Goal: Task Accomplishment & Management: Manage account settings

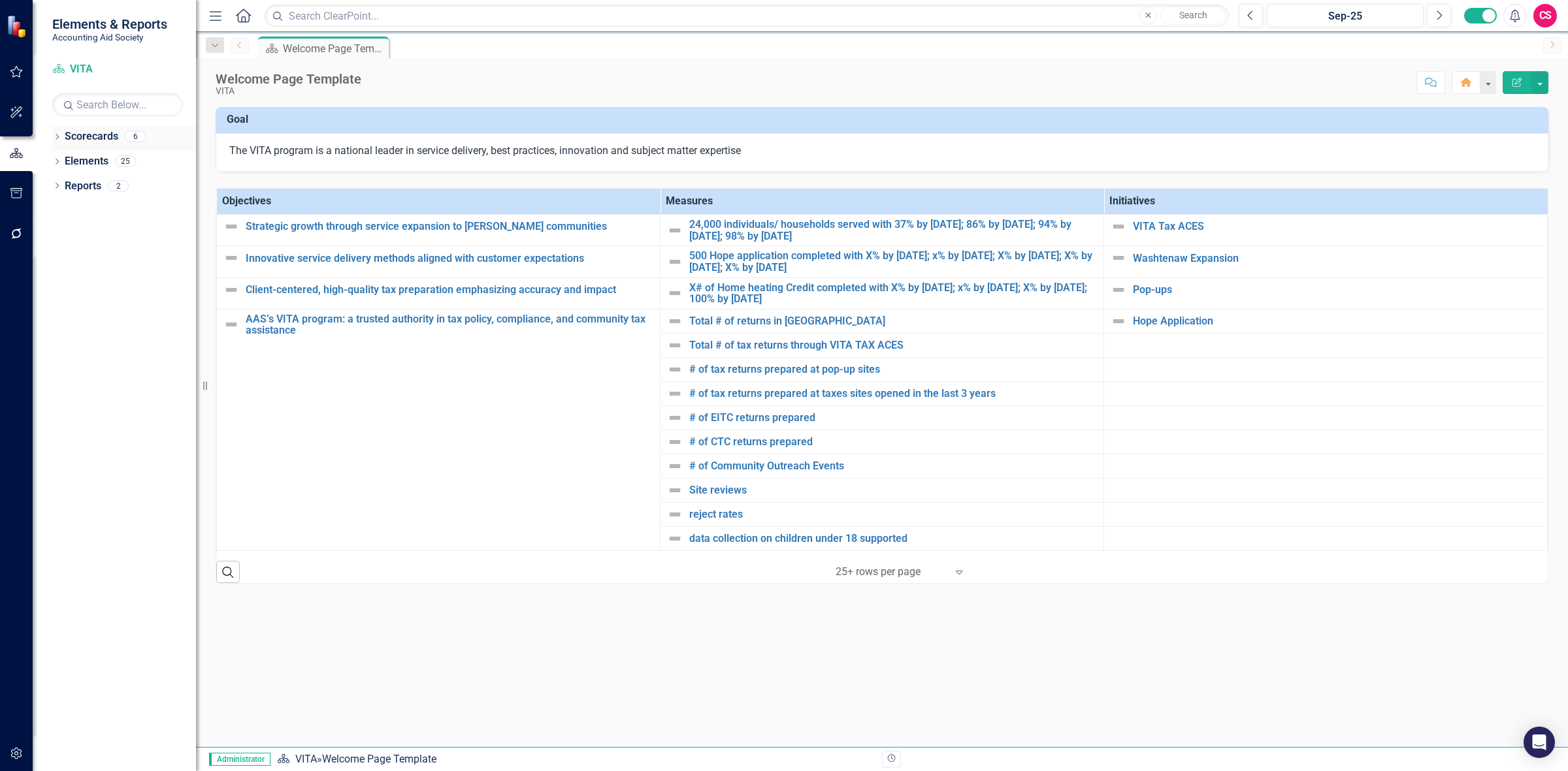
click at [85, 137] on link "Scorecards" at bounding box center [91, 136] width 53 height 15
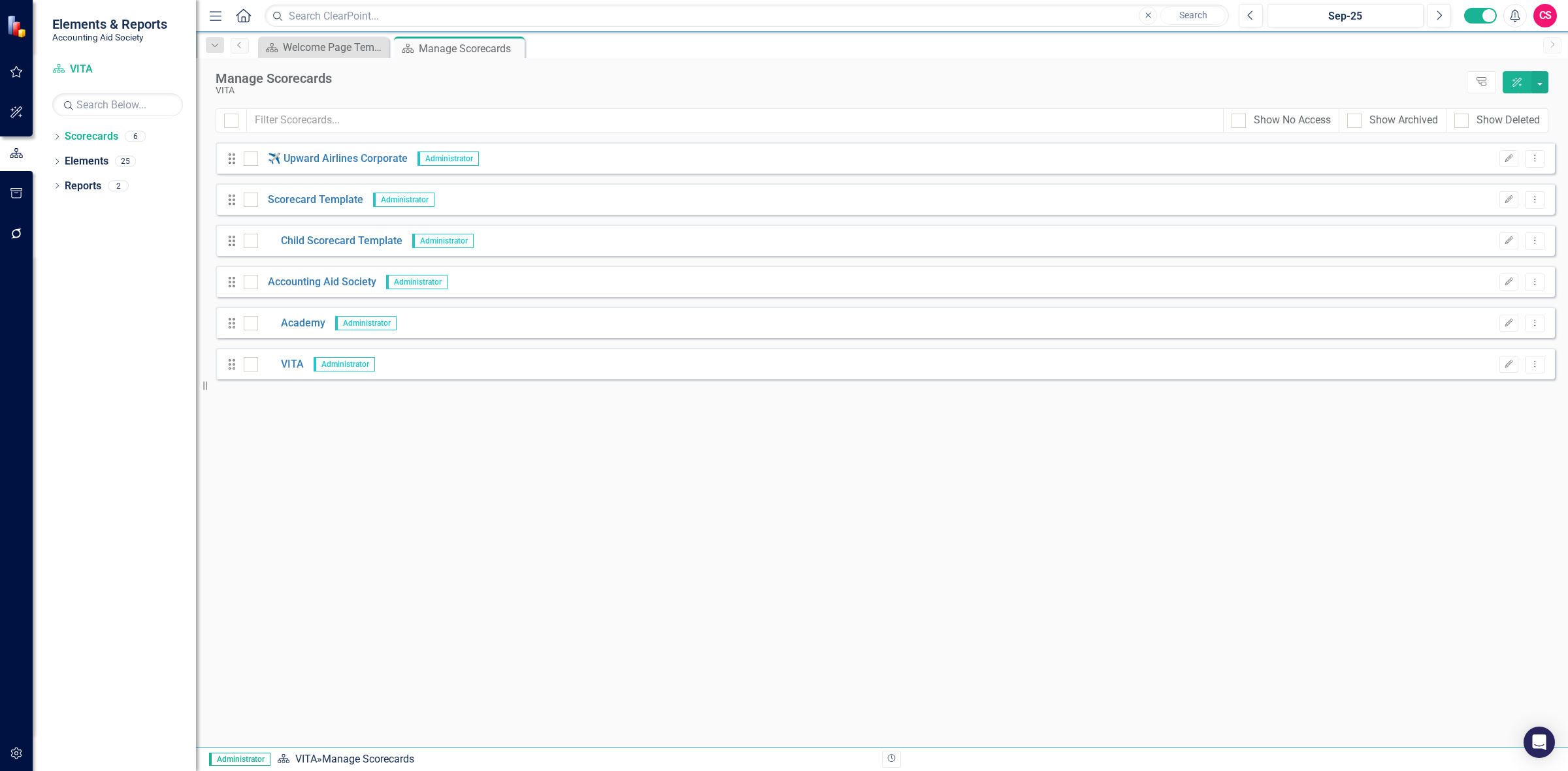
click at [852, 47] on div "Scorecard Welcome Page Template Close Scorecard Manage Scorecards Pin Close" at bounding box center [896, 47] width 1281 height 21
drag, startPoint x: 87, startPoint y: 66, endPoint x: 102, endPoint y: 66, distance: 15.0
click at [87, 66] on link "Scorecard VITA" at bounding box center [117, 69] width 131 height 15
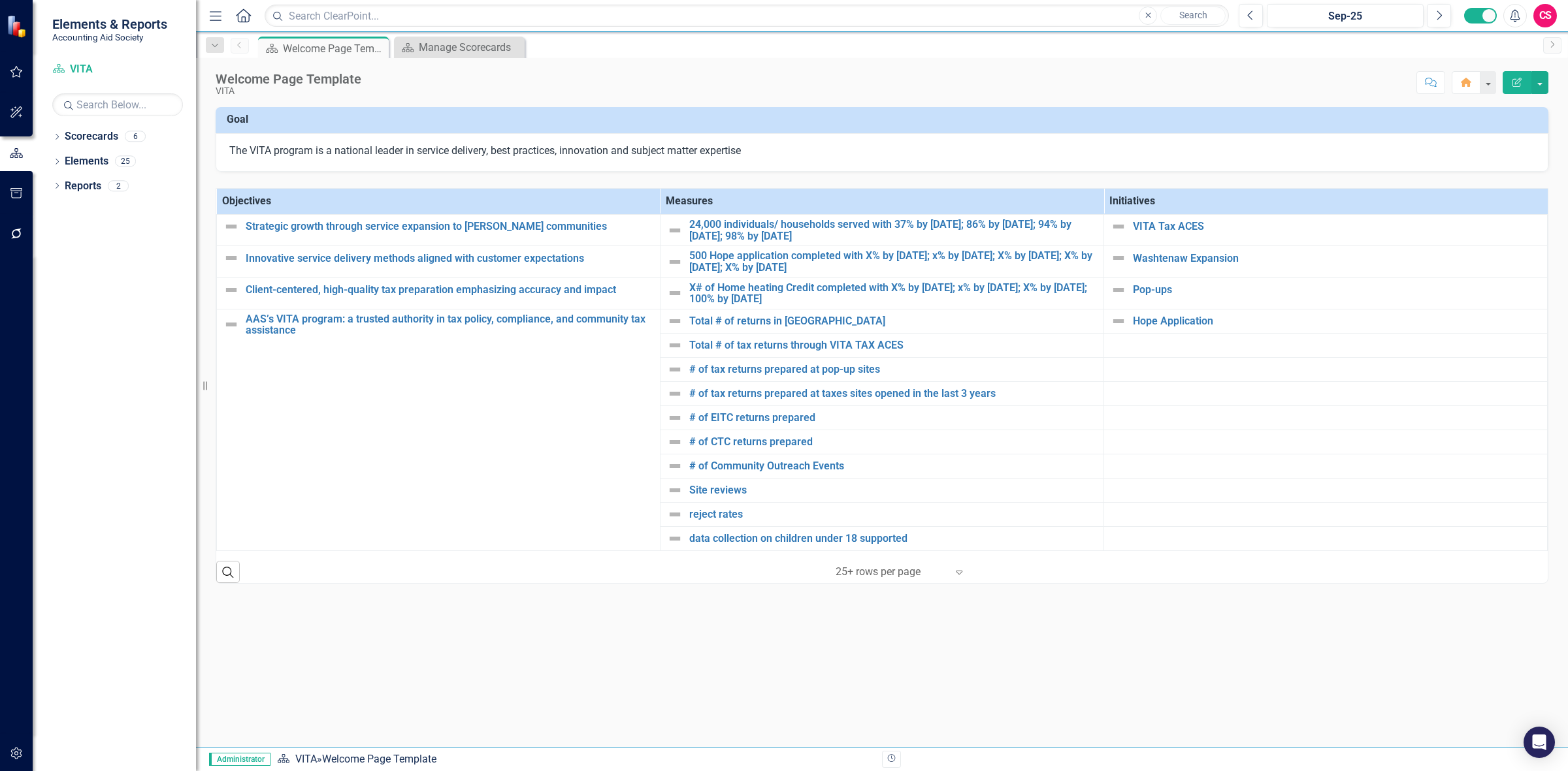
click at [134, 360] on div "Dropdown Scorecards 6 ✈️ Upward Airlines Corporate Dropdown Scorecard Template …" at bounding box center [115, 449] width 163 height 646
click at [100, 134] on link "Scorecards" at bounding box center [91, 136] width 53 height 15
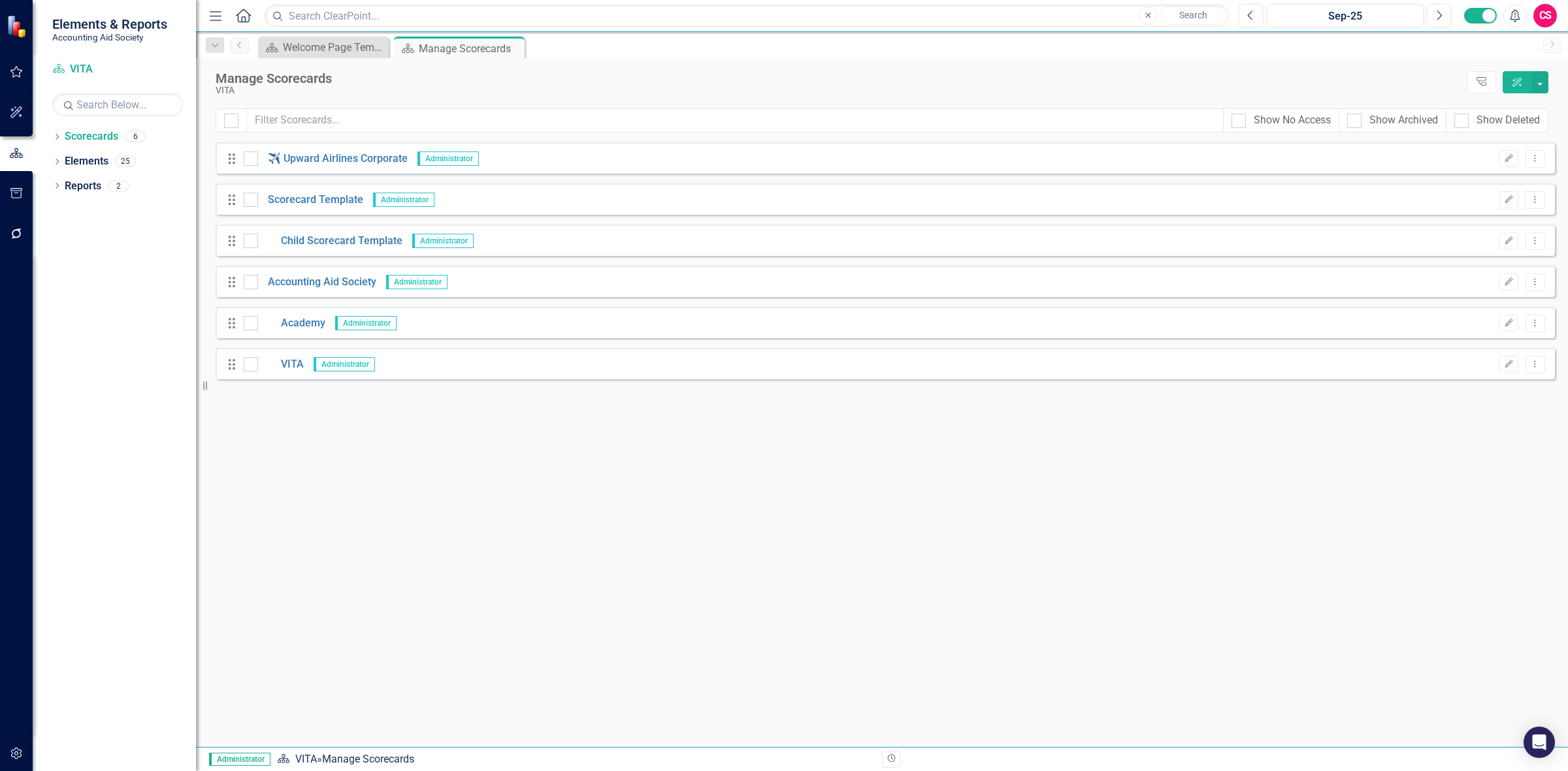
click at [1549, 87] on div "Manage Scorecards VITA Tree Explorer ClearPoint AI" at bounding box center [882, 83] width 1372 height 50
click at [1543, 85] on button "button" at bounding box center [1540, 82] width 17 height 22
click at [1496, 159] on link "Add Multiple Add Multiple" at bounding box center [1480, 157] width 135 height 24
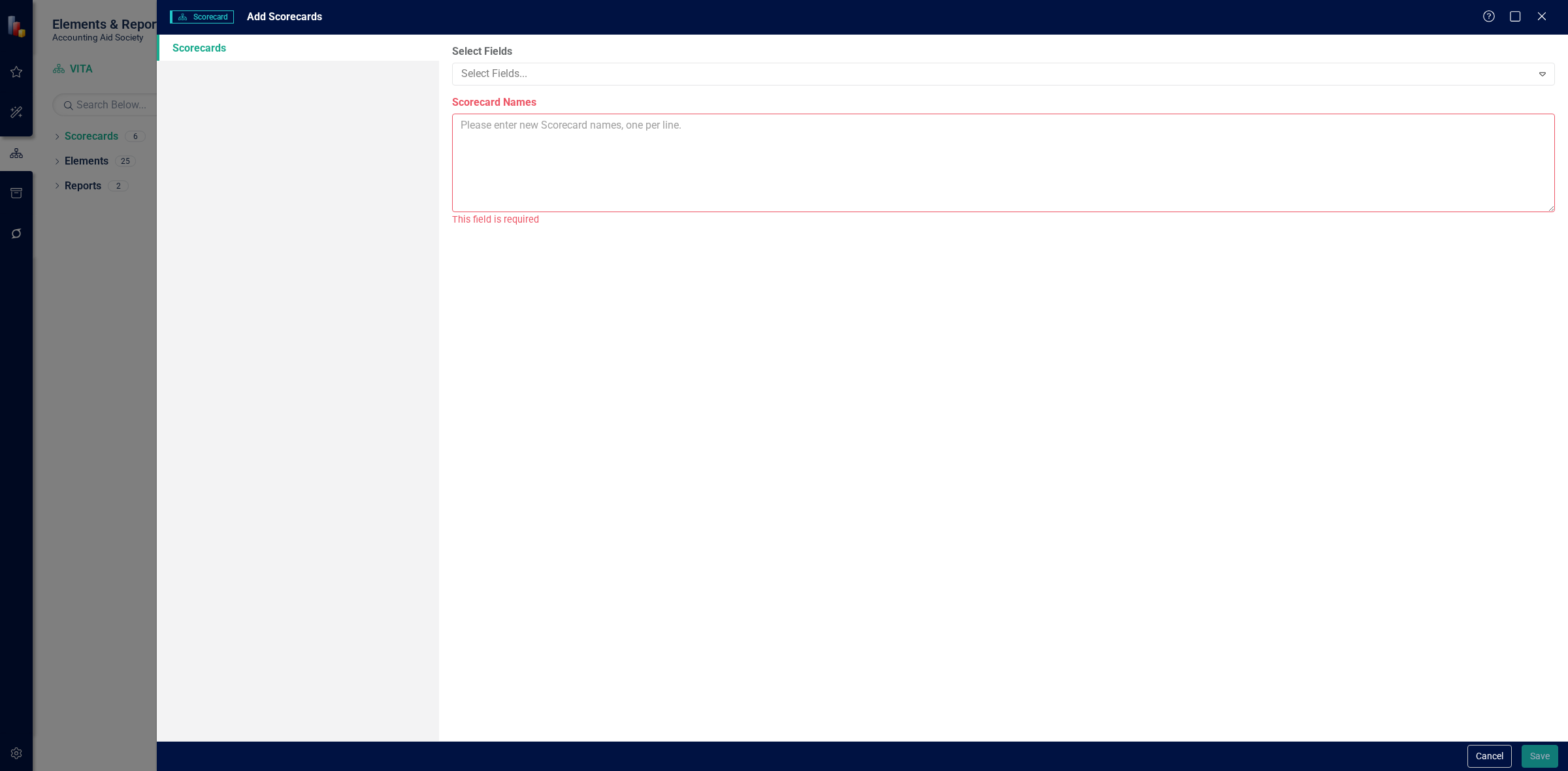
click at [602, 121] on textarea "Scorecard Names" at bounding box center [1003, 163] width 1102 height 98
drag, startPoint x: 497, startPoint y: 171, endPoint x: 490, endPoint y: 174, distance: 7.6
click at [496, 171] on textarea "LITC Admin Facilities Development Finance Marketing Vounteer Strategic Initiati…" at bounding box center [1003, 163] width 1102 height 98
click at [490, 207] on textarea "LITC Admin Facilities Development Finance Marketing Volunteer Strategic Initiat…" at bounding box center [1003, 163] width 1102 height 98
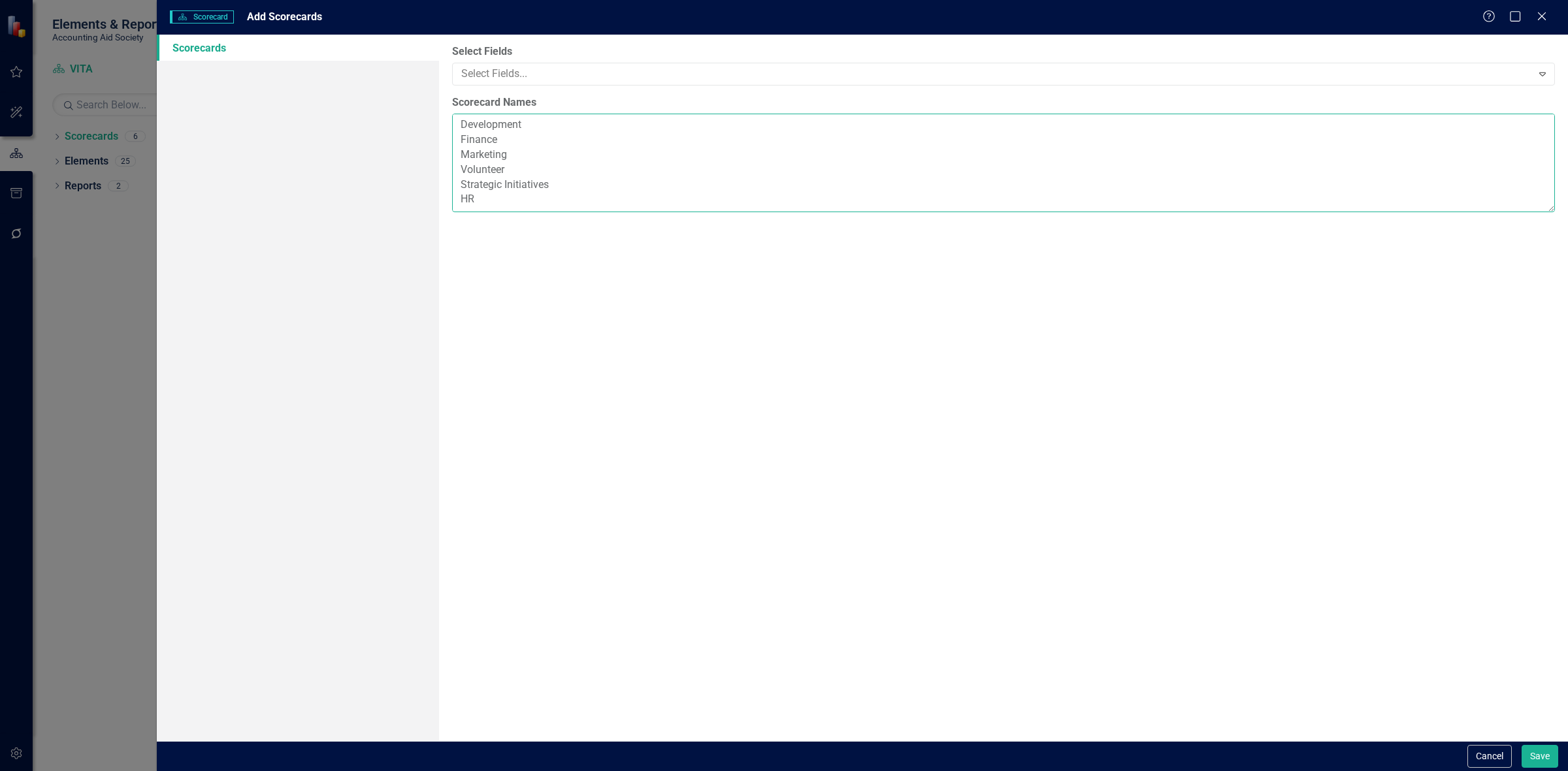
scroll to position [39, 0]
type textarea "LITC Admin Facilities Development Finance Marketing Volunteer Strategic Initiat…"
click at [498, 70] on div at bounding box center [994, 74] width 1076 height 18
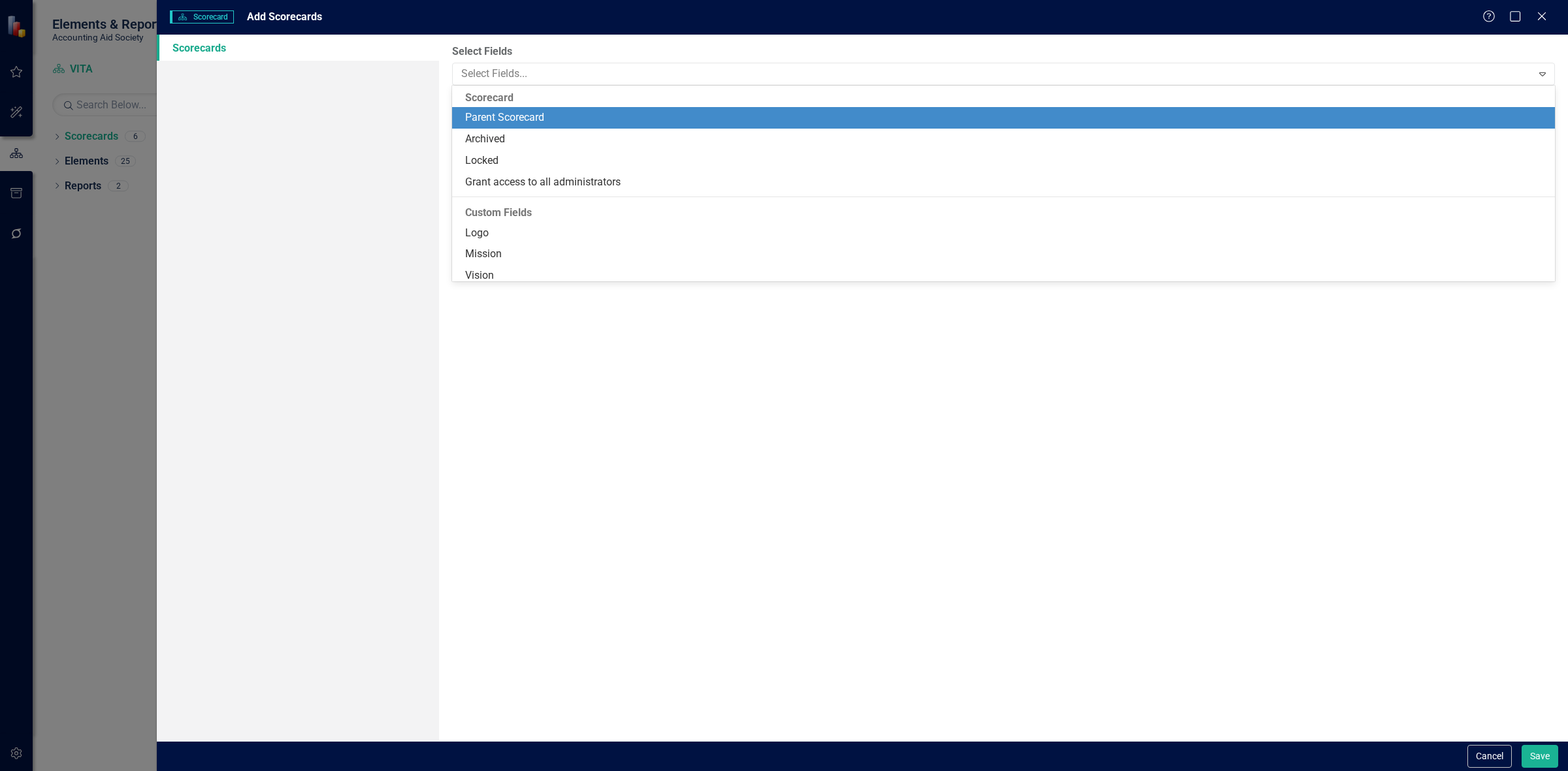
click at [534, 112] on div "Parent Scorecard" at bounding box center [1005, 117] width 1082 height 15
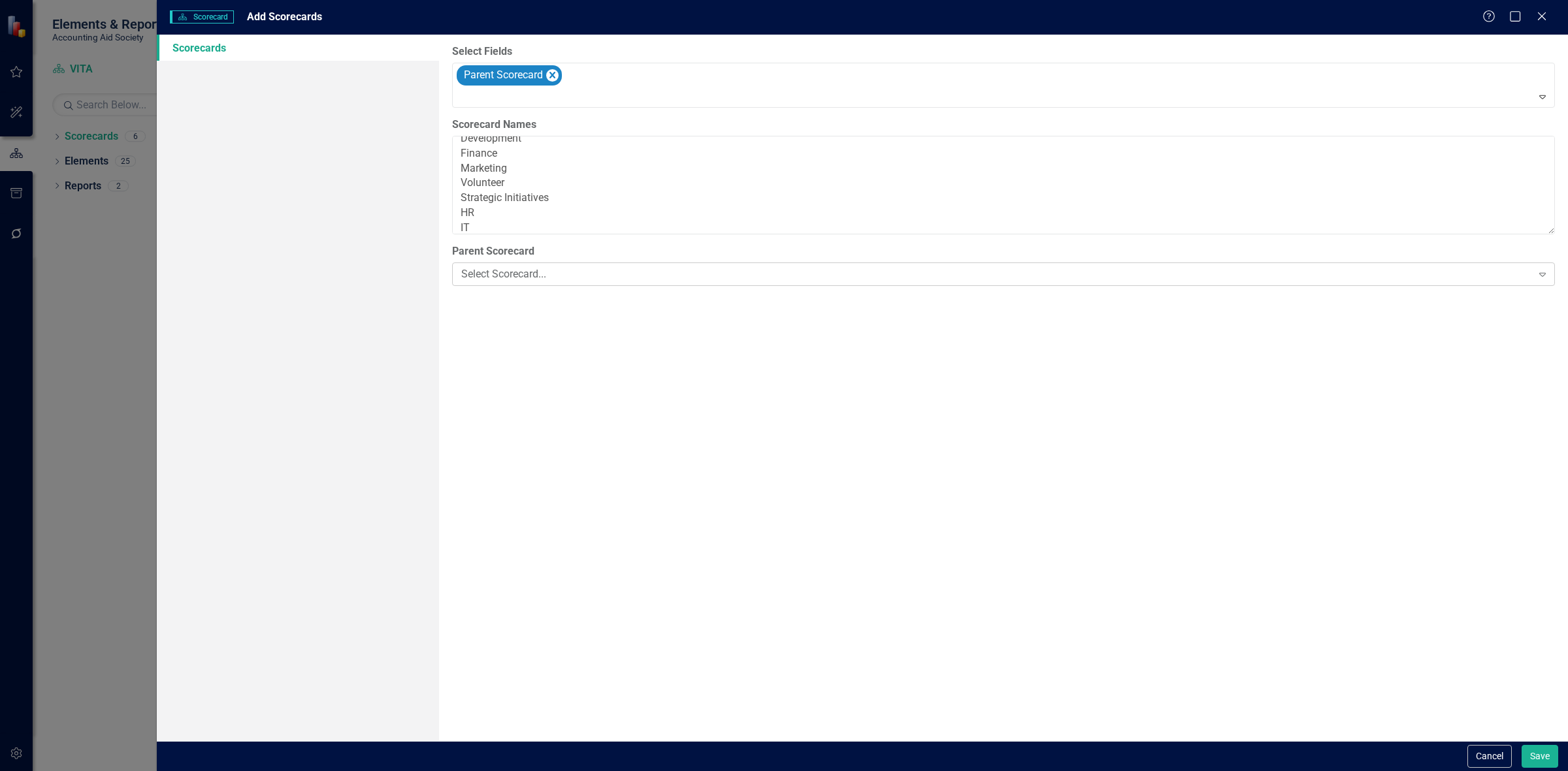
click at [530, 266] on div "Select Scorecard... Expand" at bounding box center [1003, 274] width 1102 height 23
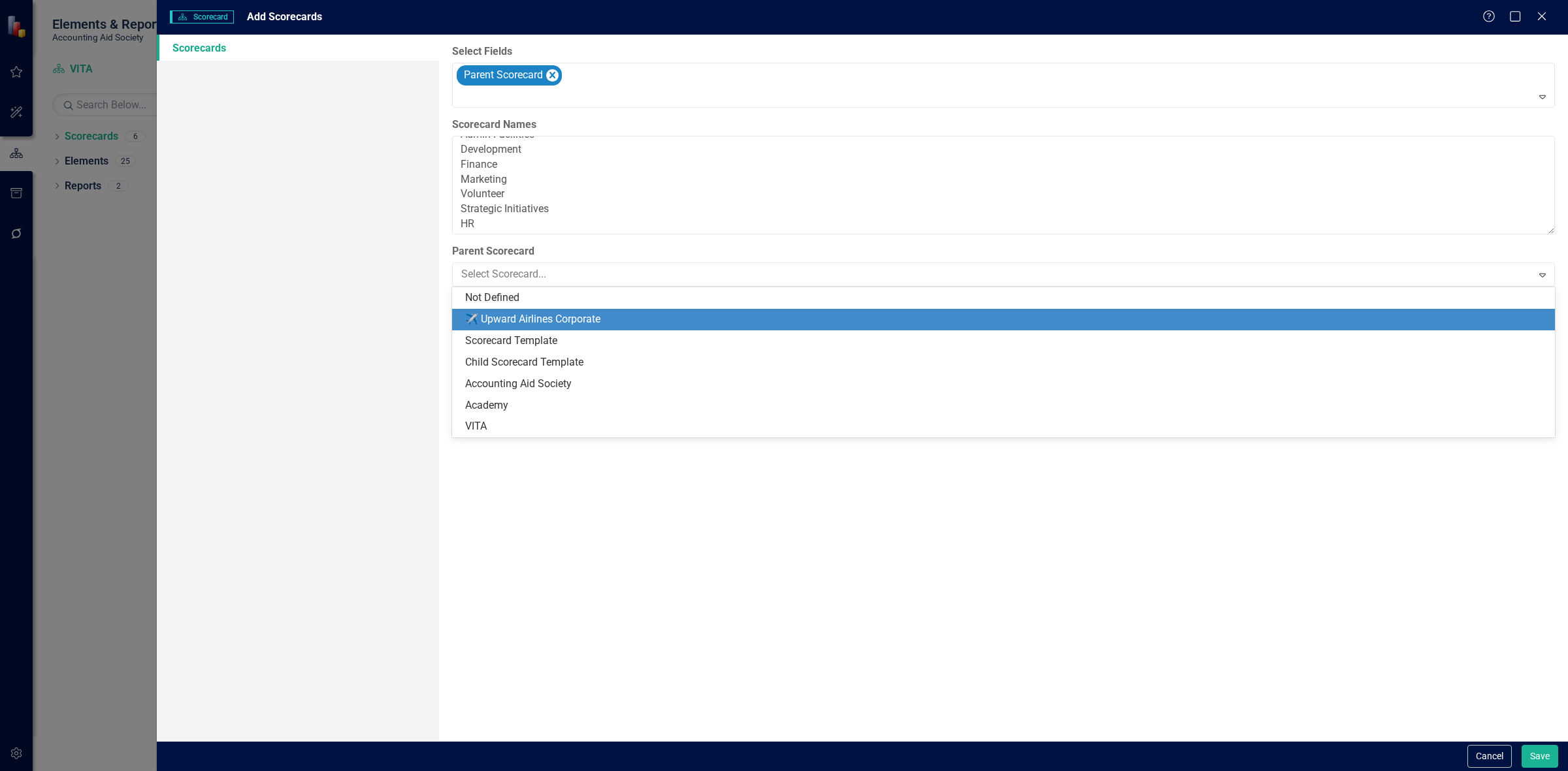
scroll to position [44, 0]
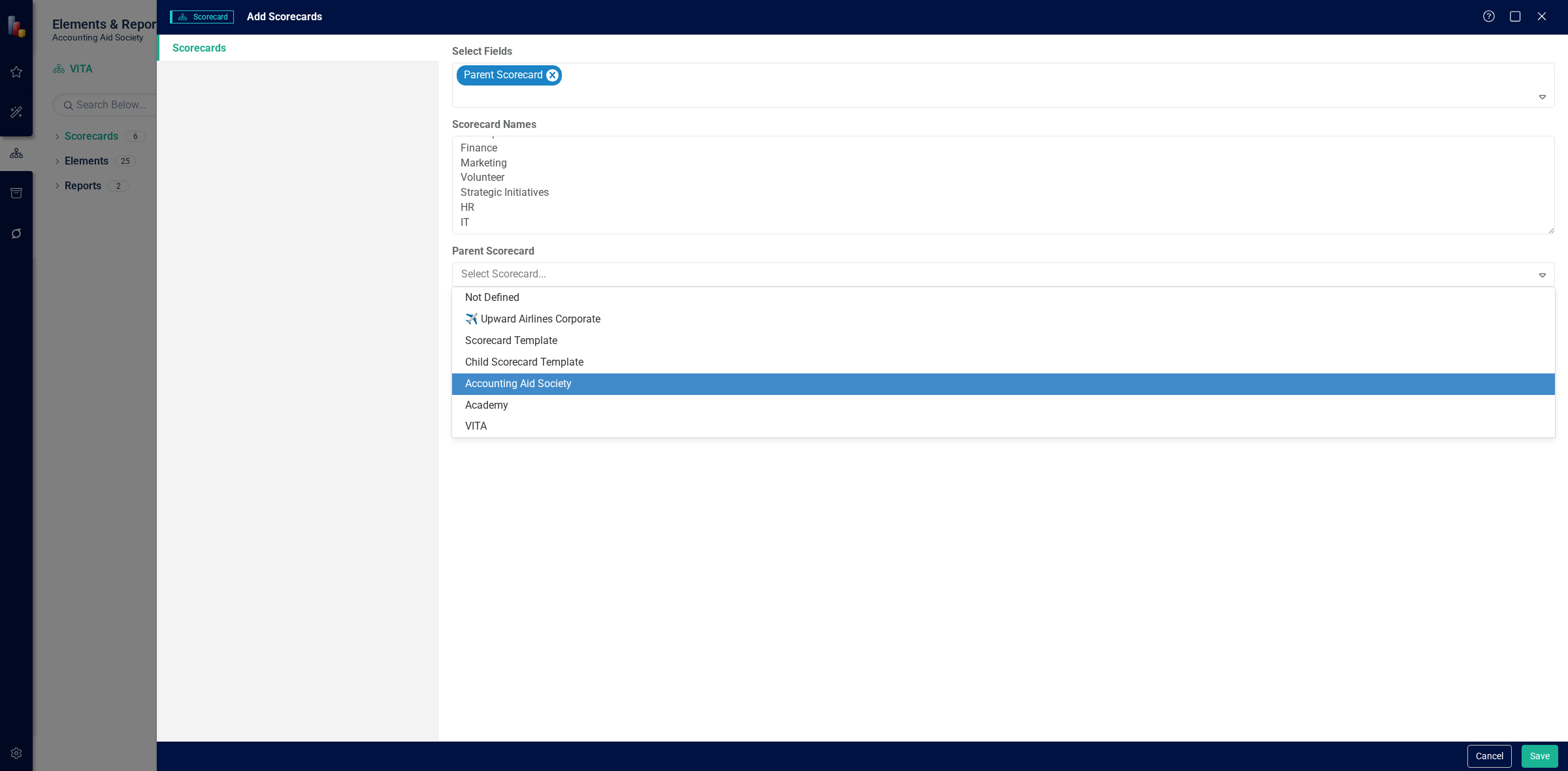
click at [528, 384] on div "Accounting Aid Society" at bounding box center [1005, 384] width 1082 height 15
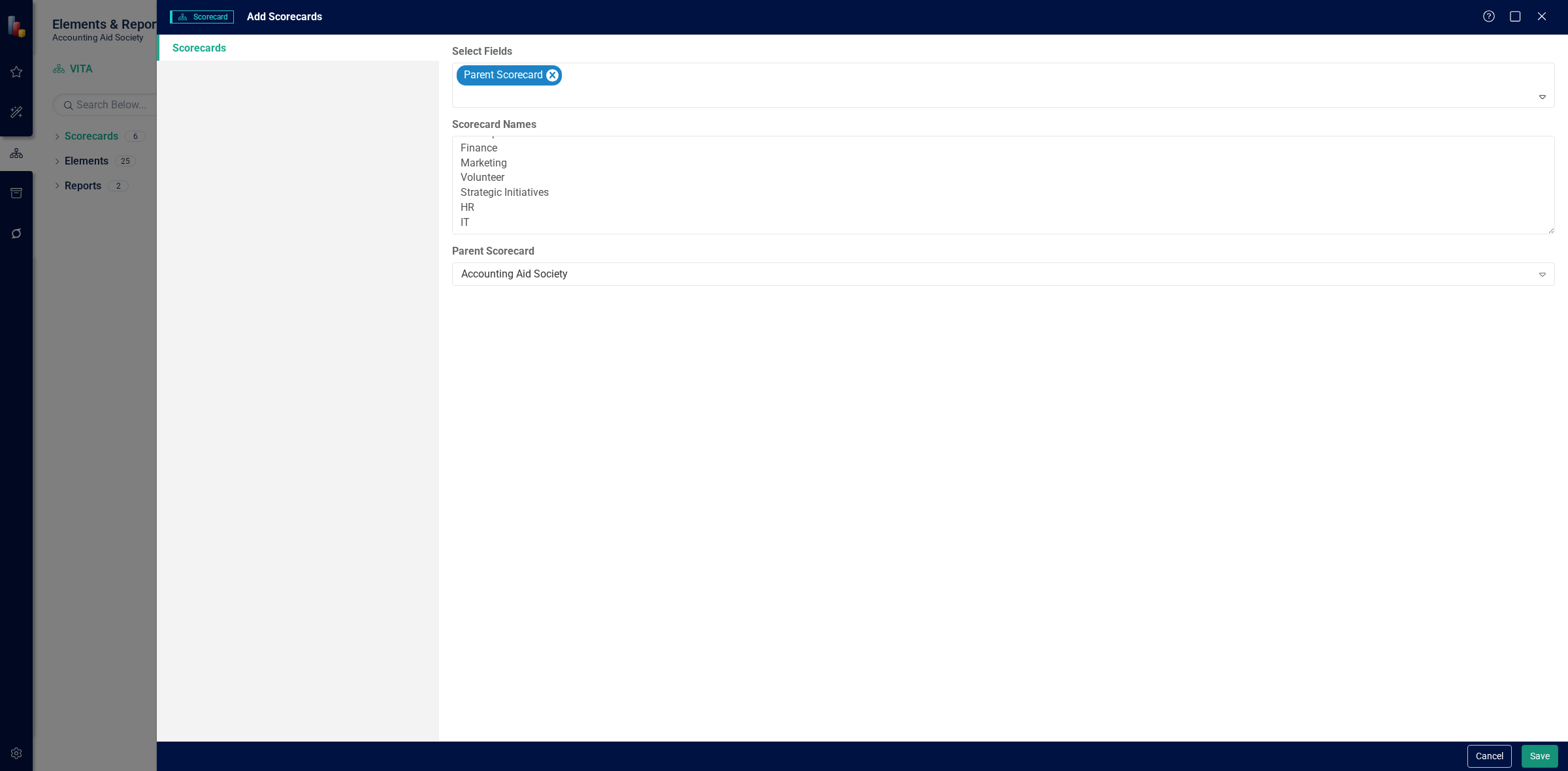
click at [1538, 755] on button "Save" at bounding box center [1540, 756] width 36 height 23
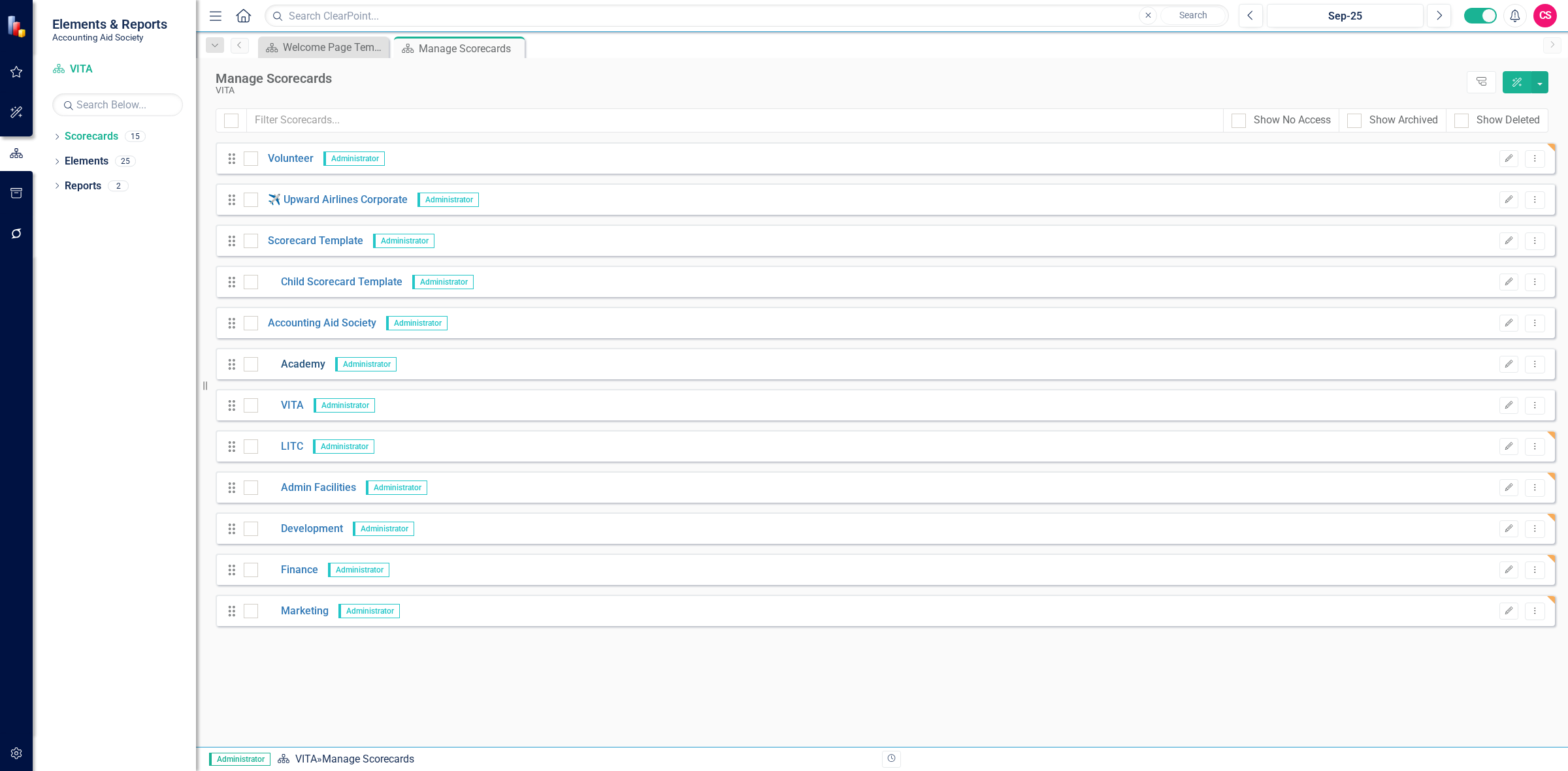
click at [291, 365] on link "Academy" at bounding box center [292, 365] width 67 height 15
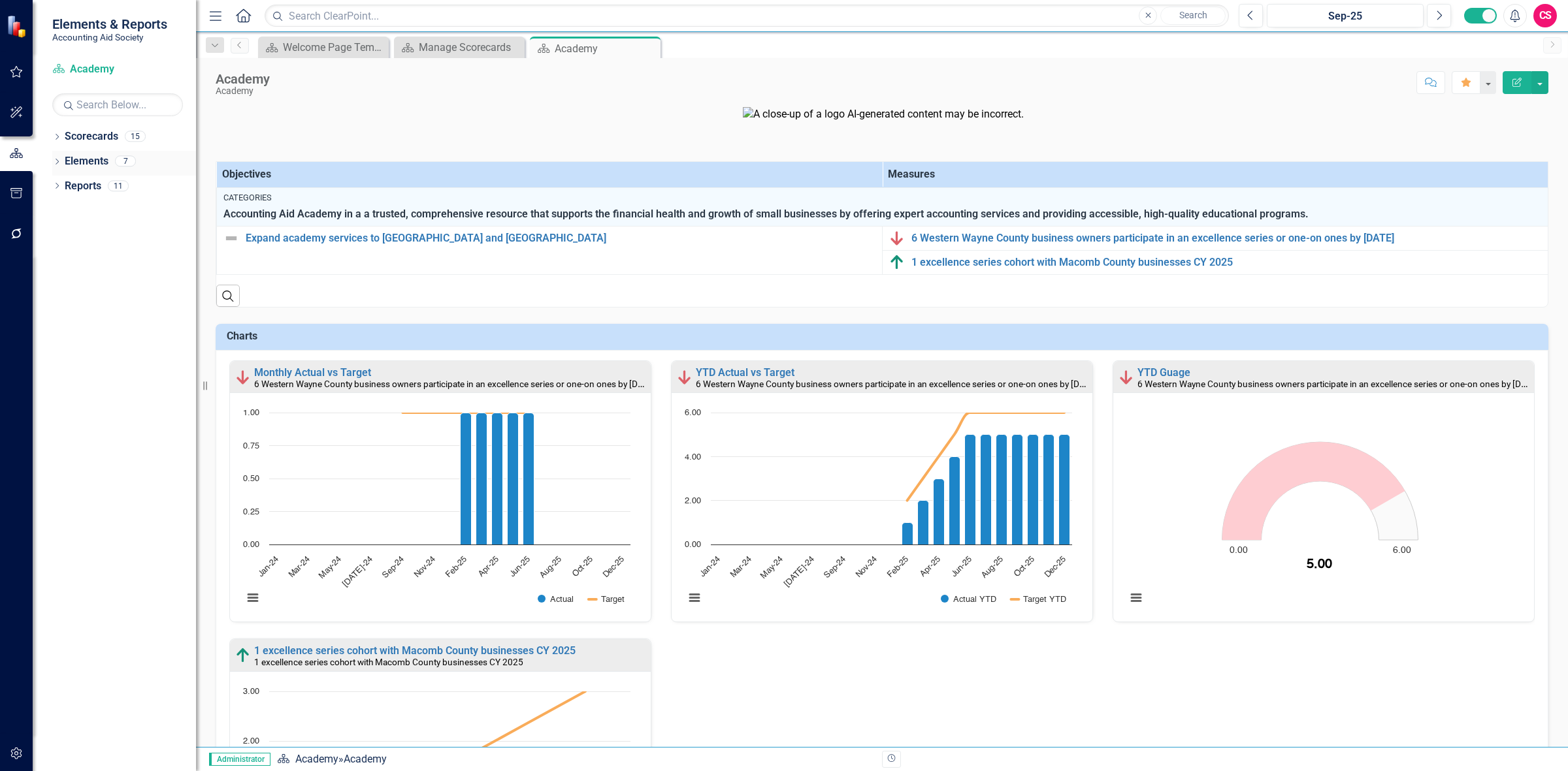
click at [85, 155] on link "Elements" at bounding box center [87, 161] width 44 height 15
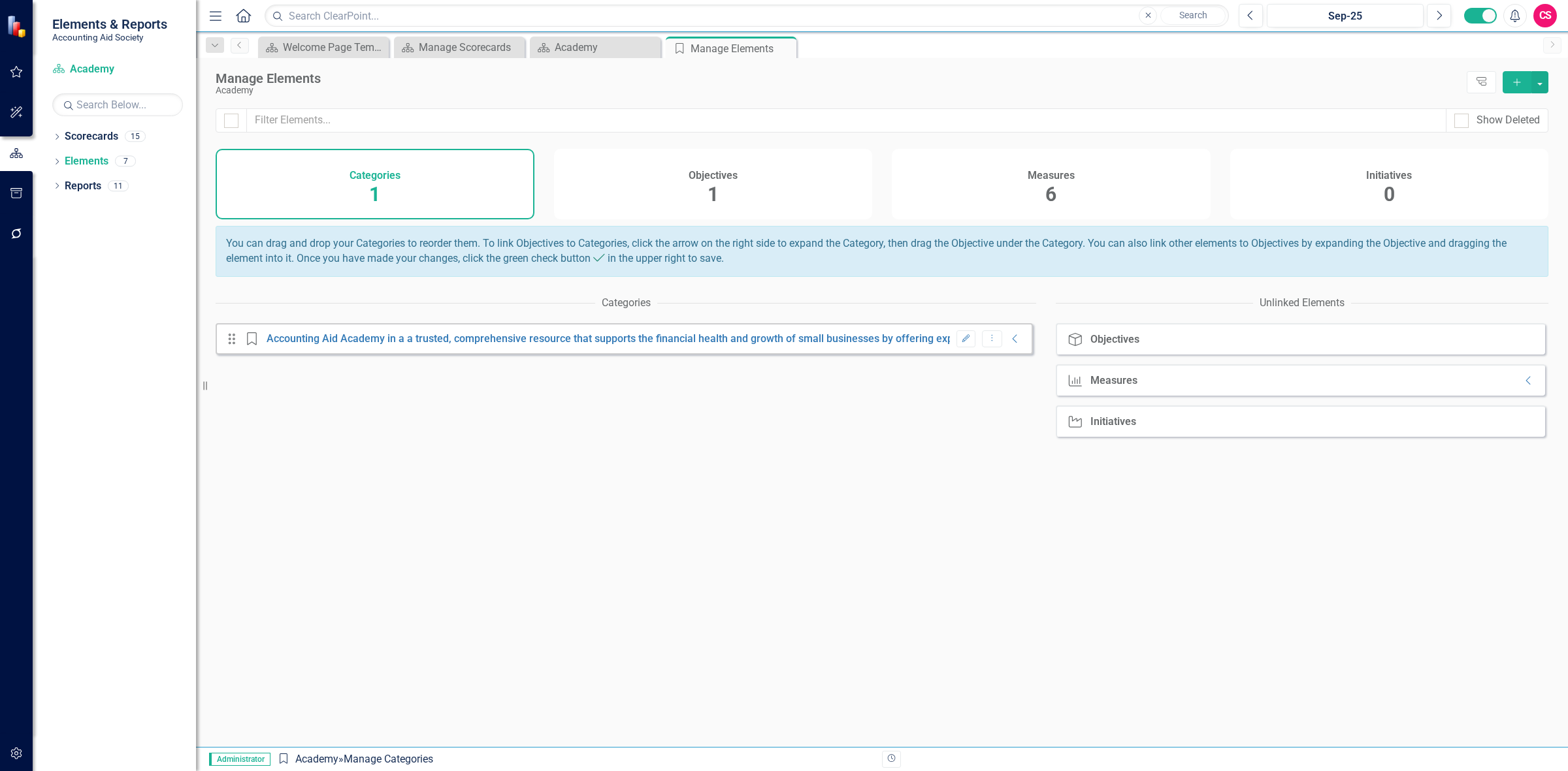
click at [961, 343] on icon "Edit" at bounding box center [965, 338] width 9 height 8
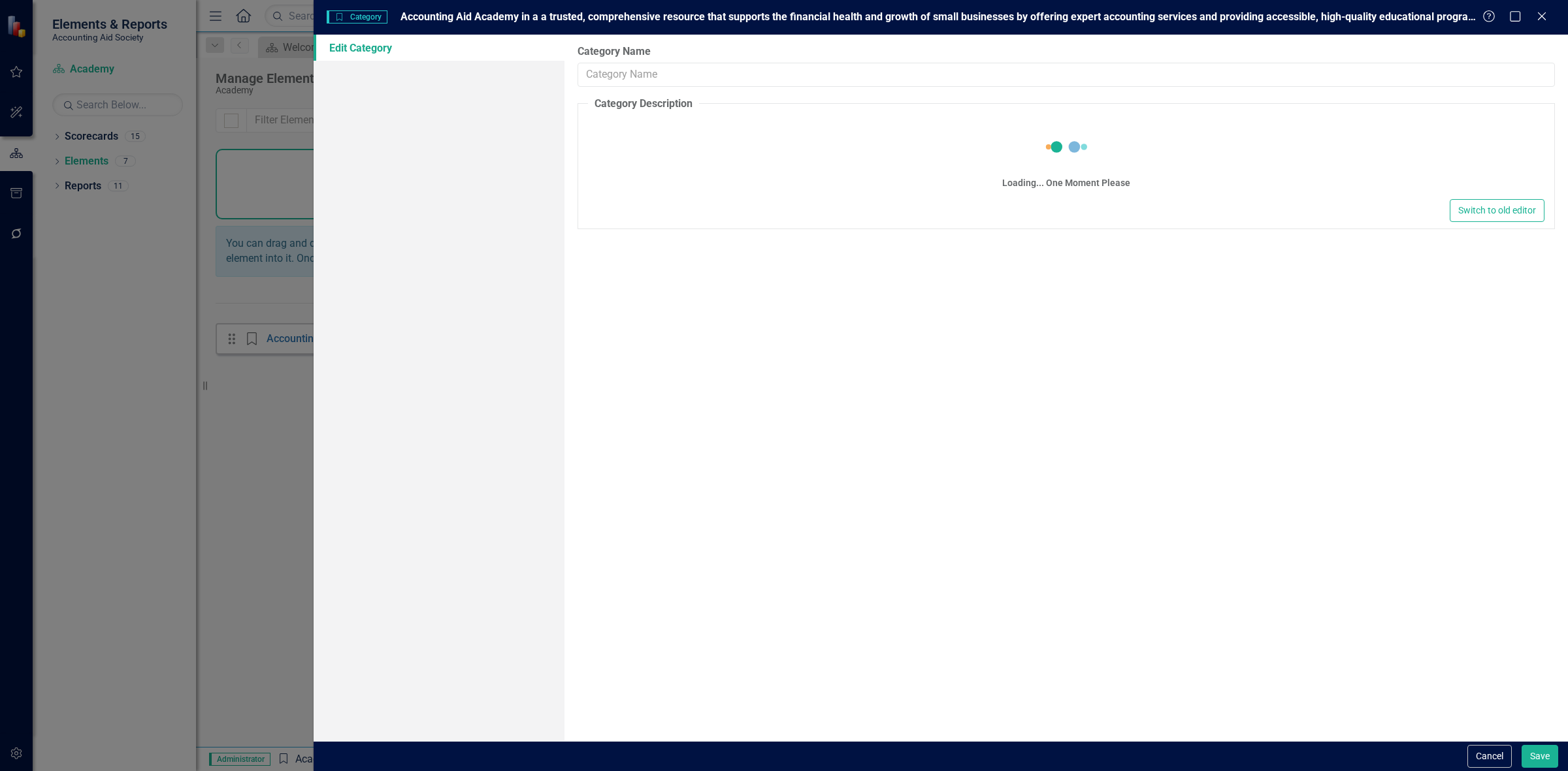
type input "Accounting Aid Academy in a a trusted, comprehensive resource that supports the…"
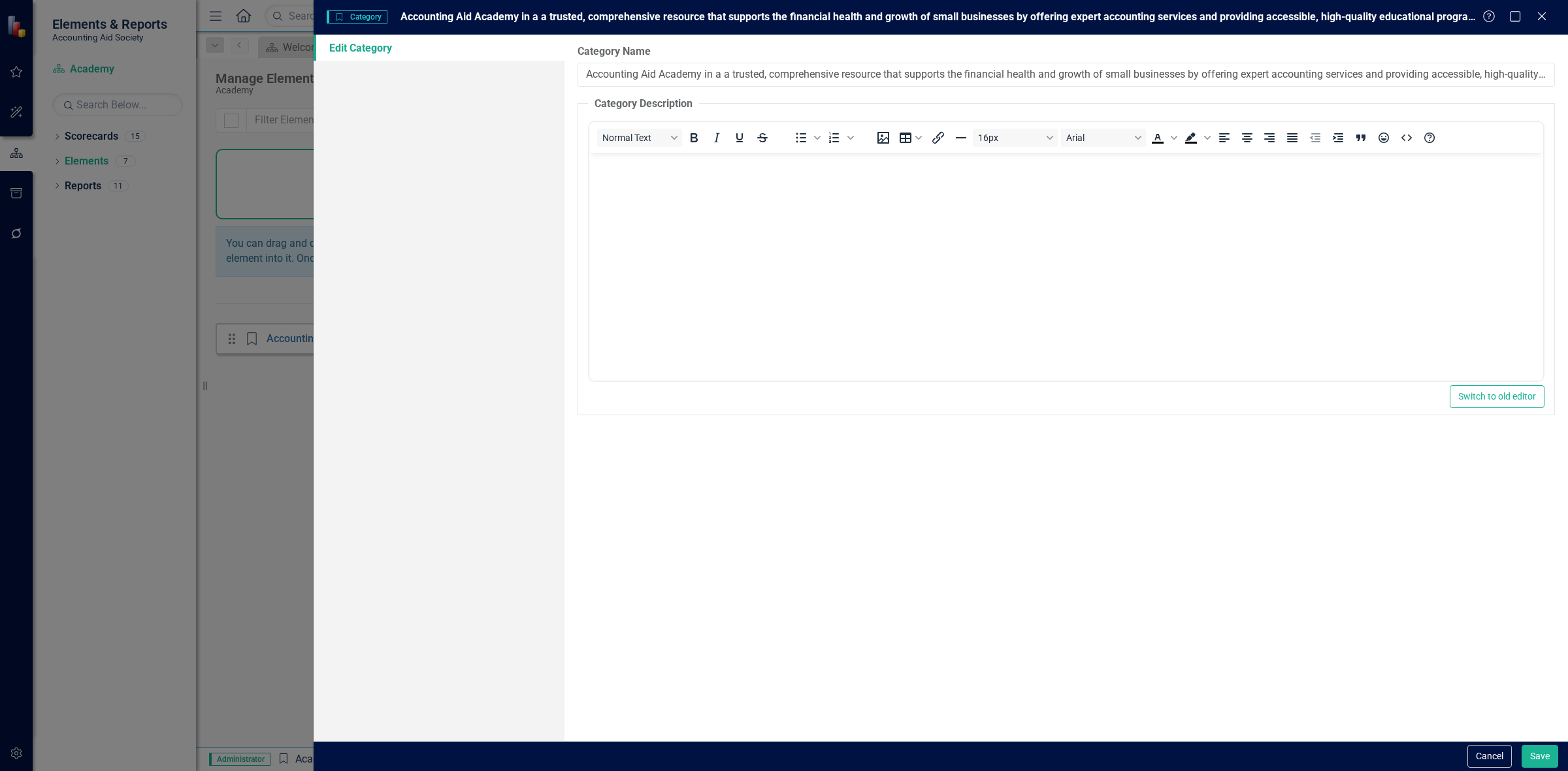
scroll to position [0, 106]
drag, startPoint x: 586, startPoint y: 72, endPoint x: 1567, endPoint y: 119, distance: 982.1
click at [1567, 138] on div "Category Name Accounting Aid Academy in a a trusted, comprehensive resource tha…" at bounding box center [1066, 387] width 1003 height 707
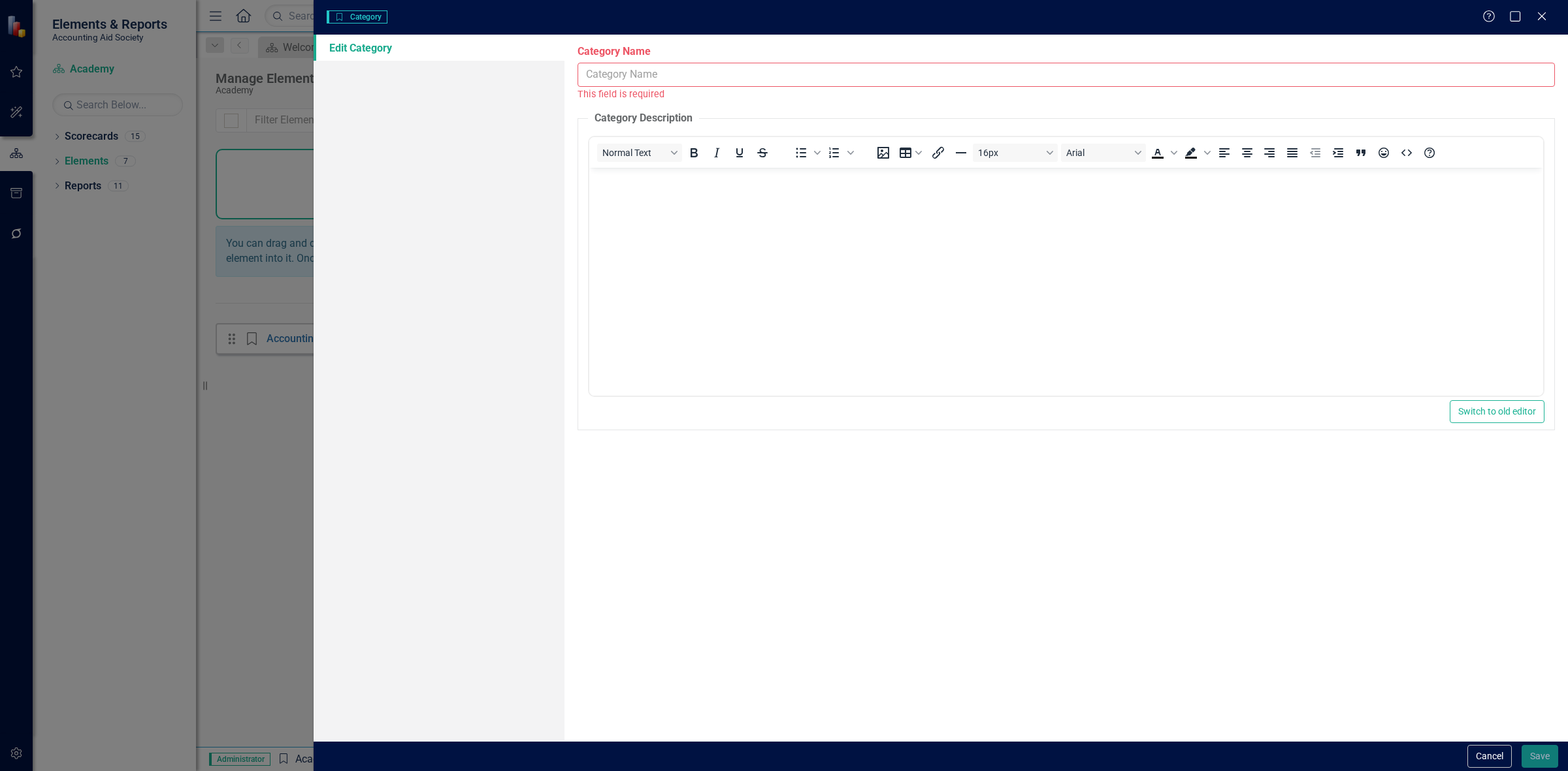
click at [622, 80] on input "Category Name" at bounding box center [1065, 74] width 977 height 24
paste input "Establish LITC program’s long-term self-sufficiency"
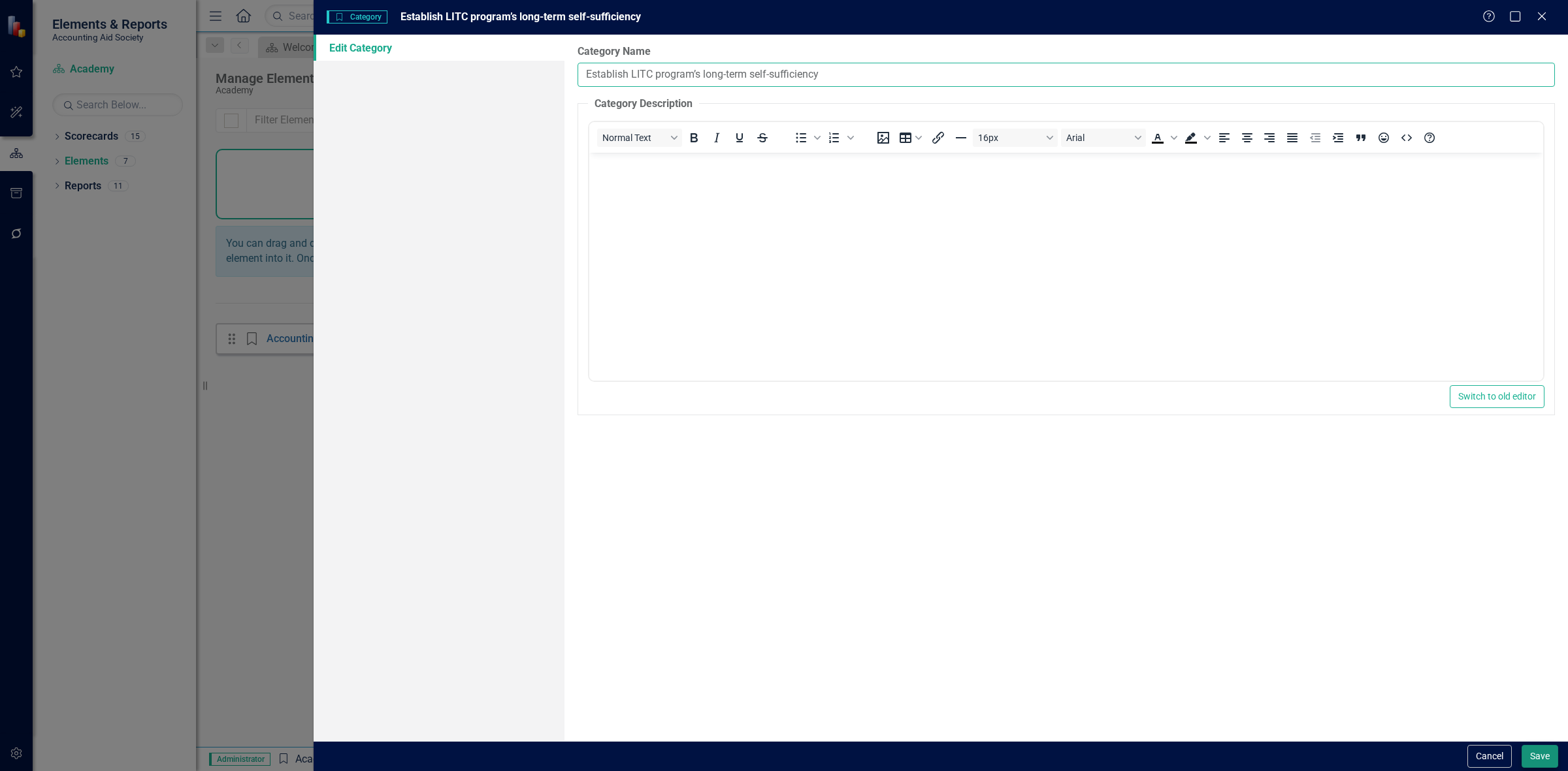
type input "Establish LITC program’s long-term self-sufficiency"
click at [1526, 755] on button "Save" at bounding box center [1540, 756] width 36 height 23
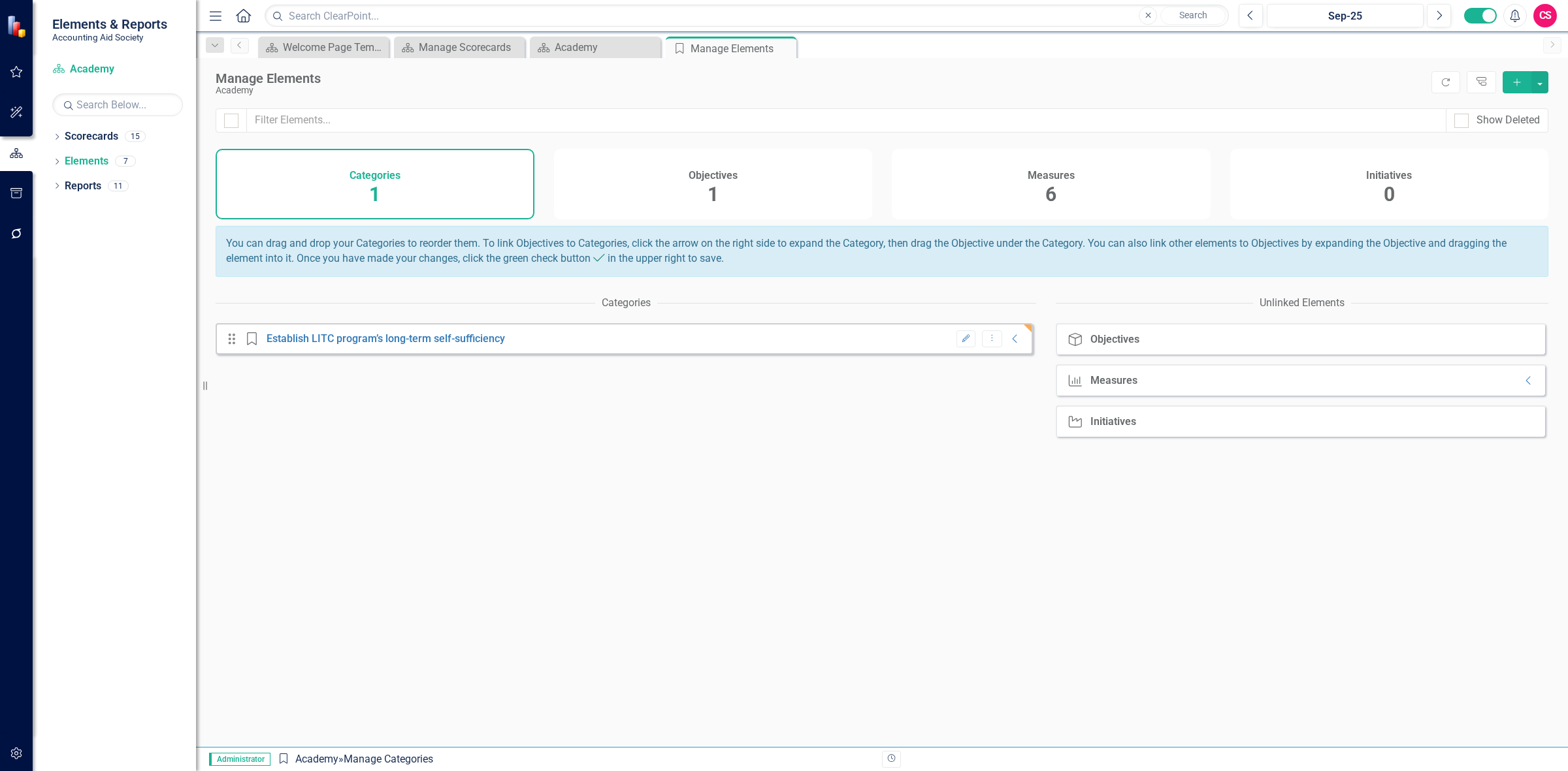
click at [794, 182] on div "Objectives 1" at bounding box center [713, 184] width 319 height 71
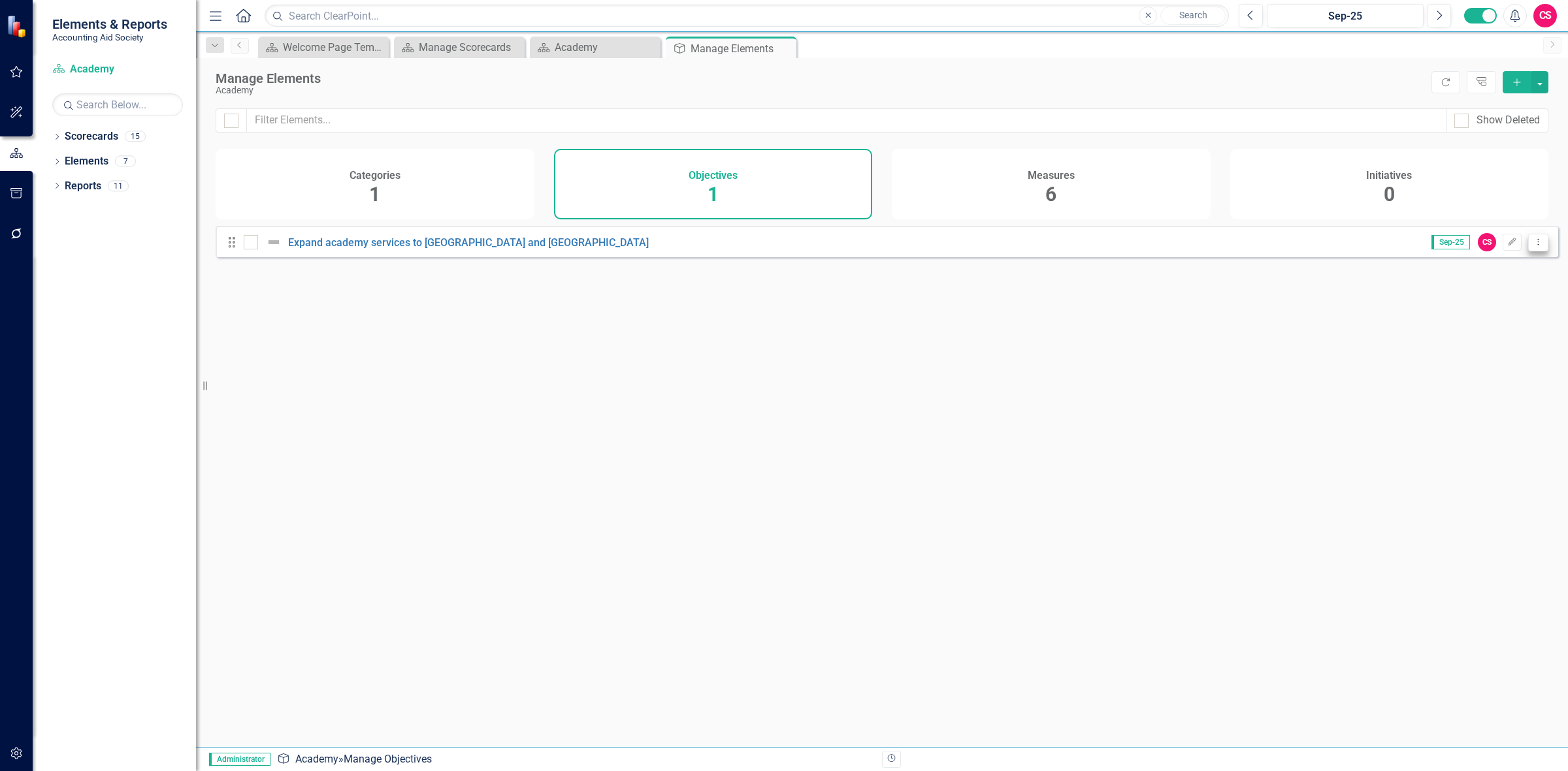
click at [1528, 252] on button "Dropdown Menu" at bounding box center [1538, 243] width 20 height 18
click at [1475, 349] on link "Trash Delete Objective" at bounding box center [1478, 346] width 120 height 24
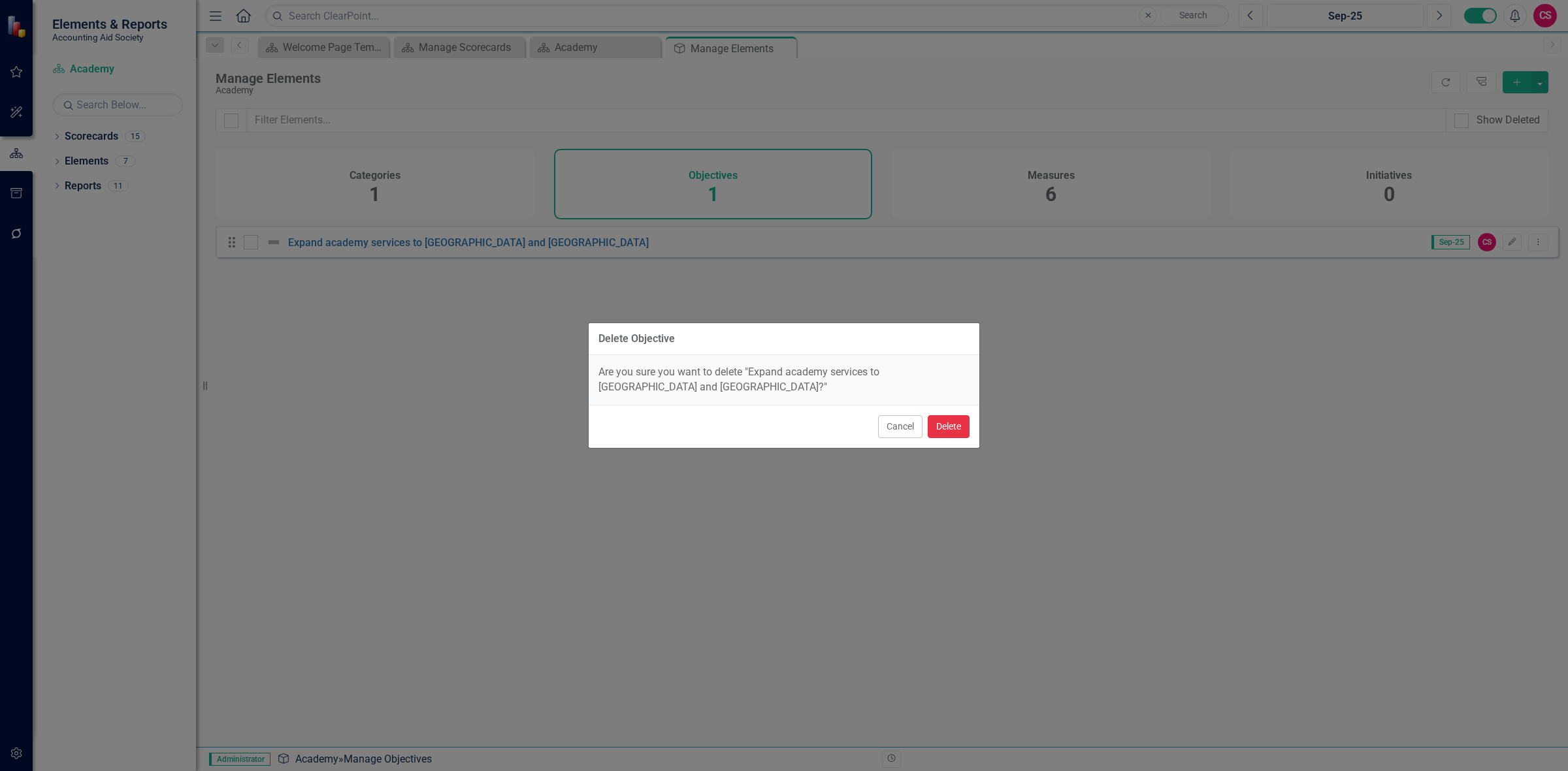
click at [949, 422] on button "Delete" at bounding box center [948, 426] width 42 height 23
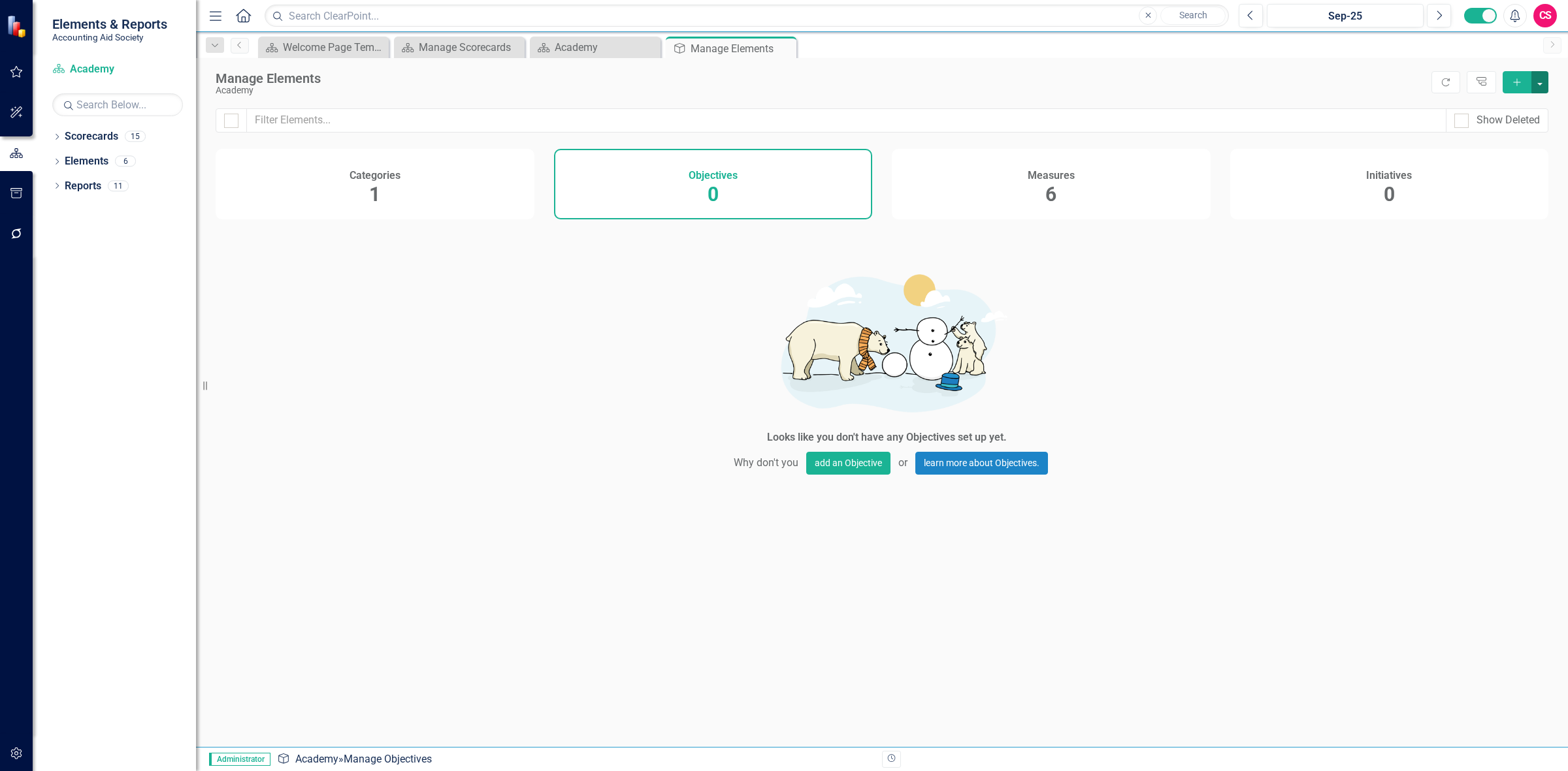
click at [1540, 90] on button "button" at bounding box center [1540, 82] width 17 height 22
click at [1497, 136] on link "Add Multiple Add Multiple" at bounding box center [1496, 131] width 103 height 24
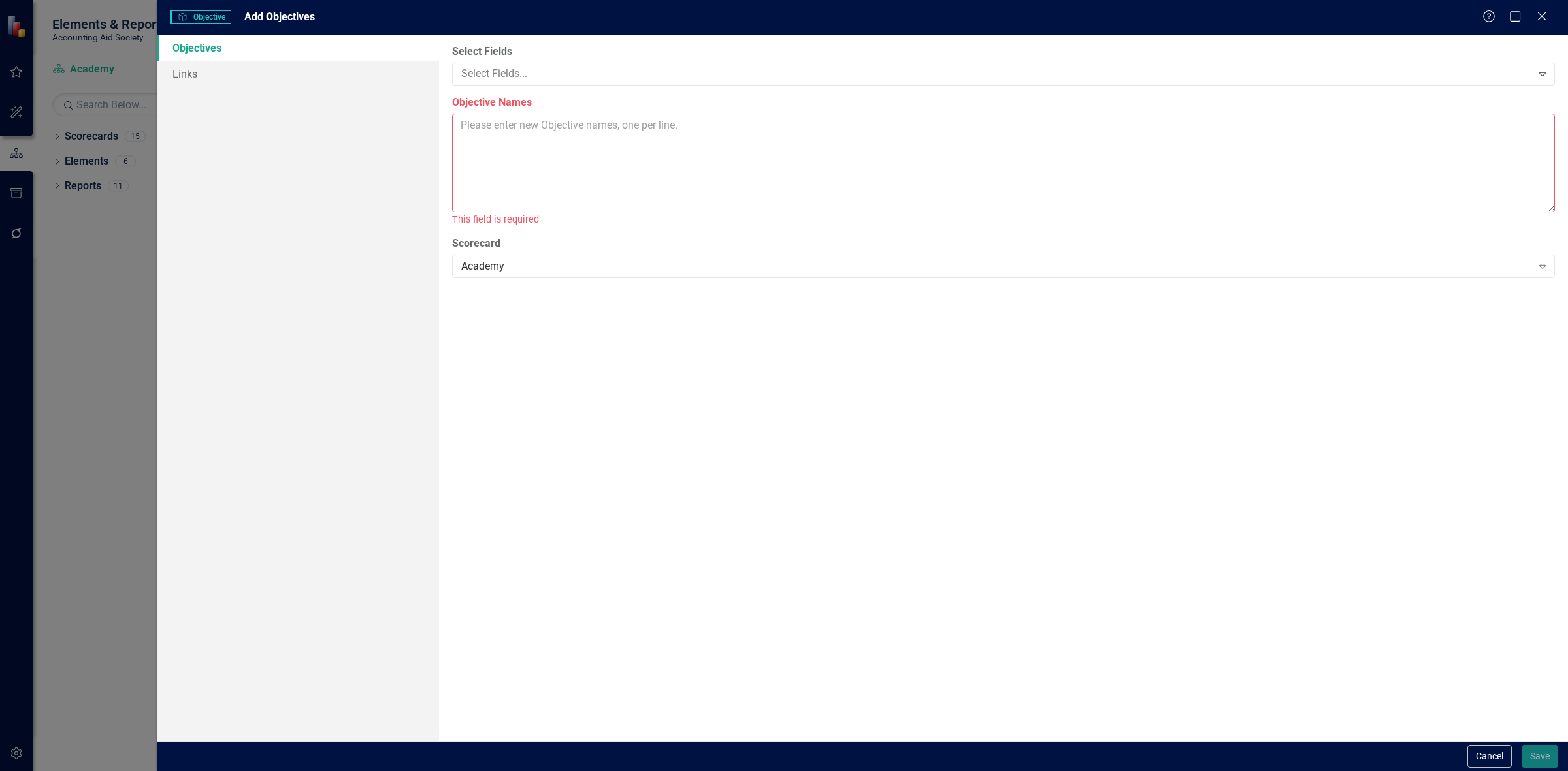
click at [579, 134] on textarea "Objective Names" at bounding box center [1003, 163] width 1102 height 98
paste textarea "Sufficient funding and institutional capacity to sustainably support the program"
click at [909, 124] on textarea "Sufficient funding and institutional capacity to sustainably support the program" at bounding box center [1003, 163] width 1102 height 98
paste textarea "Meet and exceed LITC Grant requirements"
click at [717, 140] on textarea "Sufficient funding and institutional capacity to sustainably support the progra…" at bounding box center [1003, 163] width 1102 height 98
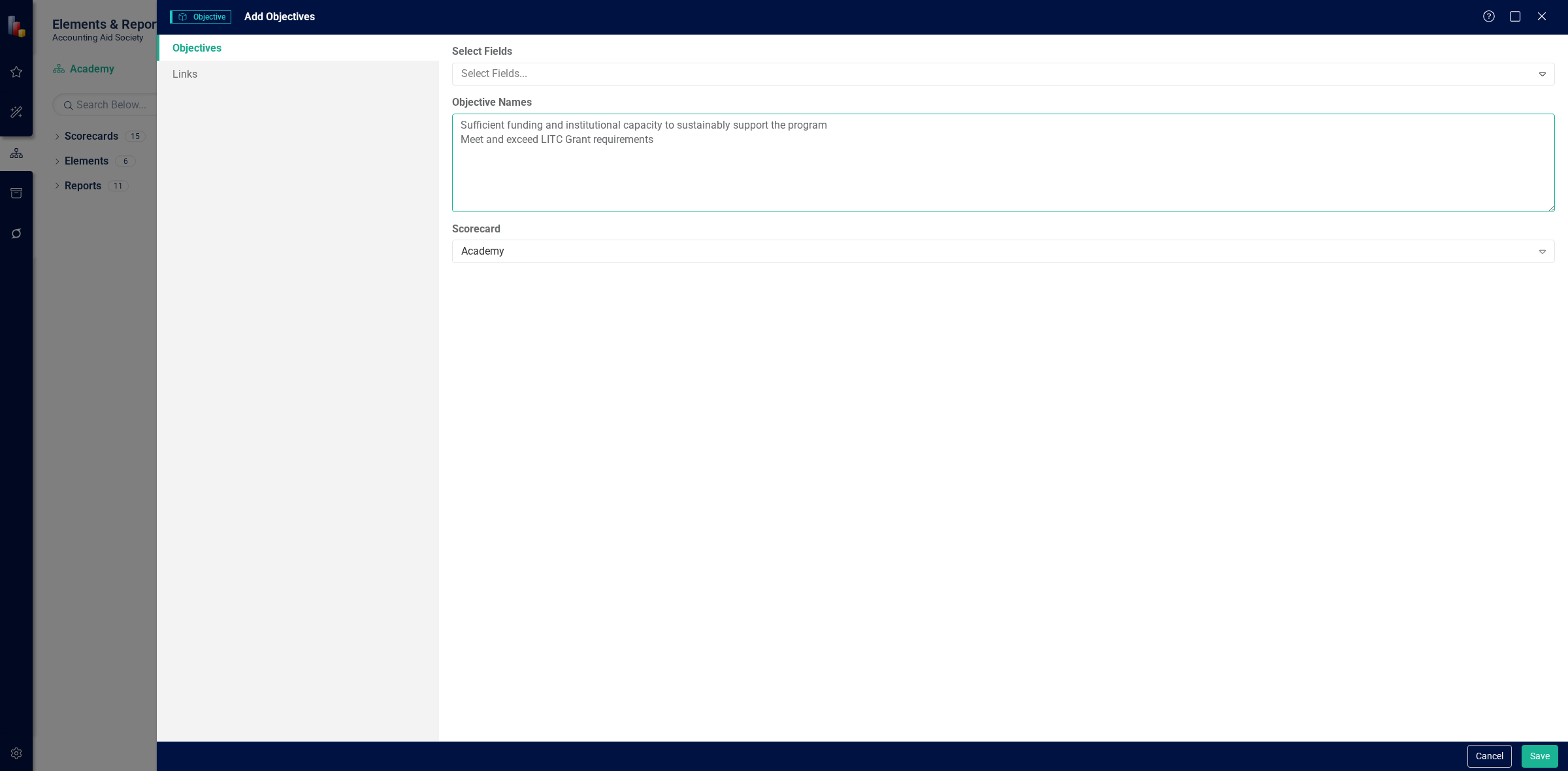
paste textarea "VITA are pipelines for LITC clients"
type textarea "Sufficient funding and institutional capacity to sustainably support the progra…"
click at [1537, 745] on button "Save" at bounding box center [1540, 756] width 36 height 23
checkbox input "false"
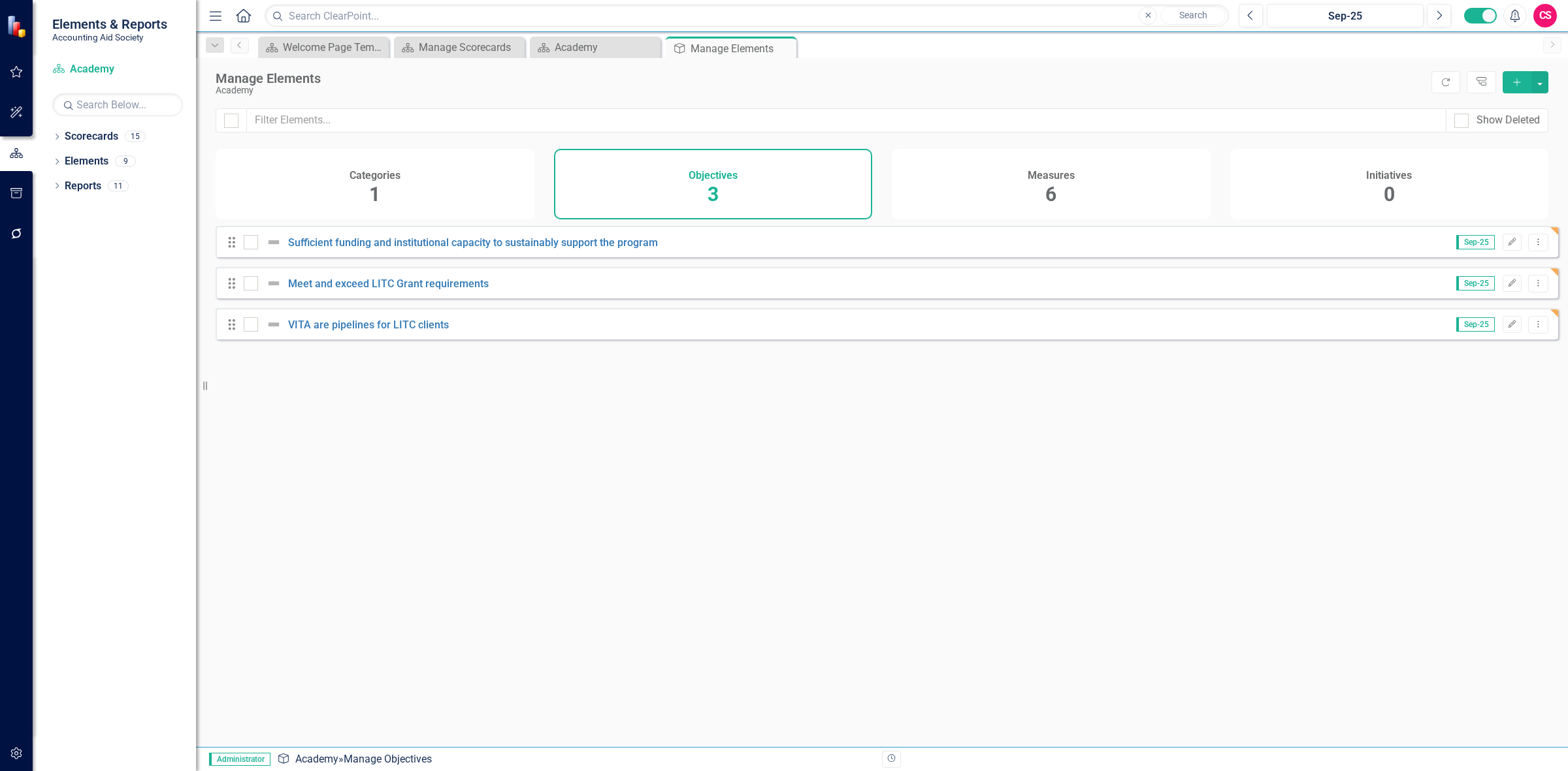
click at [943, 187] on div "Measures 6" at bounding box center [1051, 184] width 319 height 71
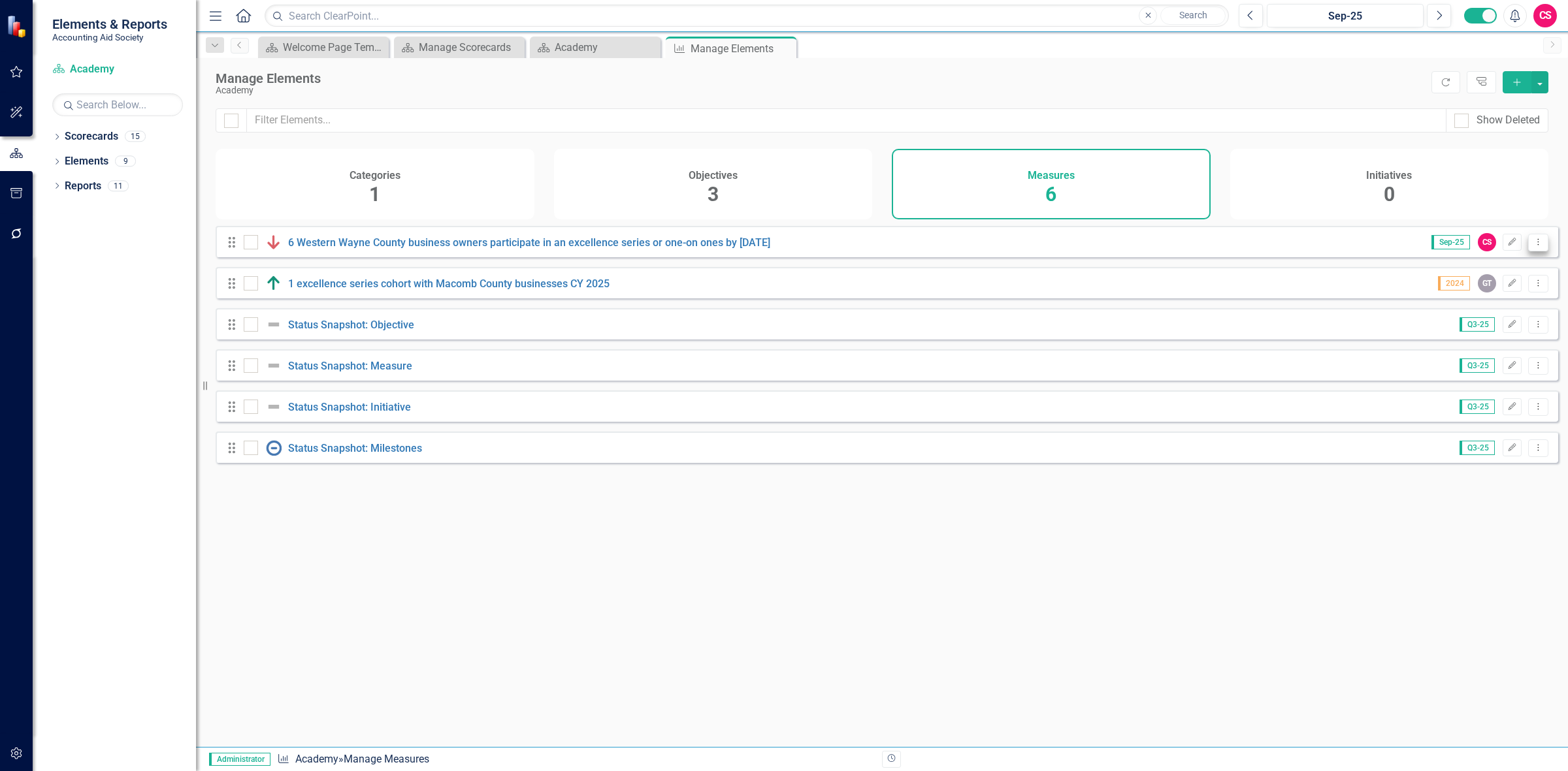
click at [1532, 247] on icon "Dropdown Menu" at bounding box center [1537, 242] width 11 height 9
click at [1475, 349] on link "Trash Delete Measure" at bounding box center [1478, 346] width 117 height 24
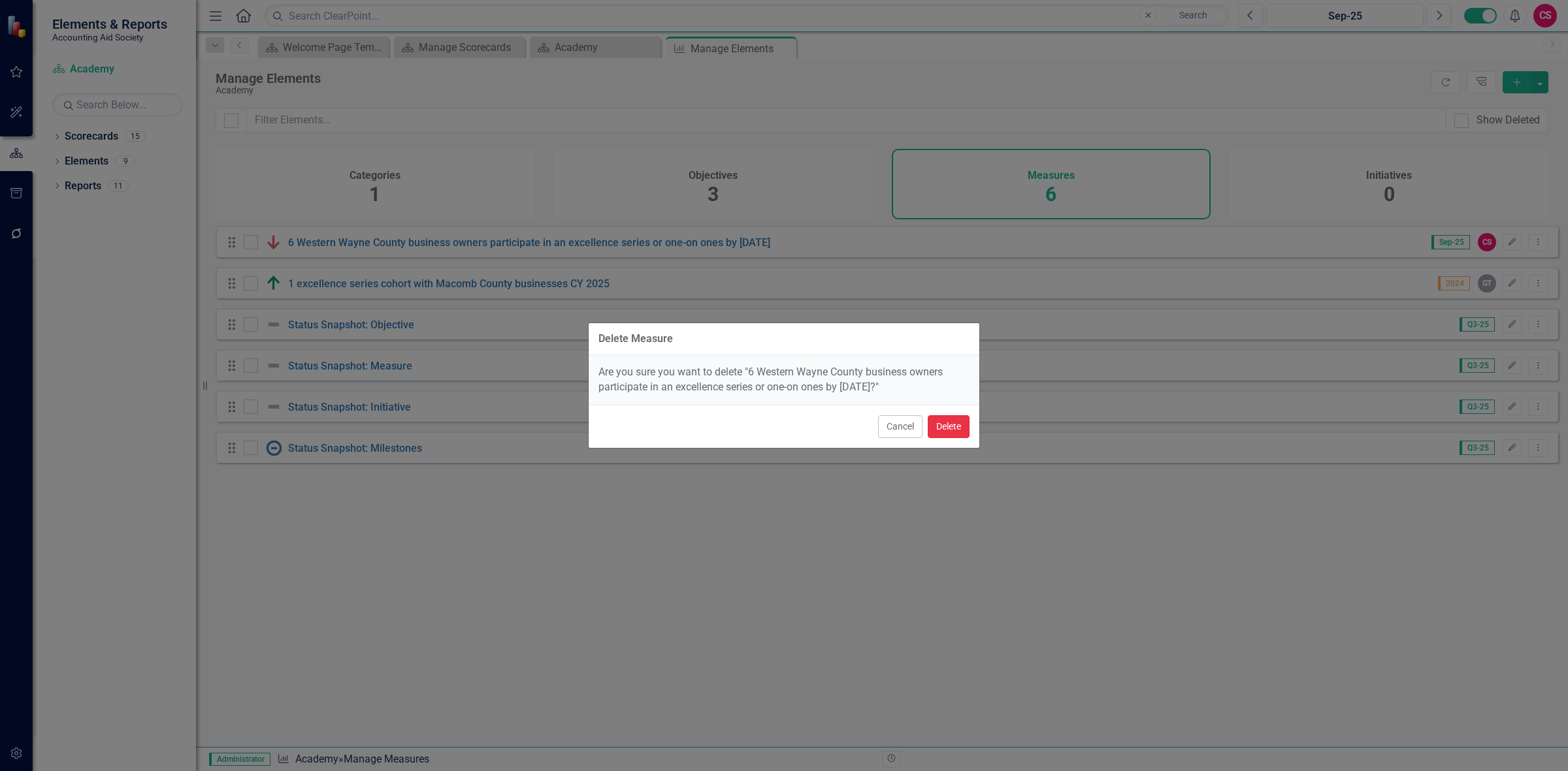
click at [939, 419] on button "Delete" at bounding box center [948, 426] width 42 height 23
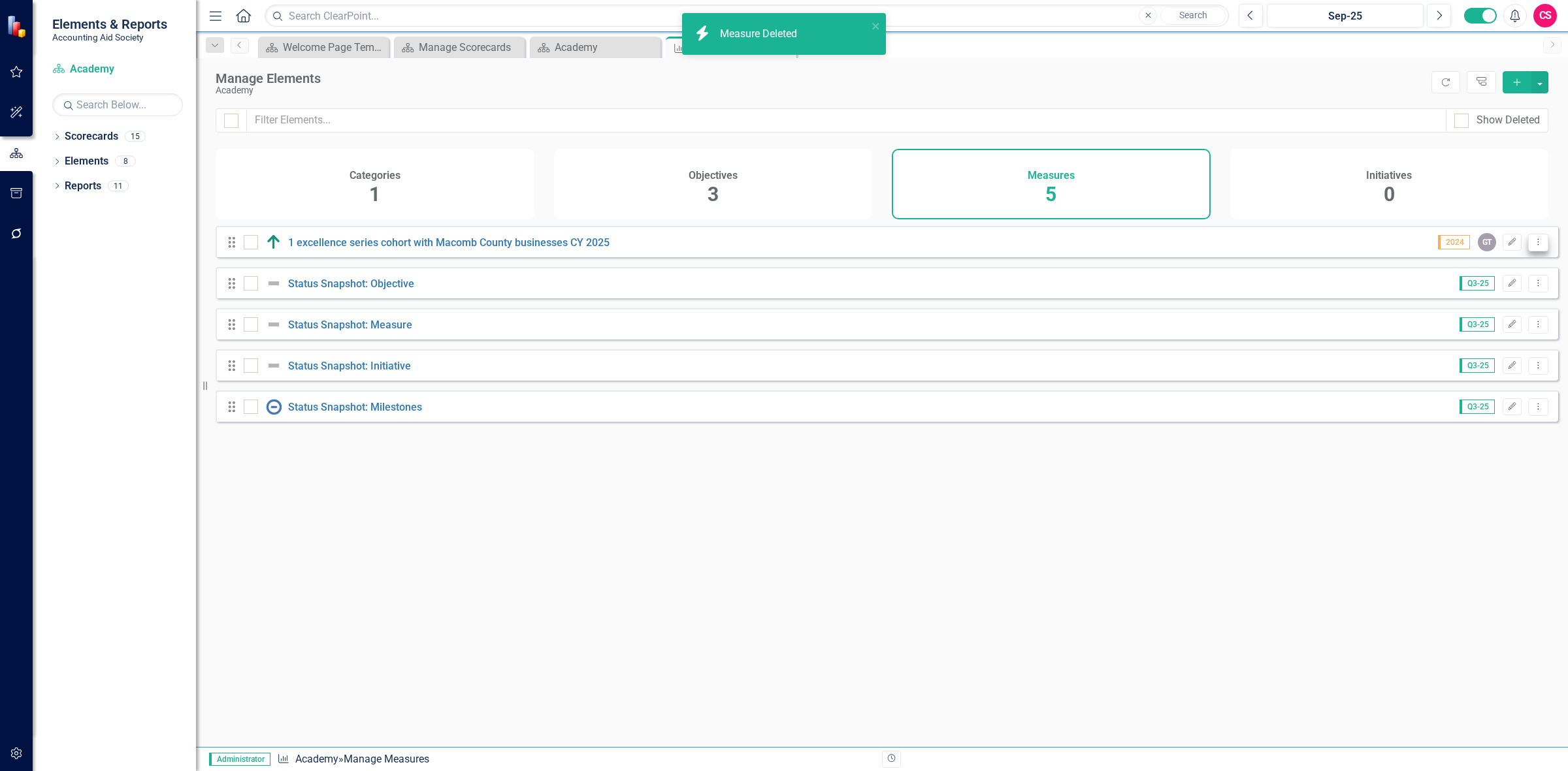
click at [1534, 249] on button "Dropdown Menu" at bounding box center [1538, 243] width 20 height 18
click at [1483, 352] on link "Trash Delete Measure" at bounding box center [1478, 346] width 117 height 24
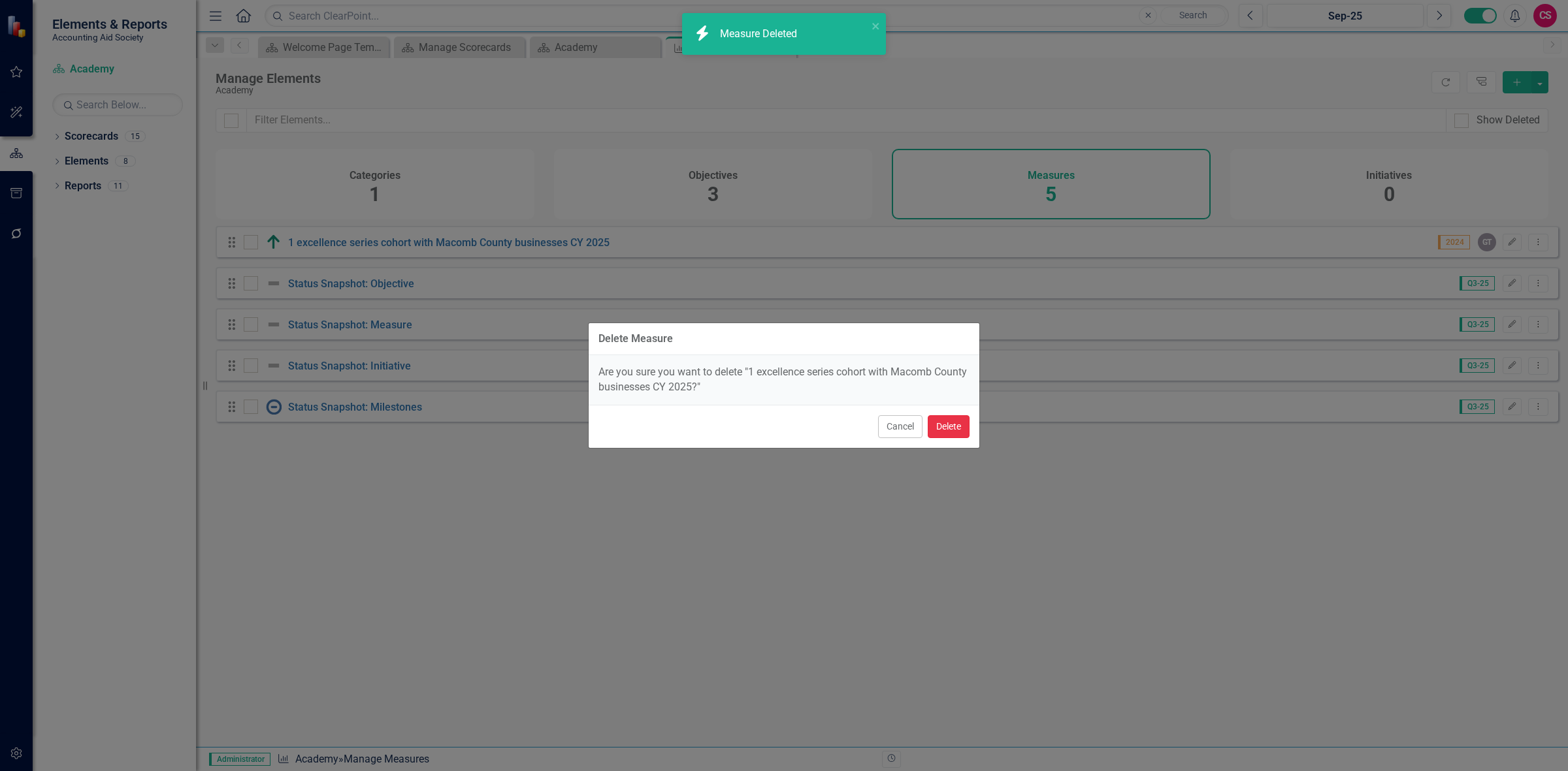
click at [949, 421] on button "Delete" at bounding box center [948, 426] width 42 height 23
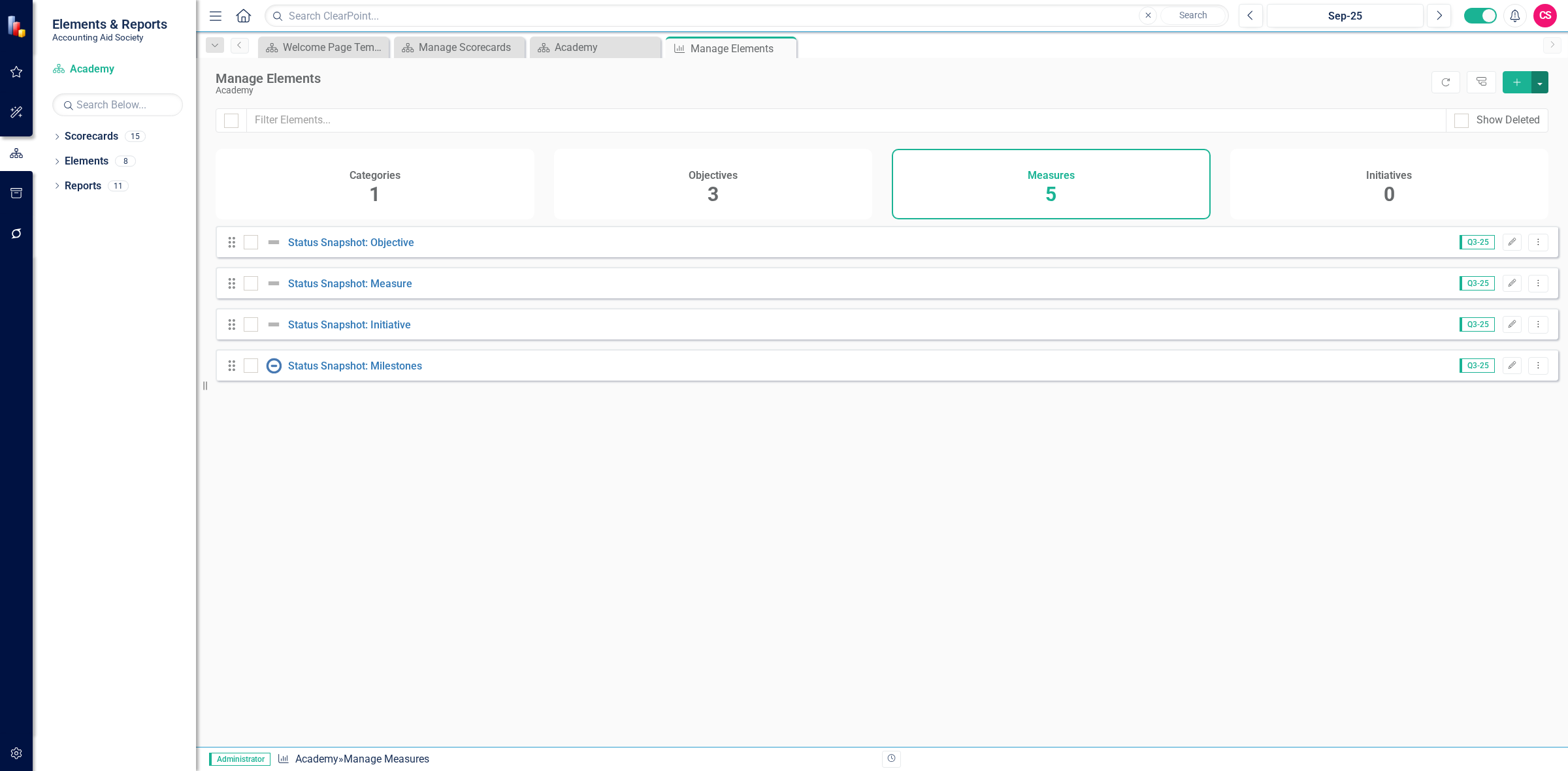
click at [1539, 80] on button "button" at bounding box center [1540, 82] width 17 height 22
click at [1515, 131] on link "Add Multiple Add Multiple" at bounding box center [1496, 131] width 103 height 24
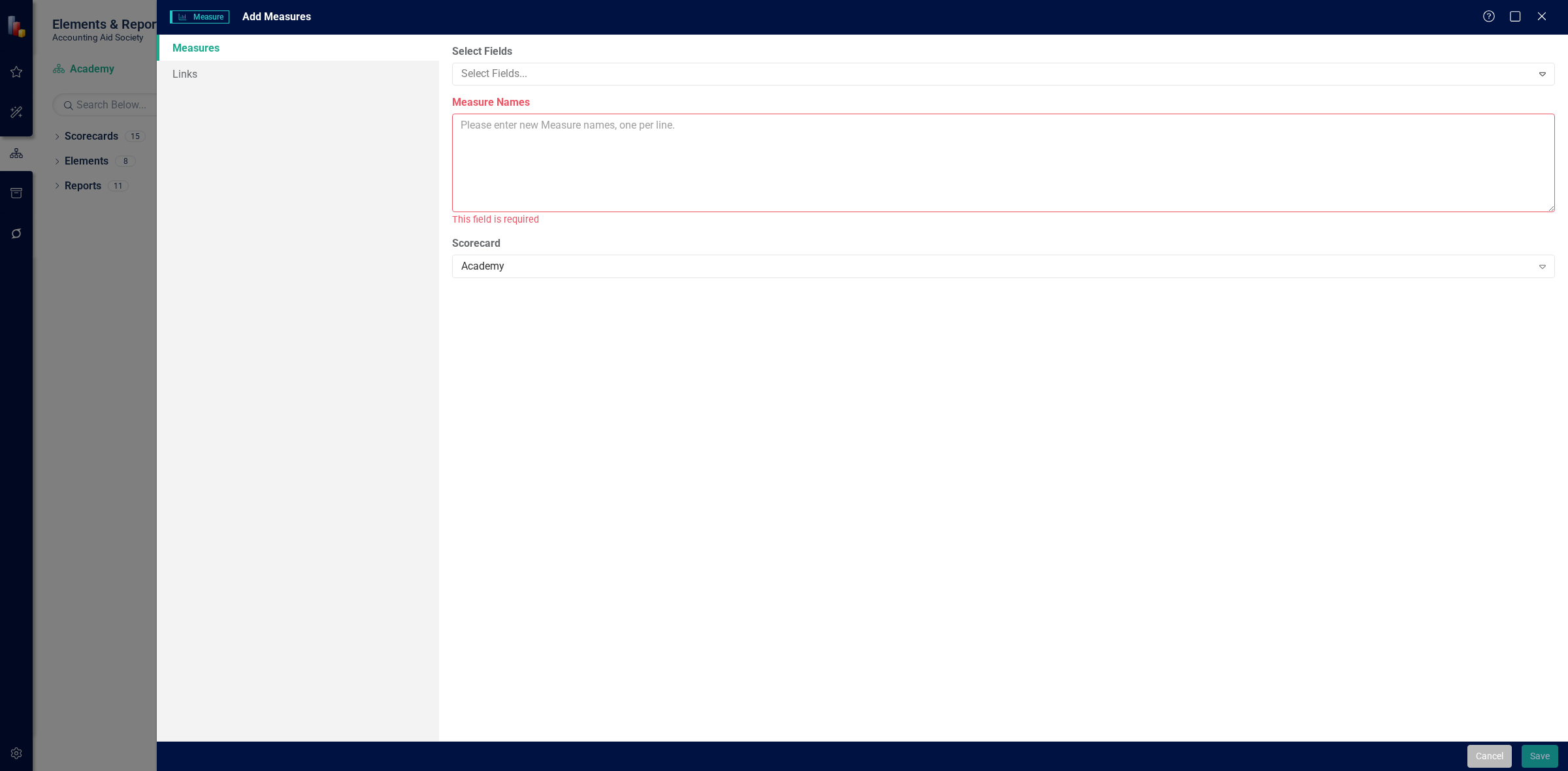
click at [1501, 748] on button "Cancel" at bounding box center [1489, 756] width 45 height 23
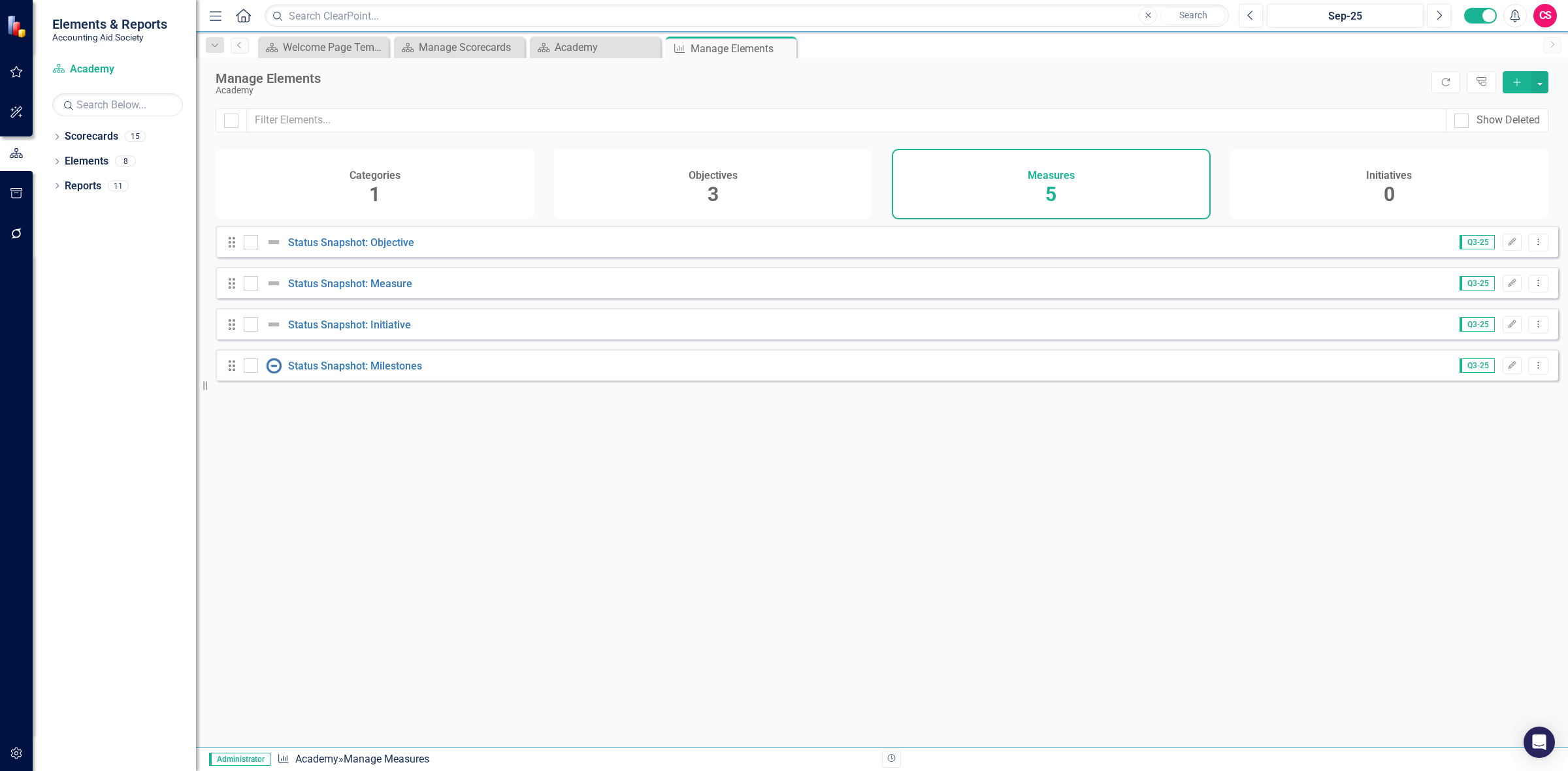
click at [732, 213] on div "Objectives 3" at bounding box center [713, 184] width 319 height 71
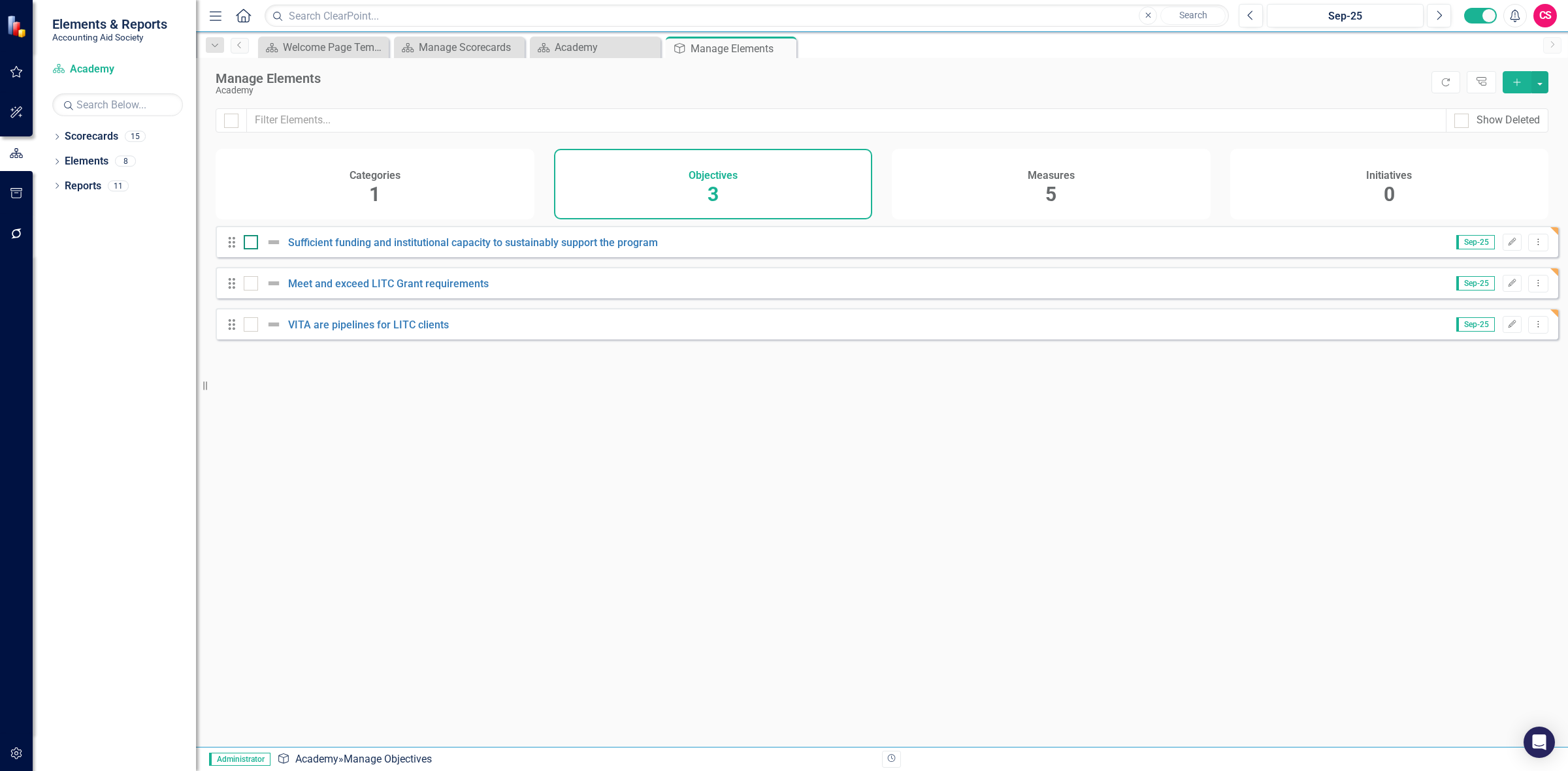
click at [250, 249] on div at bounding box center [251, 242] width 15 height 15
click at [250, 244] on input "checkbox" at bounding box center [248, 239] width 9 height 9
checkbox input "true"
click at [249, 284] on input "checkbox" at bounding box center [248, 281] width 9 height 9
checkbox input "true"
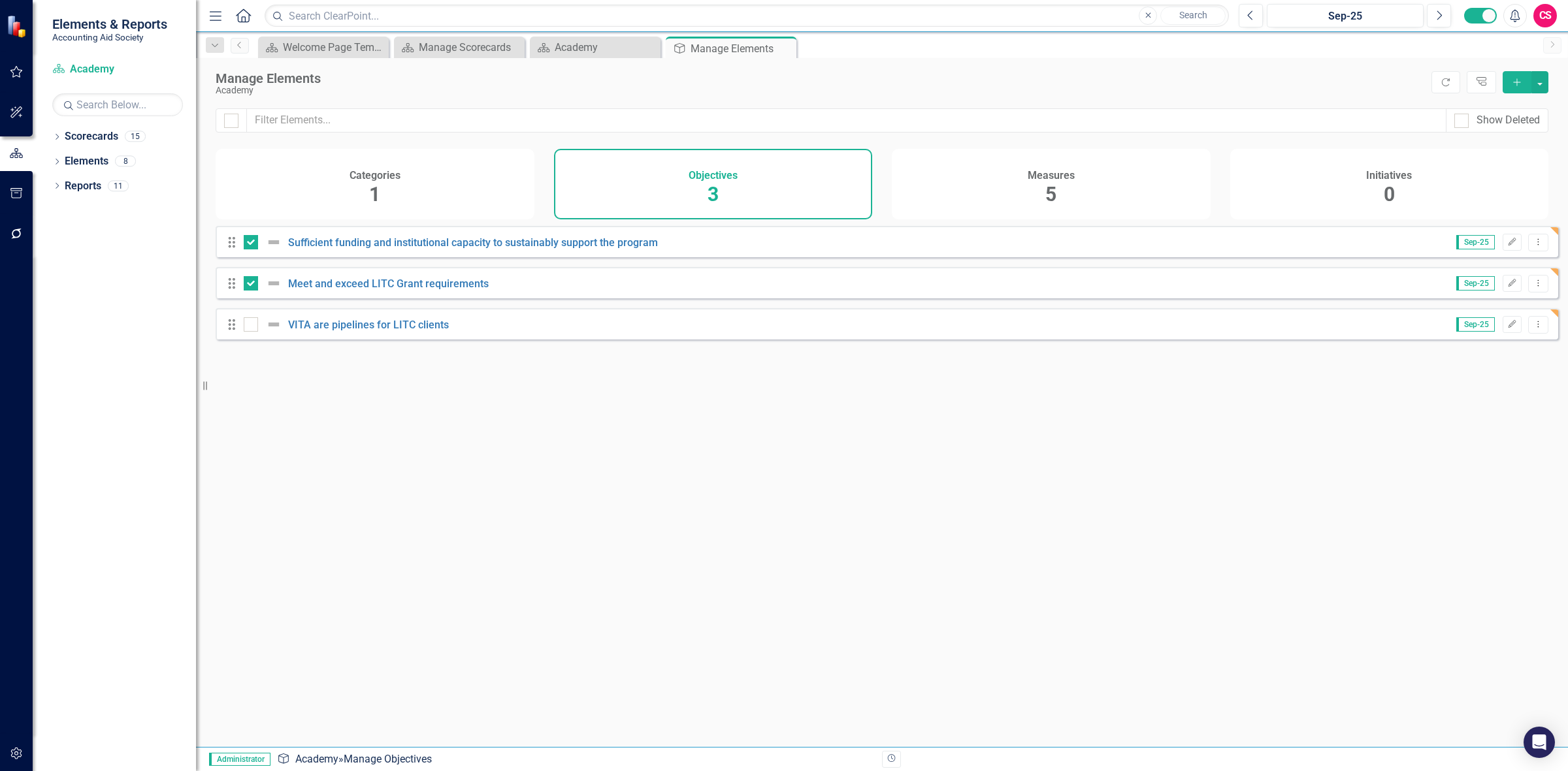
click at [252, 340] on div "Drag VITA are pipelines for LITC clients Sep-25 Edit Dropdown Menu" at bounding box center [887, 324] width 1343 height 31
click at [252, 332] on div at bounding box center [251, 325] width 15 height 15
click at [252, 326] on input "checkbox" at bounding box center [248, 322] width 9 height 9
checkbox input "true"
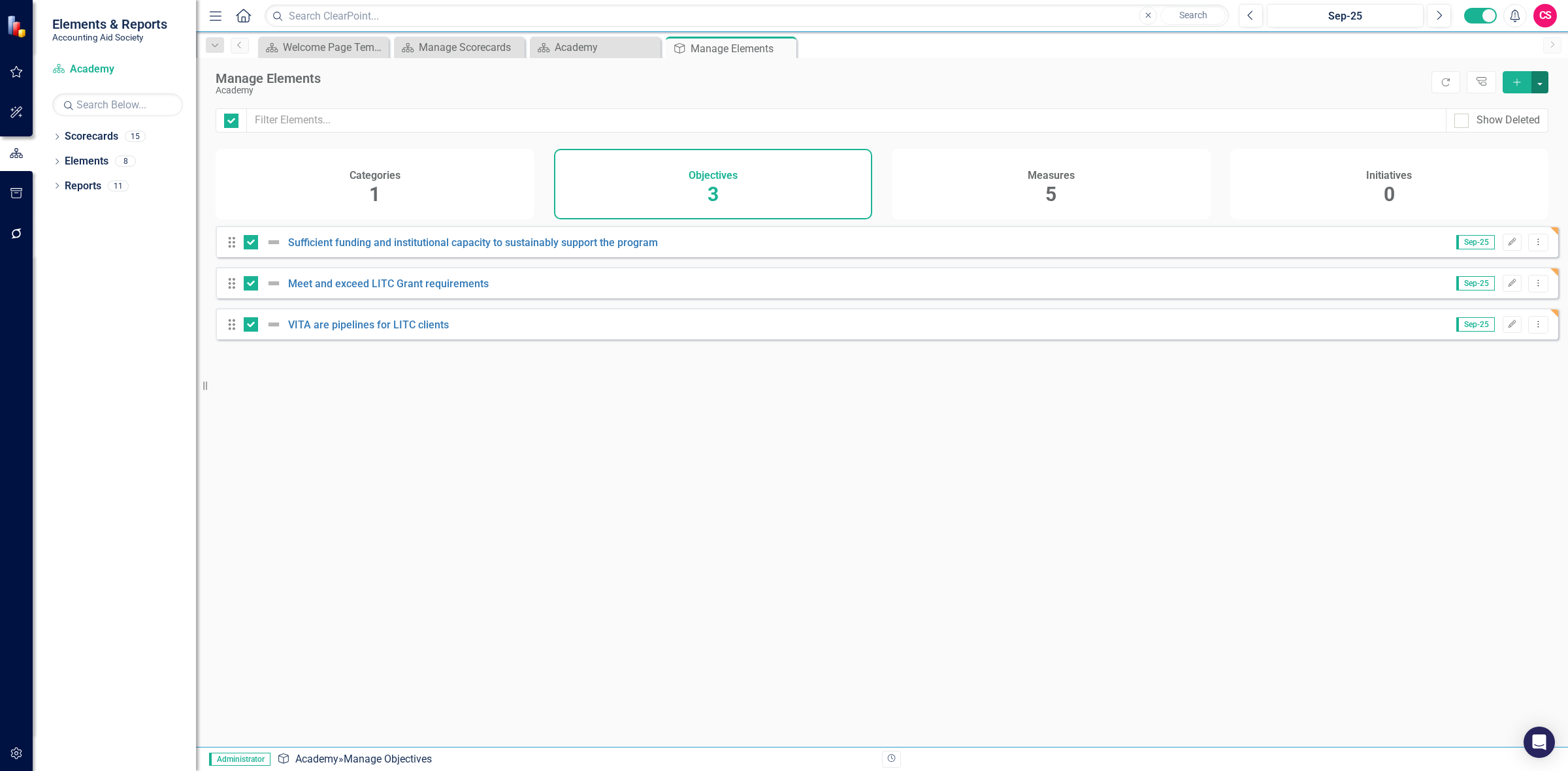
click at [1542, 80] on button "button" at bounding box center [1540, 82] width 17 height 22
click at [1499, 149] on link "Edit Multiple Edit Multiple" at bounding box center [1496, 155] width 103 height 24
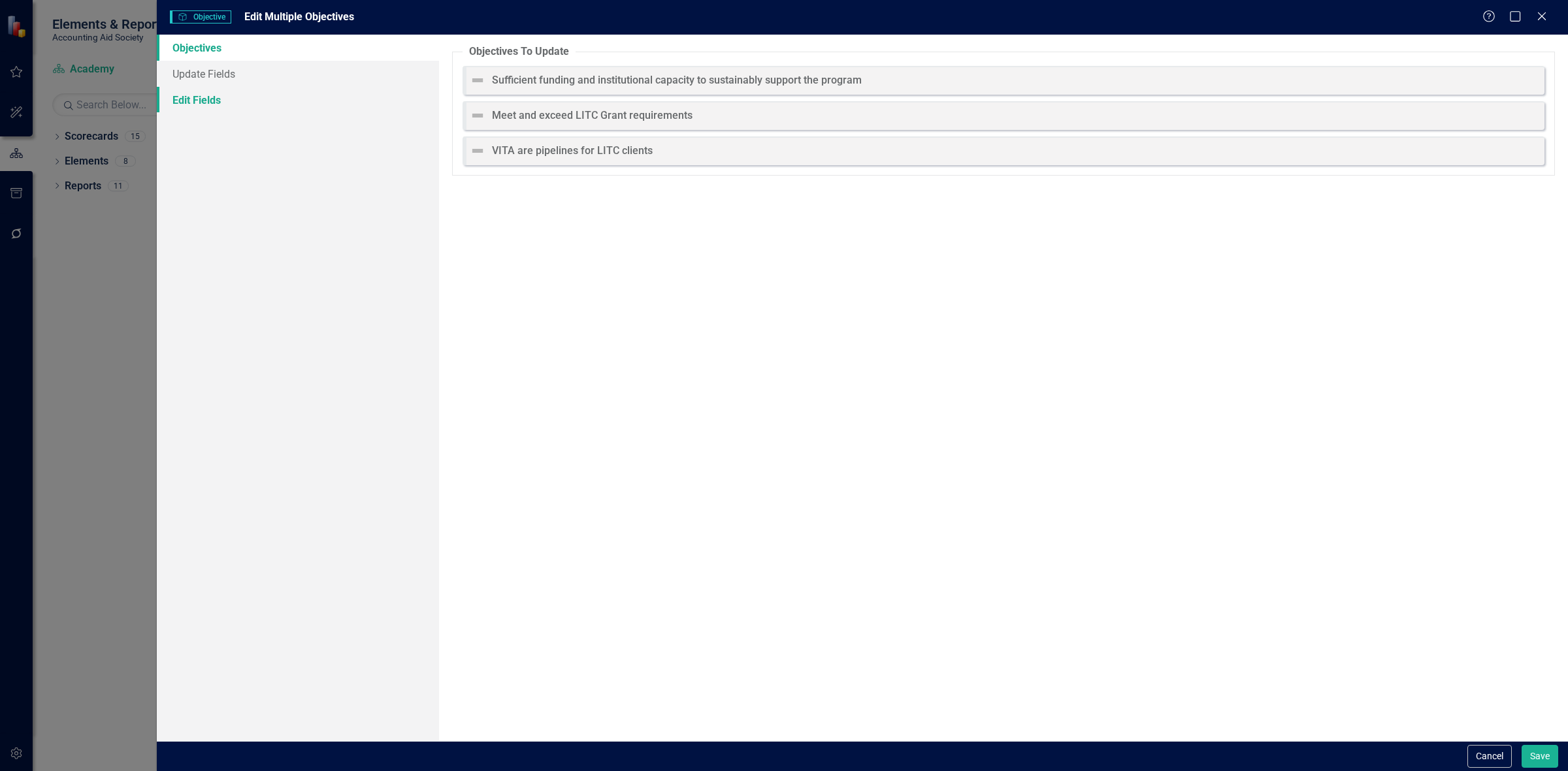
click at [330, 97] on link "Edit Fields" at bounding box center [298, 100] width 282 height 26
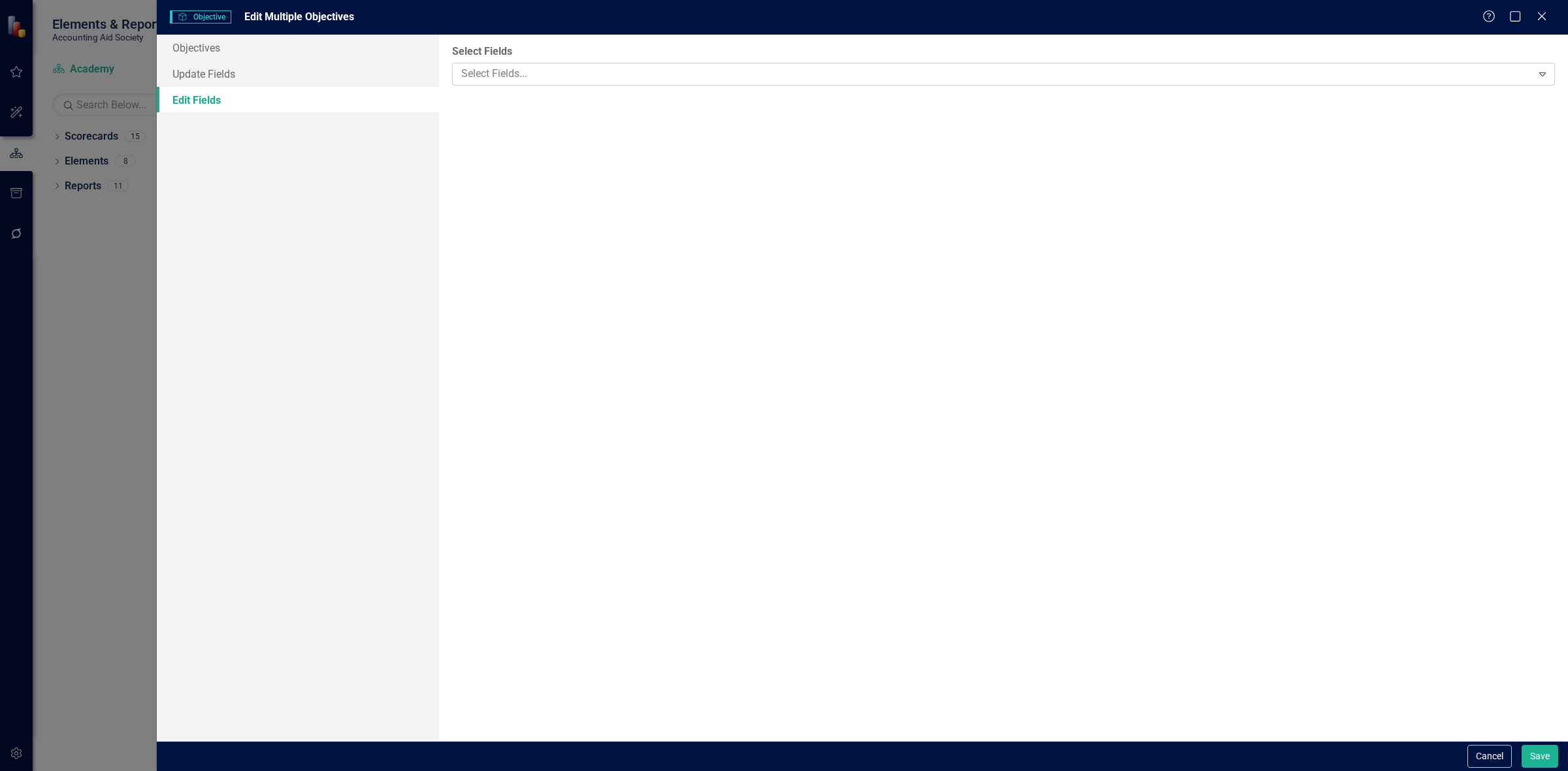
click at [480, 77] on div at bounding box center [994, 74] width 1076 height 18
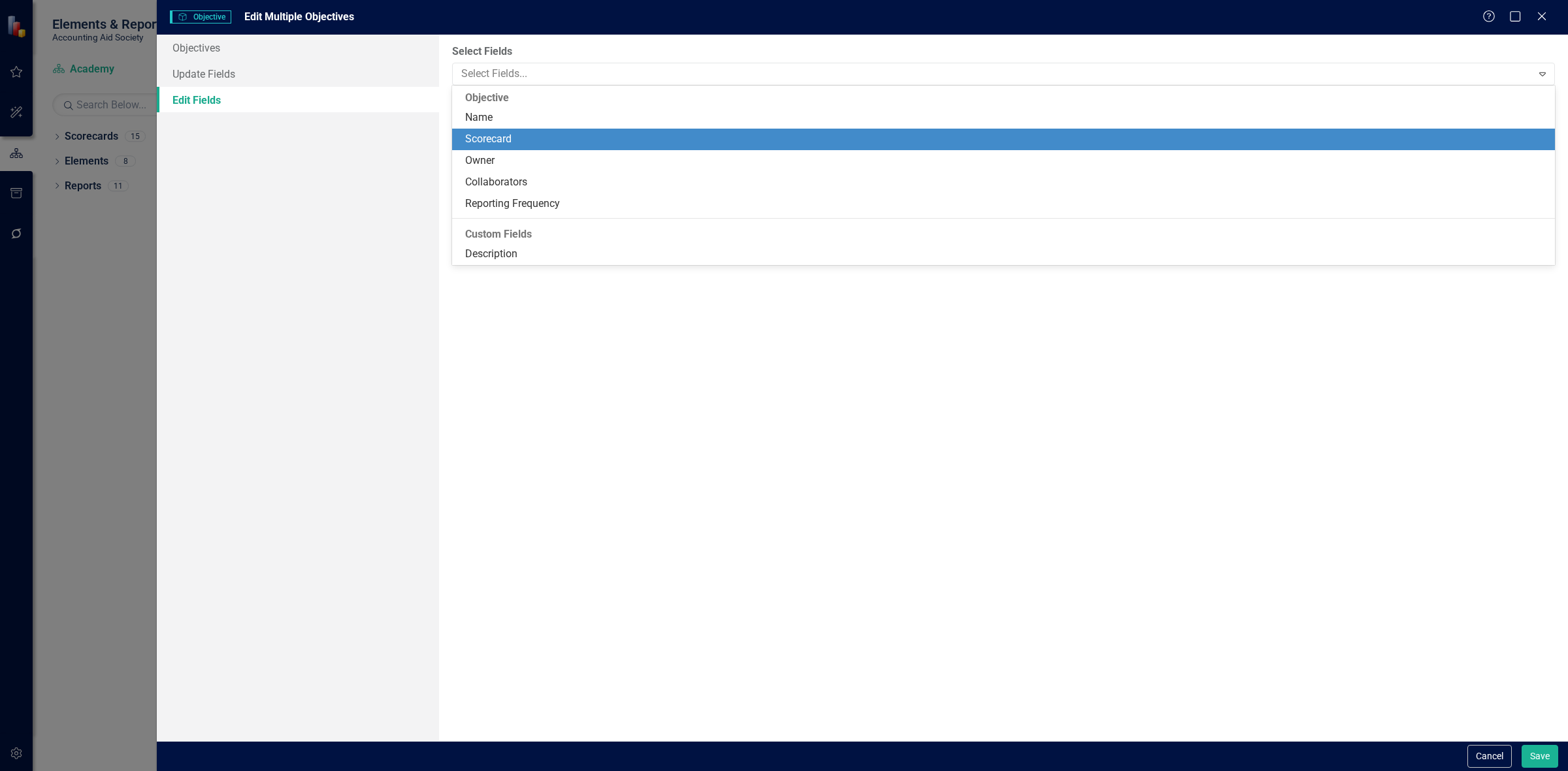
click at [529, 142] on div "Scorecard" at bounding box center [1005, 139] width 1082 height 15
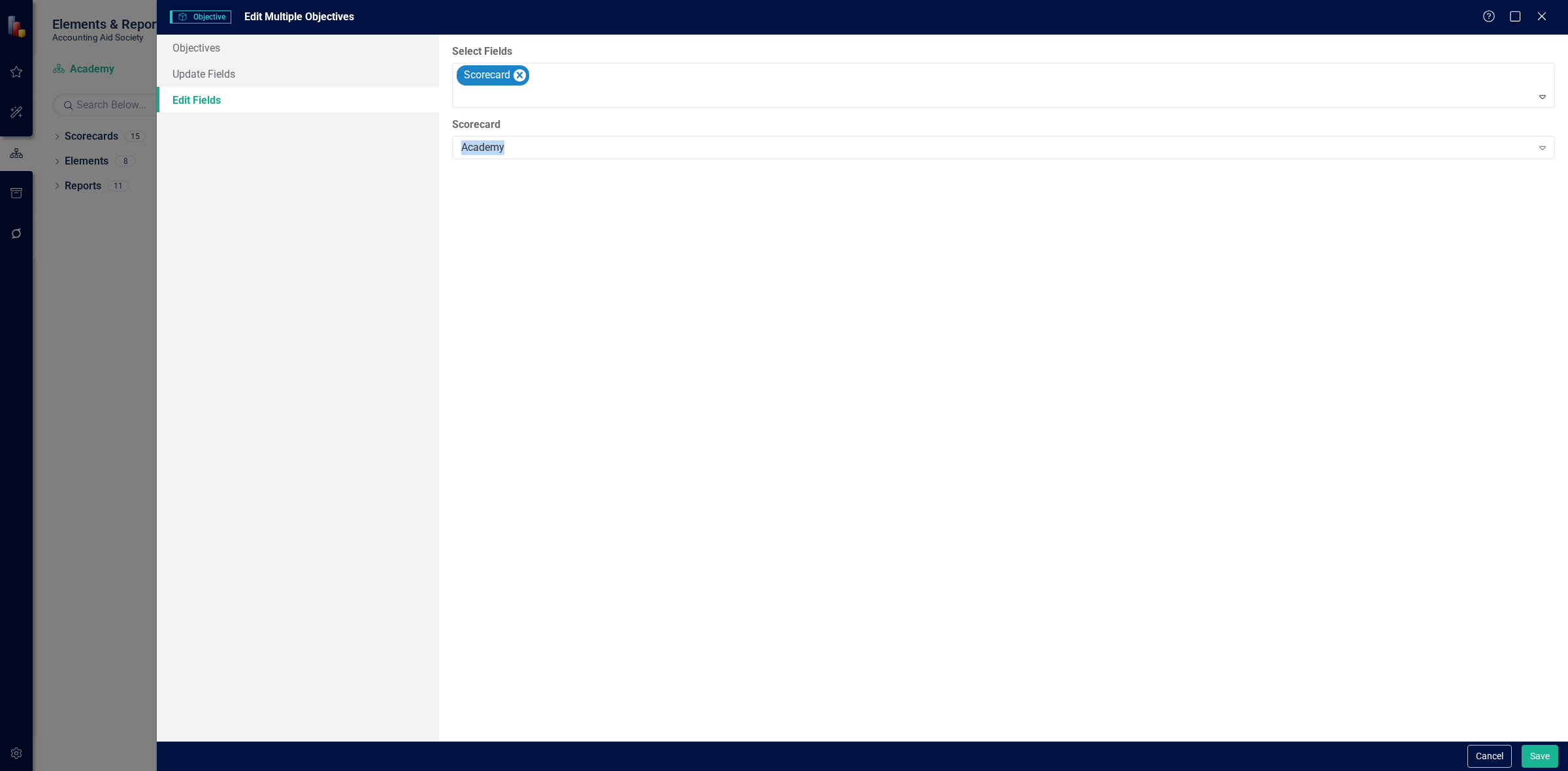
click at [529, 142] on div "Academy" at bounding box center [996, 147] width 1070 height 15
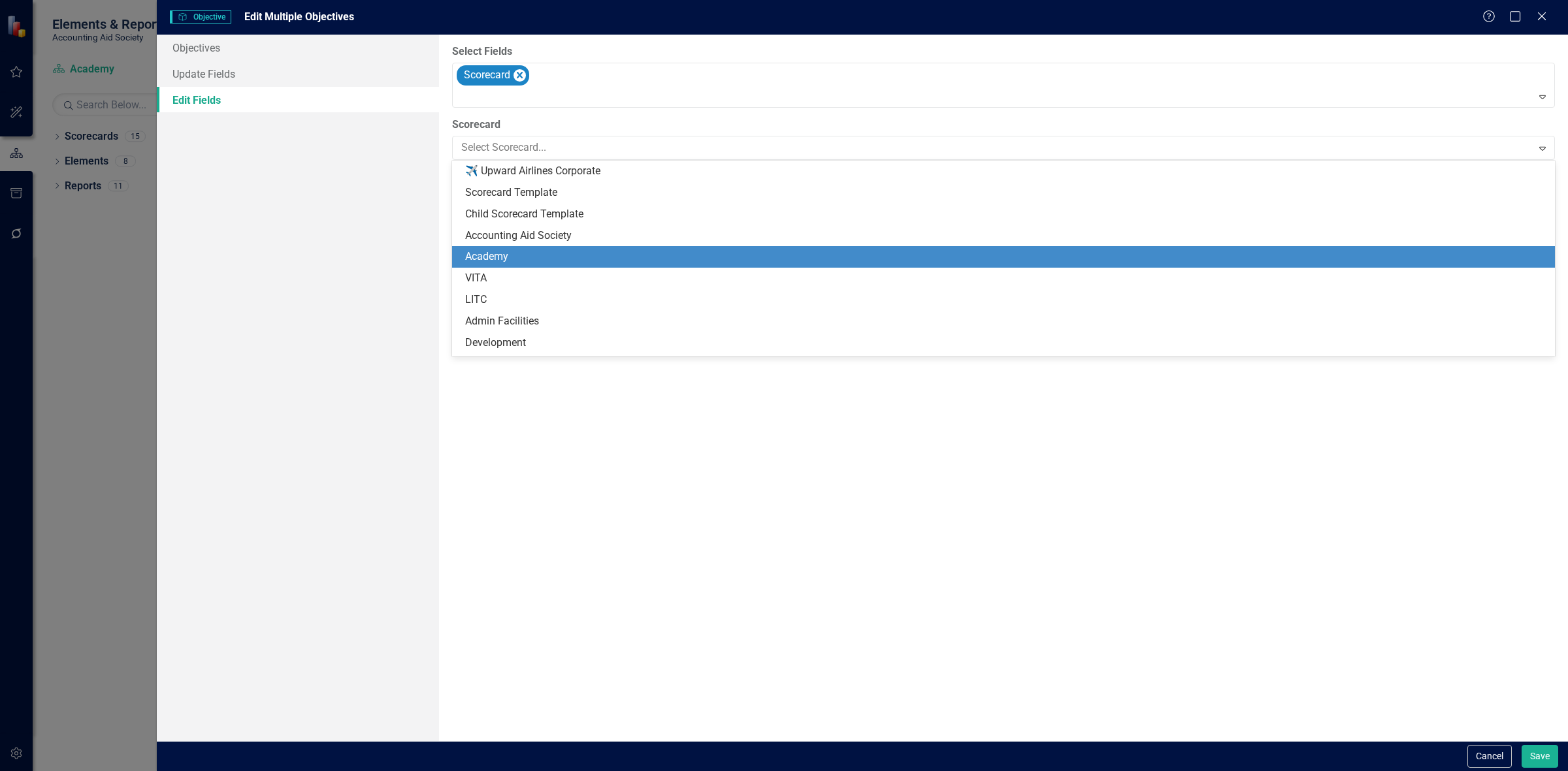
scroll to position [85, 0]
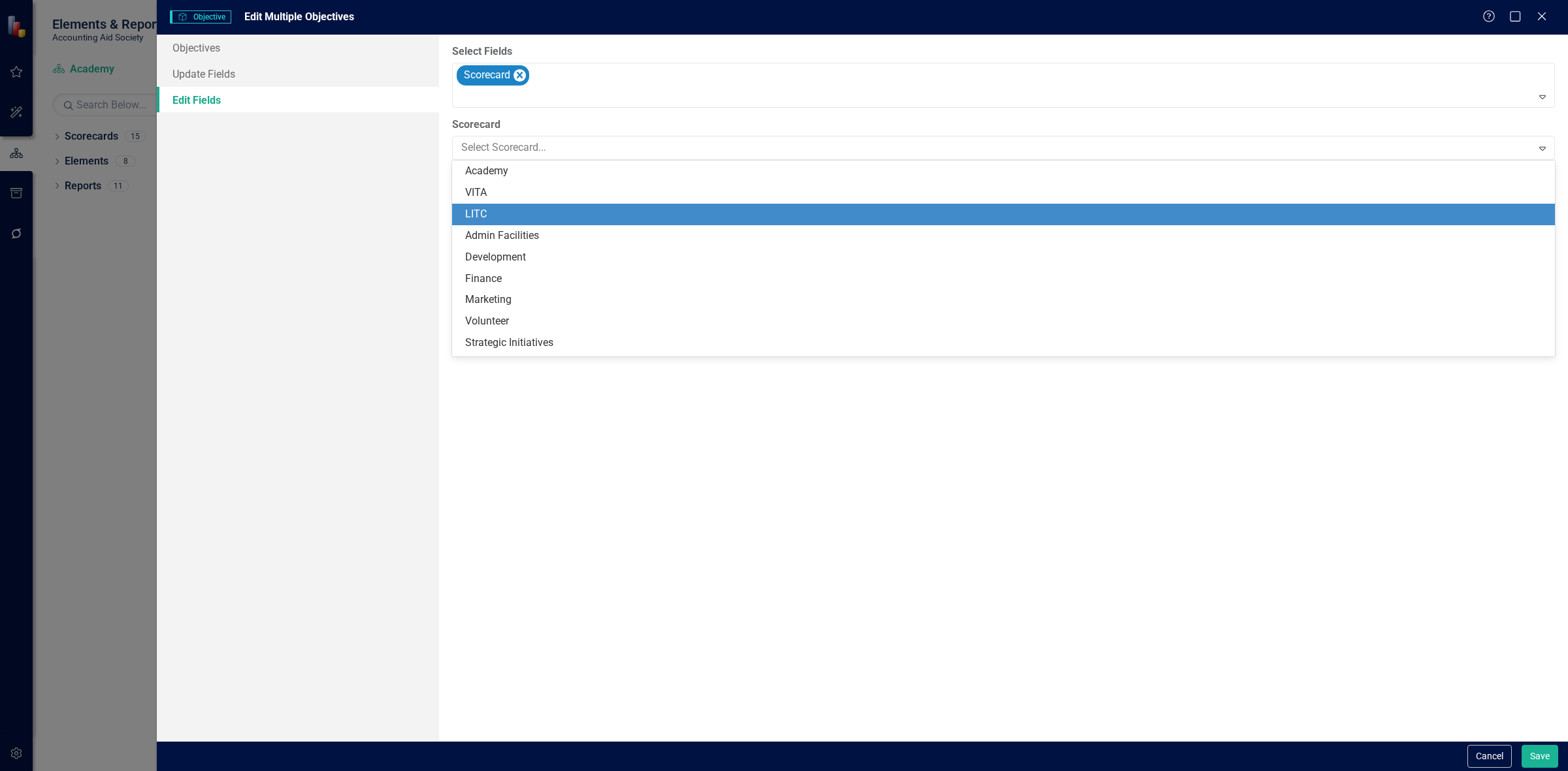
click at [538, 209] on div "LITC" at bounding box center [1005, 214] width 1082 height 15
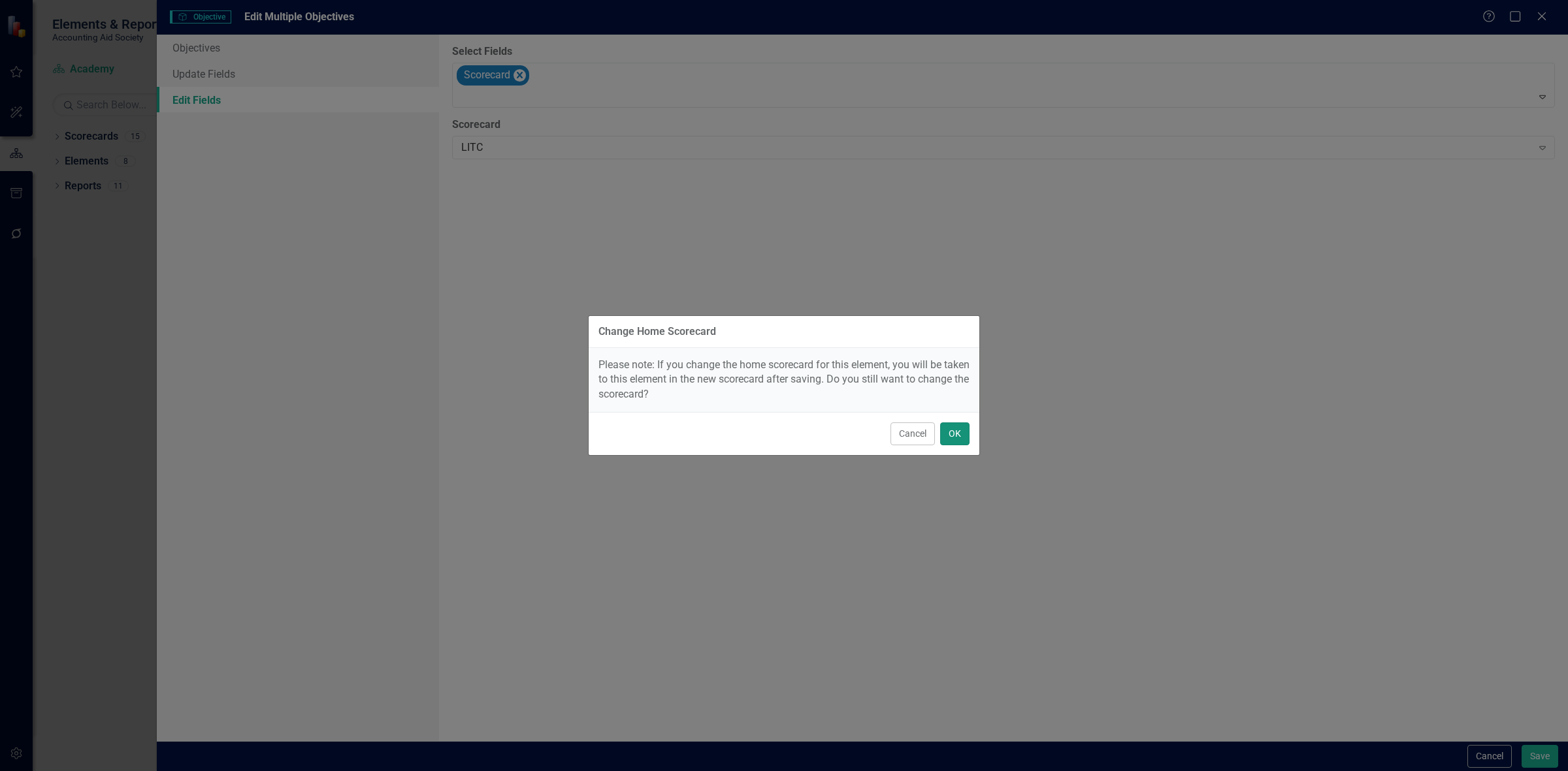
click at [964, 427] on button "OK" at bounding box center [954, 433] width 29 height 23
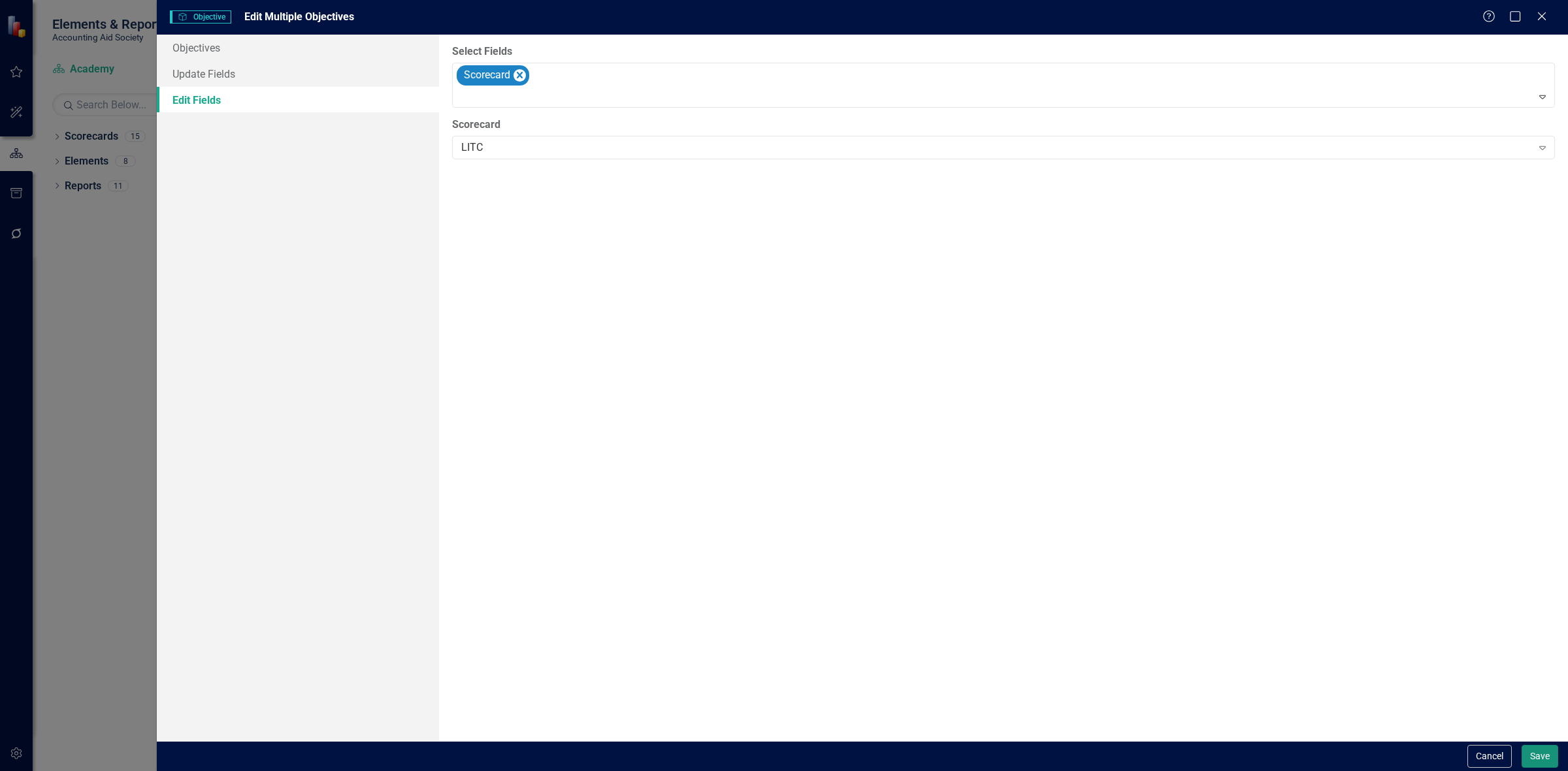
click at [1532, 758] on button "Save" at bounding box center [1540, 756] width 36 height 23
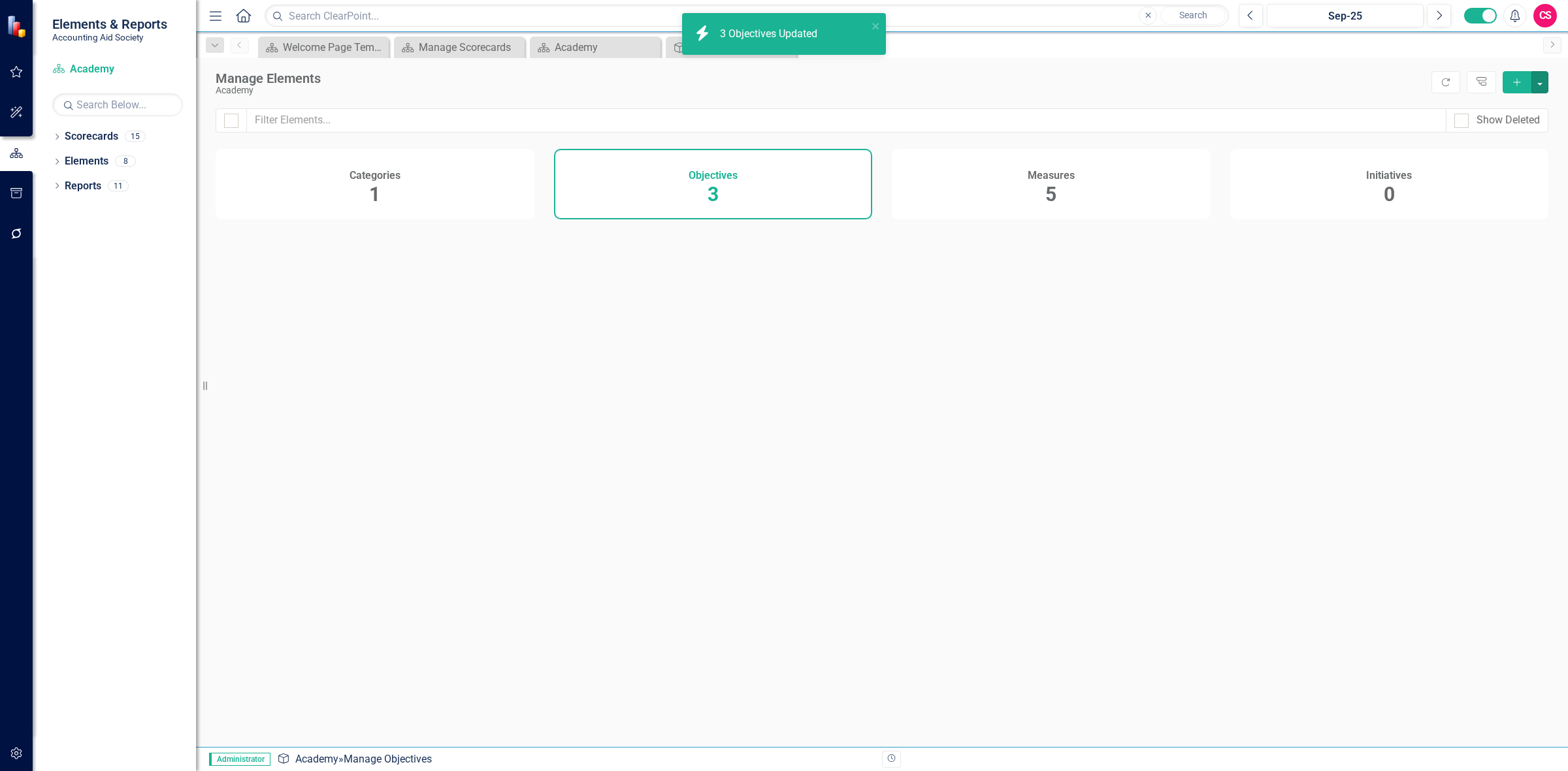
checkbox input "false"
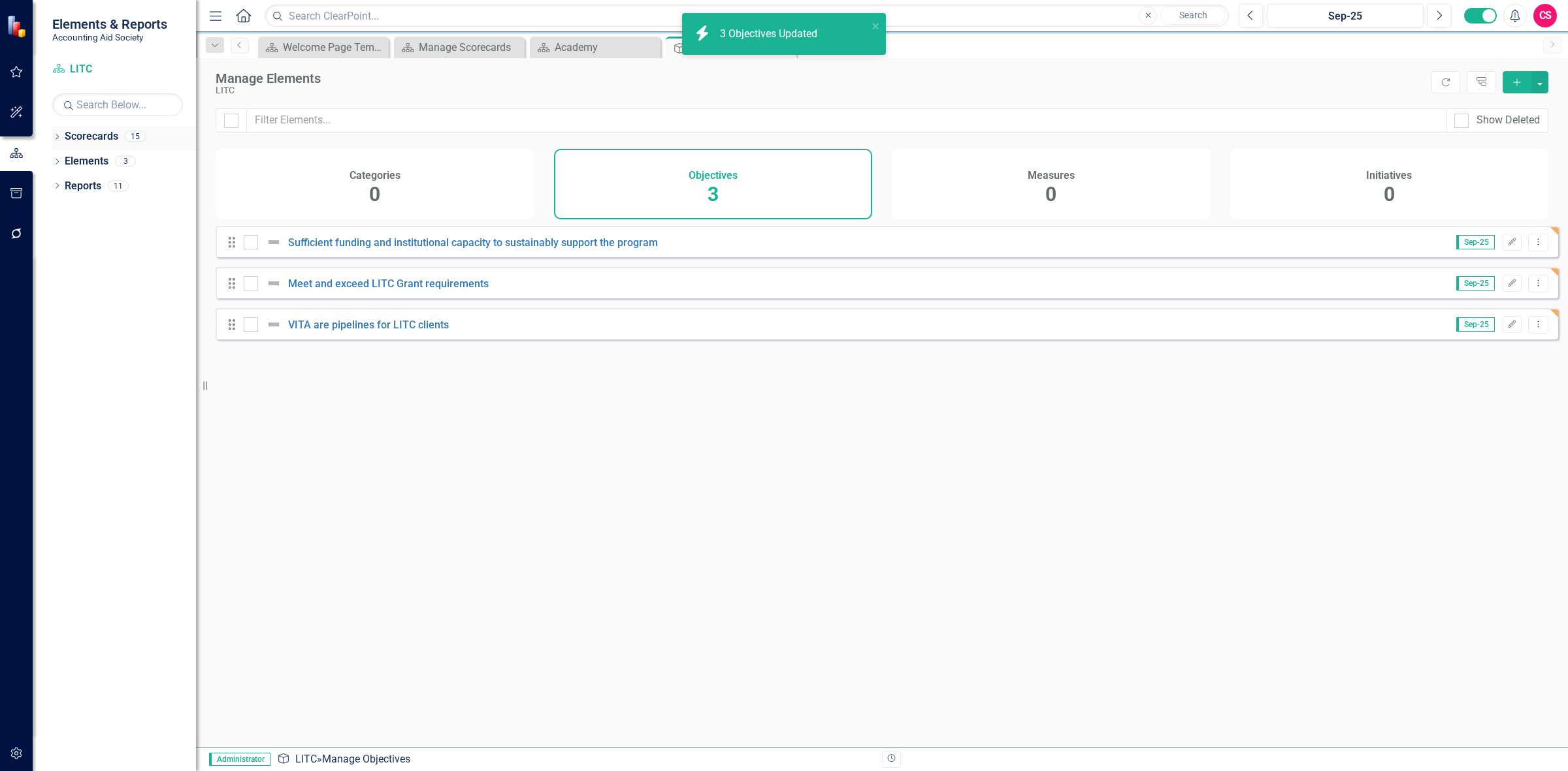
click at [112, 135] on link "Scorecards" at bounding box center [91, 136] width 53 height 15
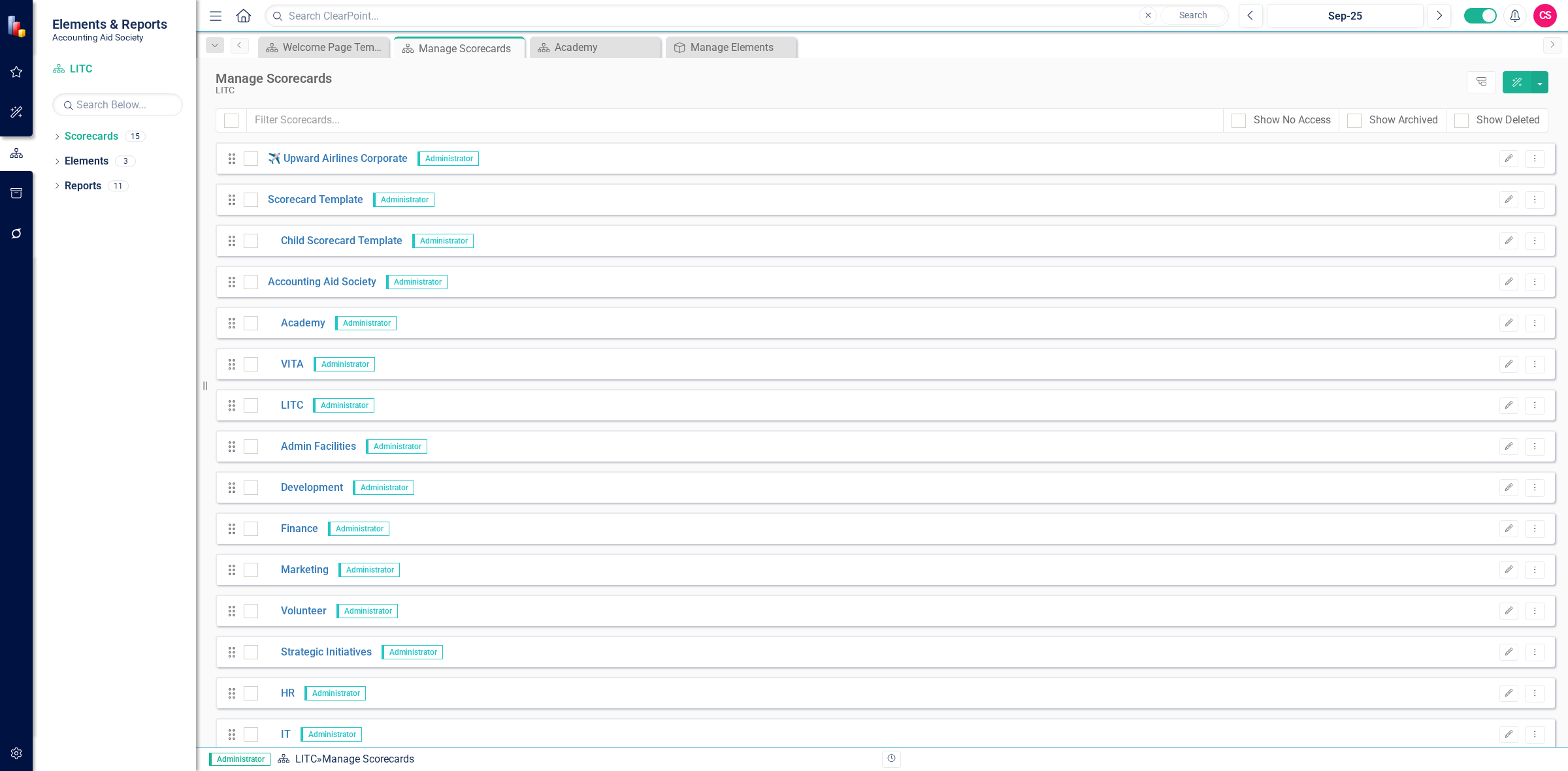
click at [296, 309] on div "Drag Academy Administrator Edit Dropdown Menu" at bounding box center [884, 322] width 1339 height 31
click at [304, 323] on link "Academy" at bounding box center [292, 323] width 67 height 15
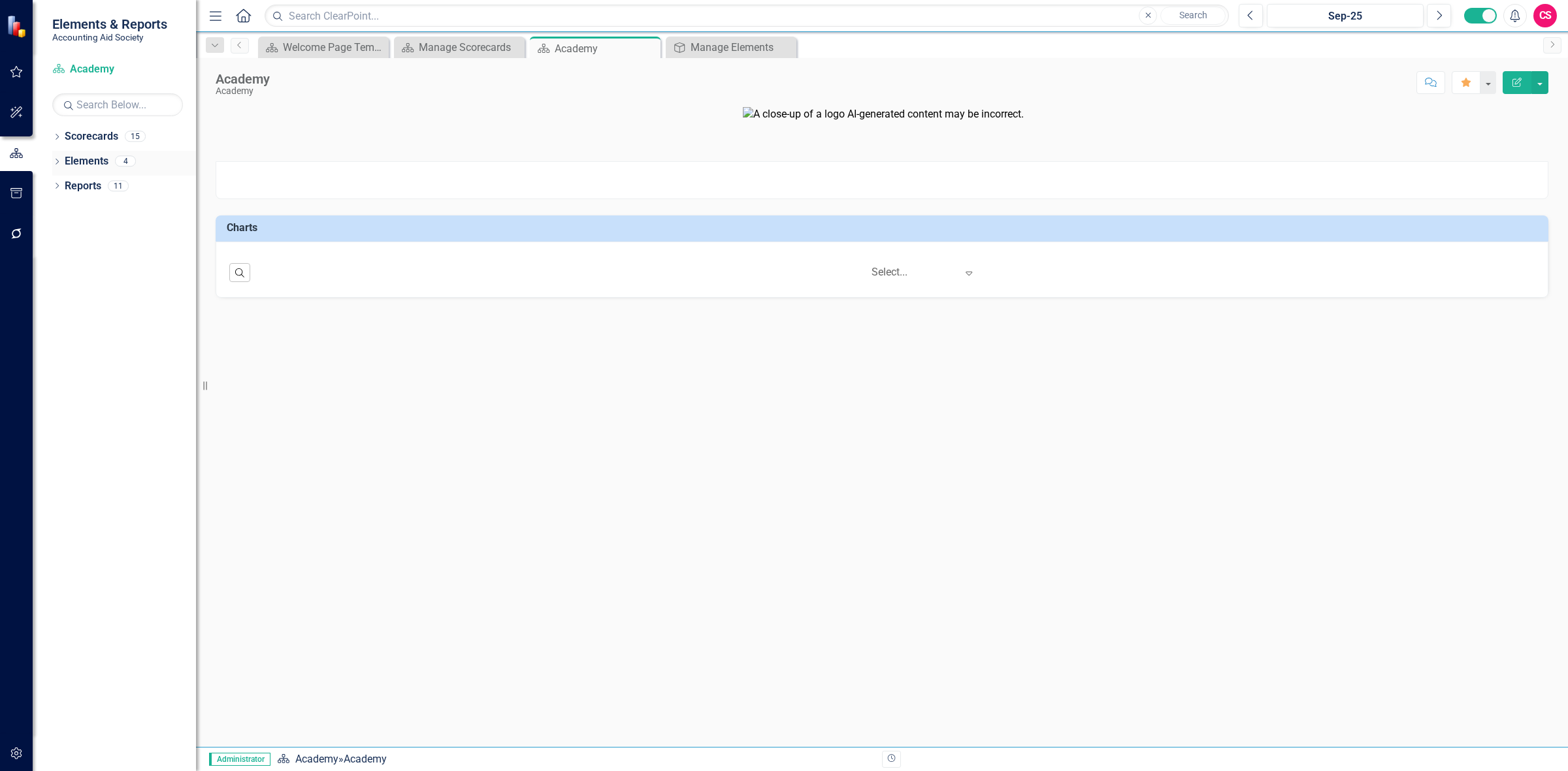
click at [90, 157] on link "Elements" at bounding box center [87, 161] width 44 height 15
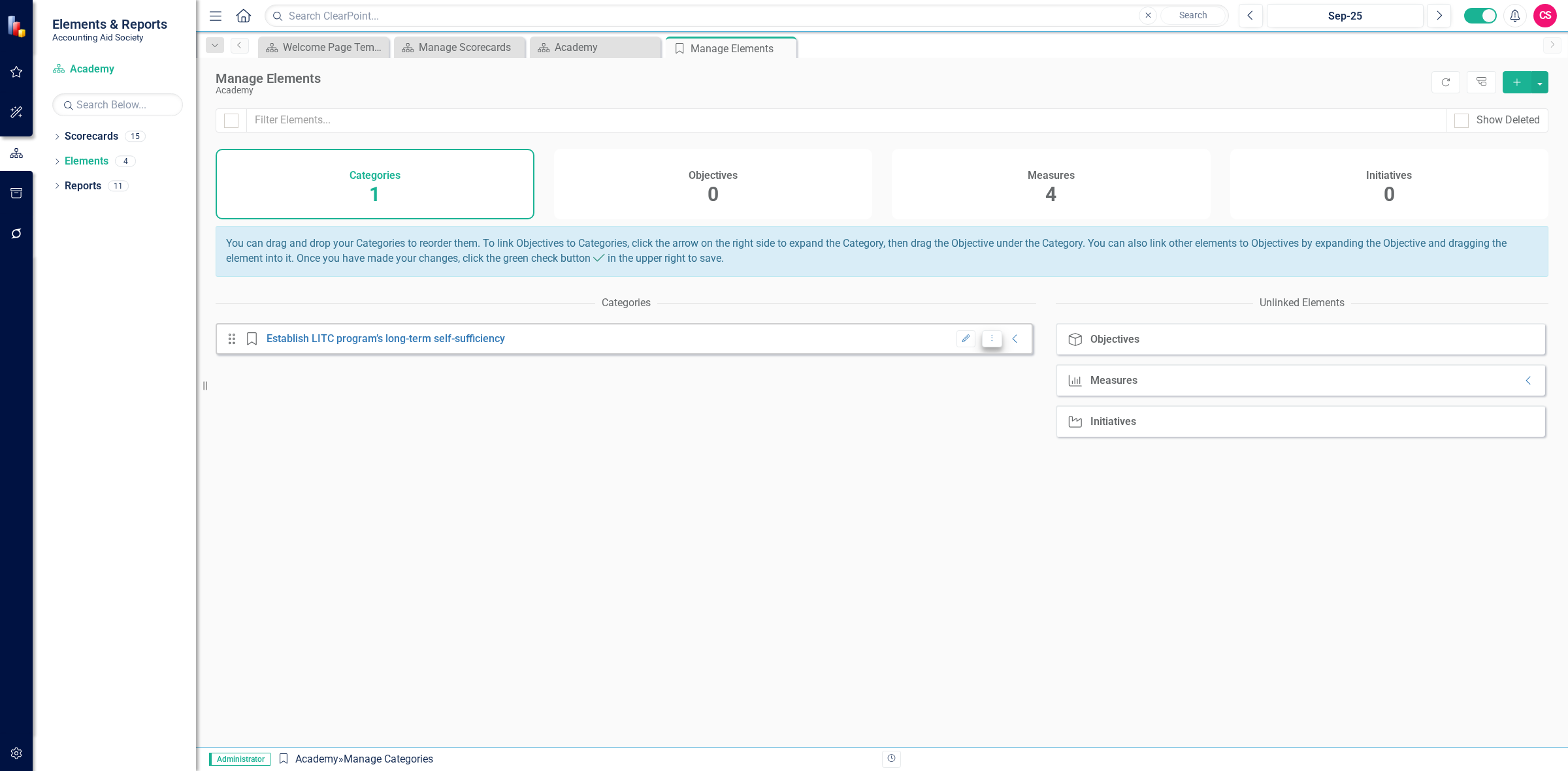
click at [989, 348] on button "Dropdown Menu" at bounding box center [992, 339] width 20 height 18
click at [961, 343] on icon "Edit" at bounding box center [965, 338] width 9 height 8
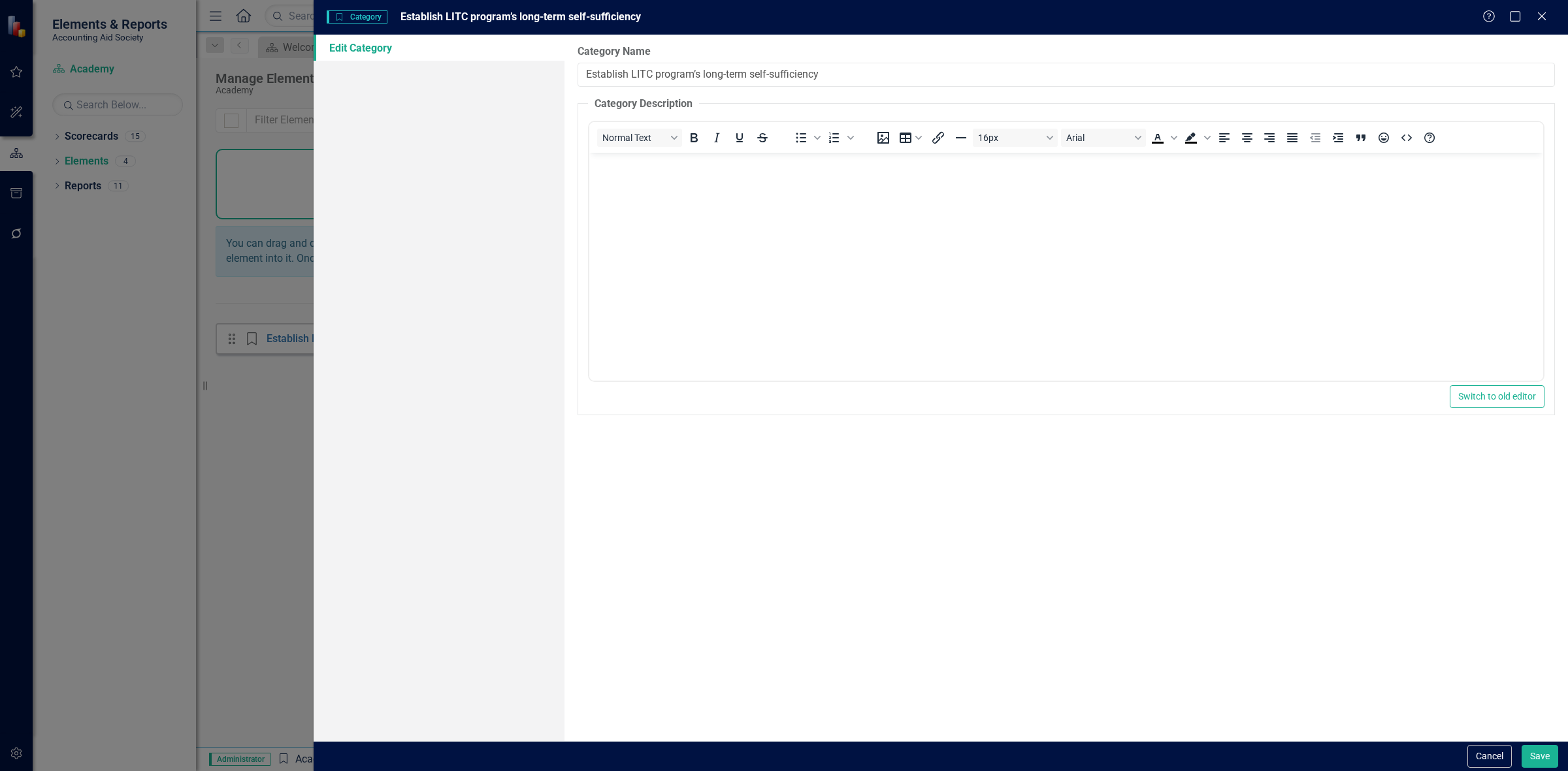
drag, startPoint x: 824, startPoint y: 80, endPoint x: 444, endPoint y: 139, distance: 384.6
click at [444, 139] on div "Edit Category Category Name Establish LITC program’s long-term self-sufficiency…" at bounding box center [941, 387] width 1254 height 707
click at [1496, 751] on button "Cancel" at bounding box center [1489, 756] width 45 height 23
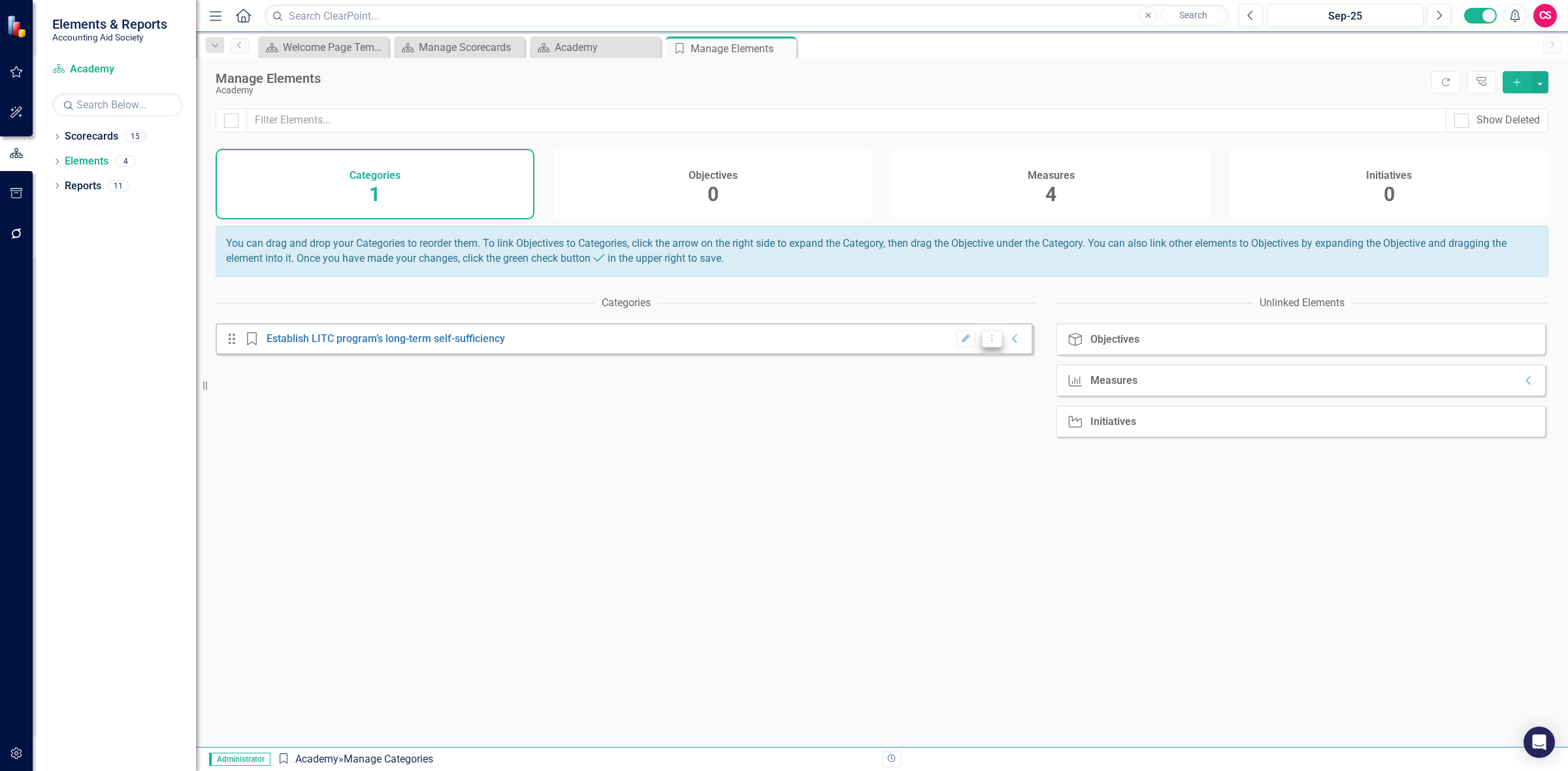
click at [986, 342] on icon "Dropdown Menu" at bounding box center [992, 338] width 11 height 9
click at [1001, 400] on link "Trash Delete Category" at bounding box center [1025, 395] width 104 height 24
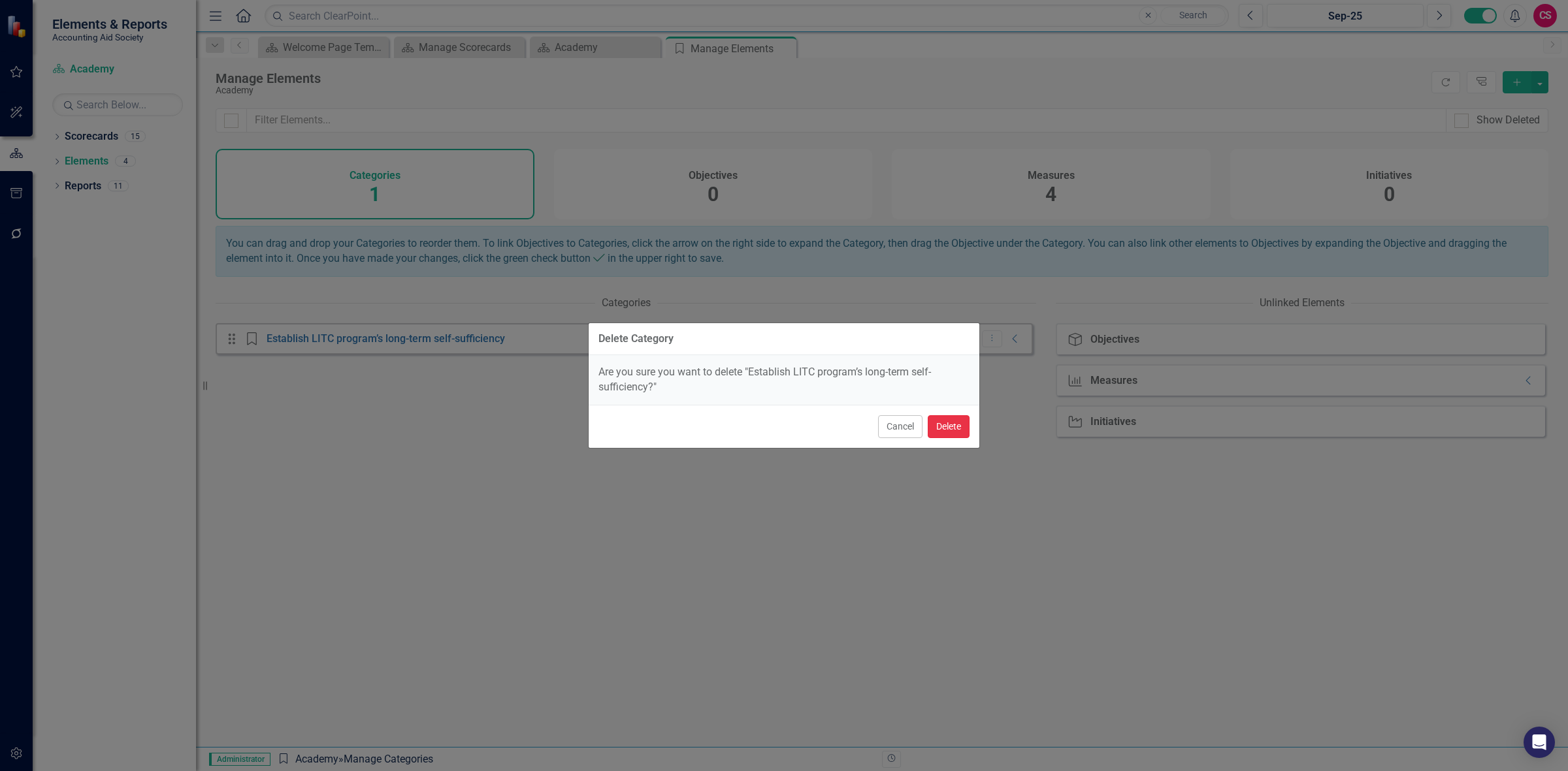
click at [951, 418] on button "Delete" at bounding box center [948, 426] width 42 height 23
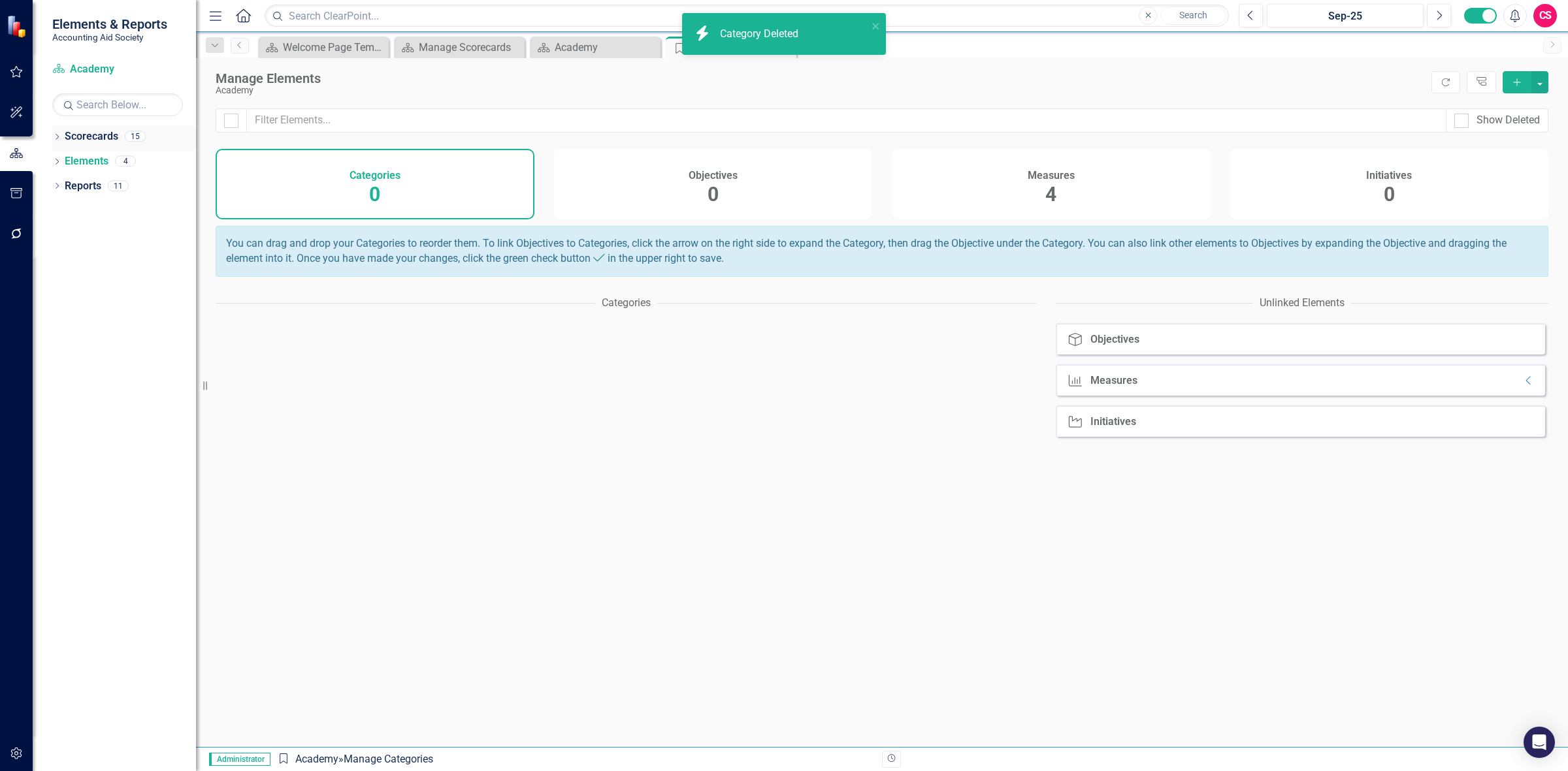
click at [72, 134] on link "Scorecards" at bounding box center [91, 136] width 53 height 15
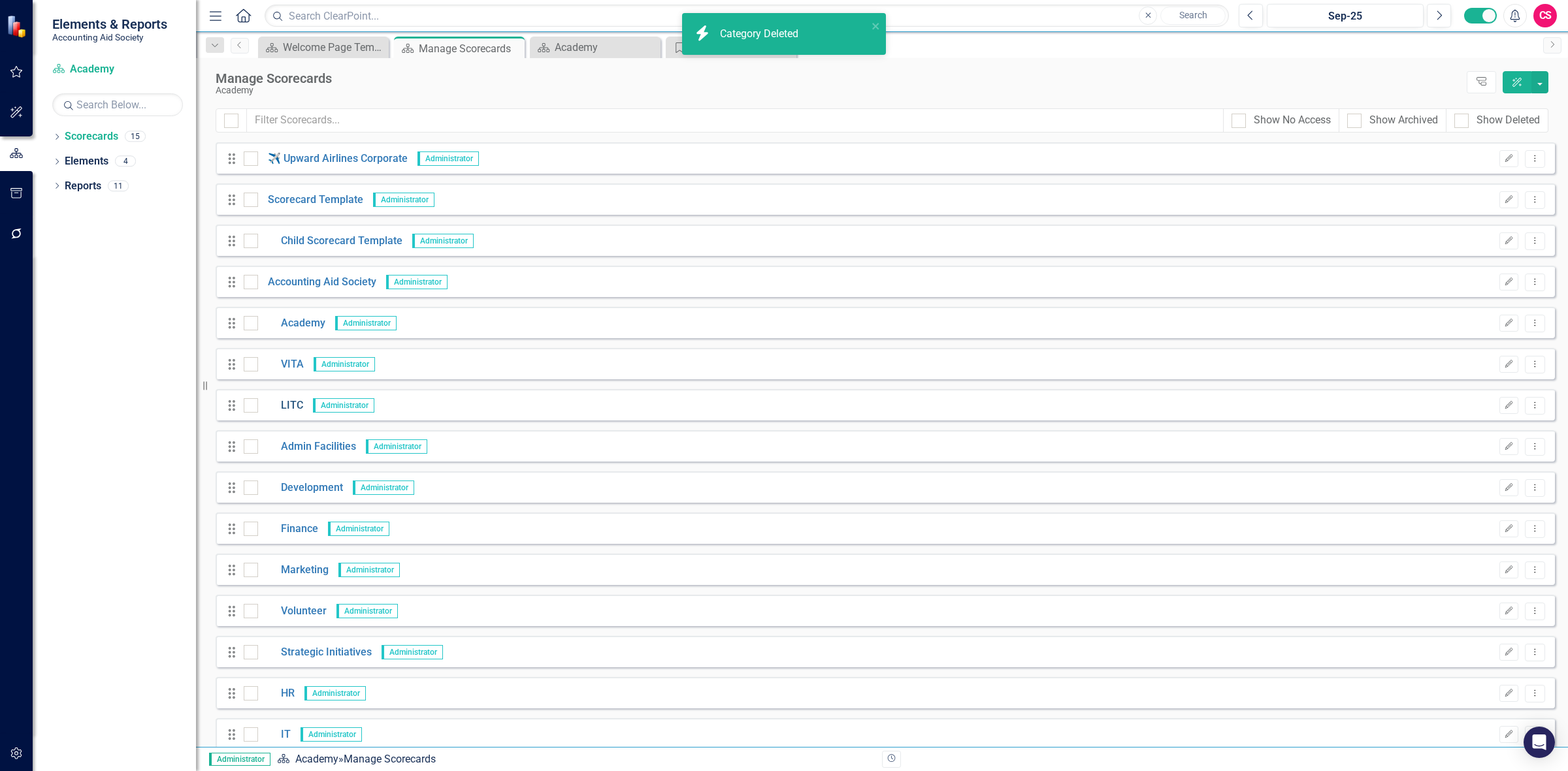
click at [290, 403] on link "LITC" at bounding box center [281, 406] width 45 height 15
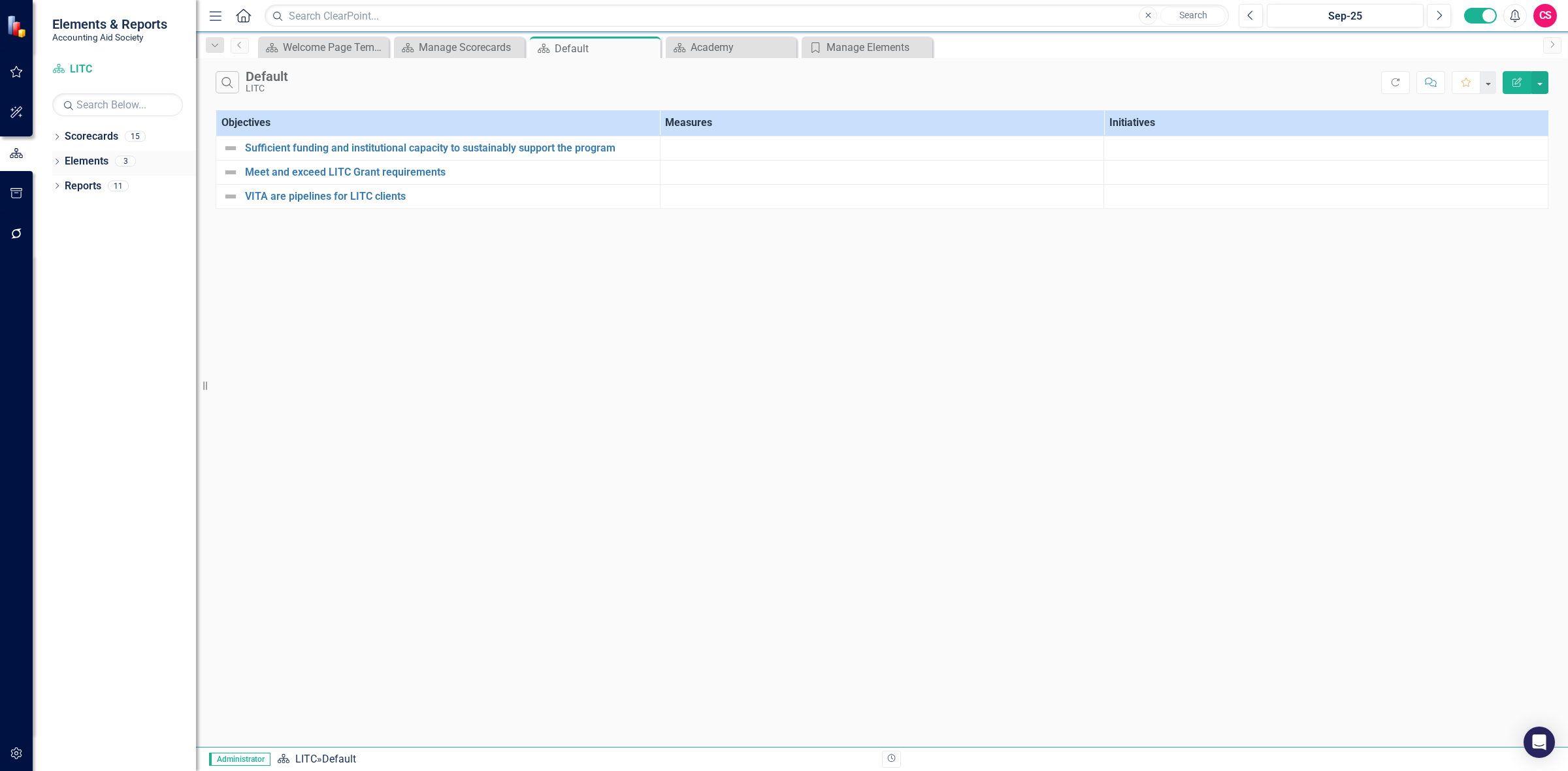
click at [96, 157] on link "Elements" at bounding box center [87, 161] width 44 height 15
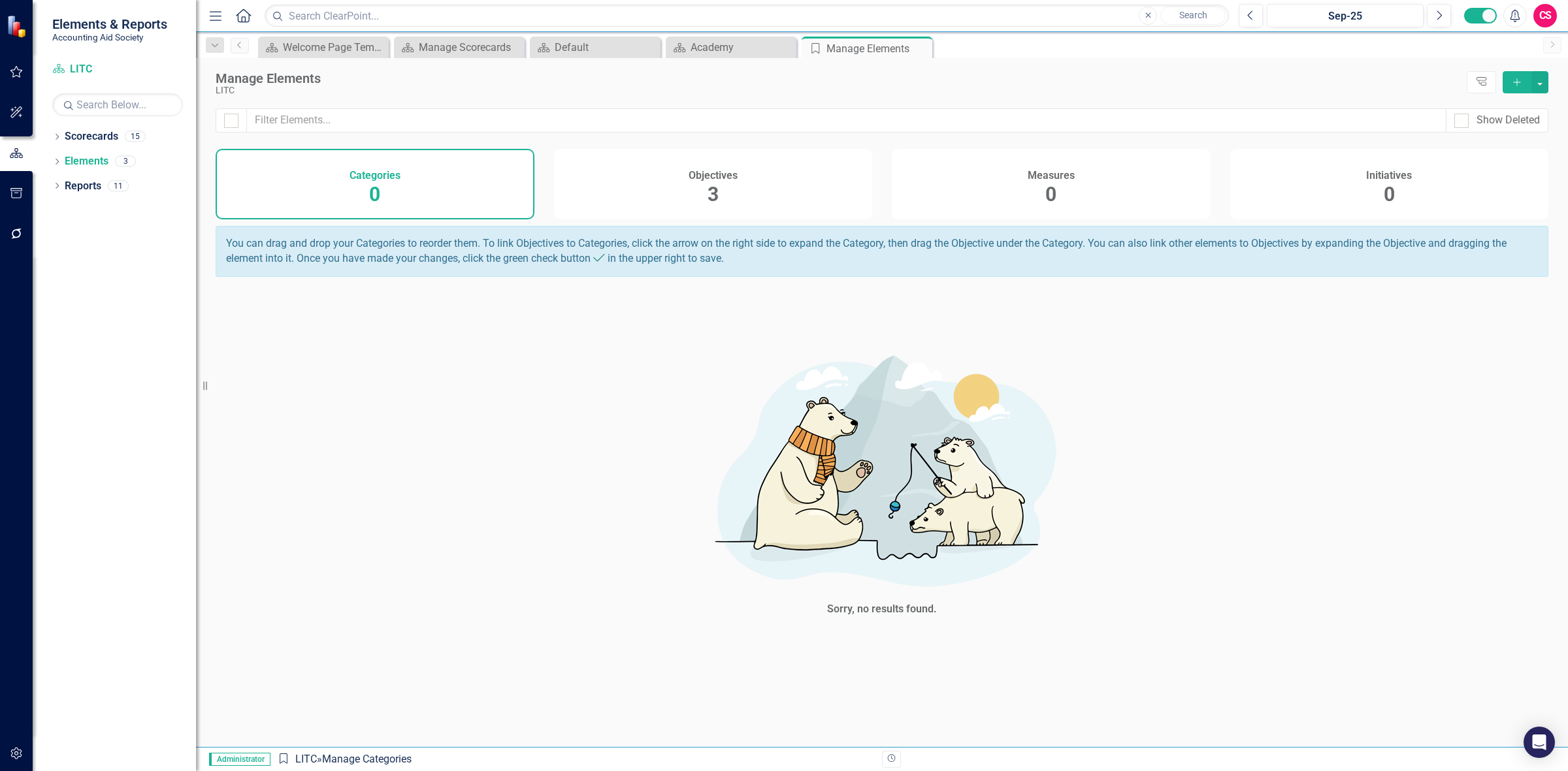
click at [1514, 75] on button "Add" at bounding box center [1516, 82] width 28 height 22
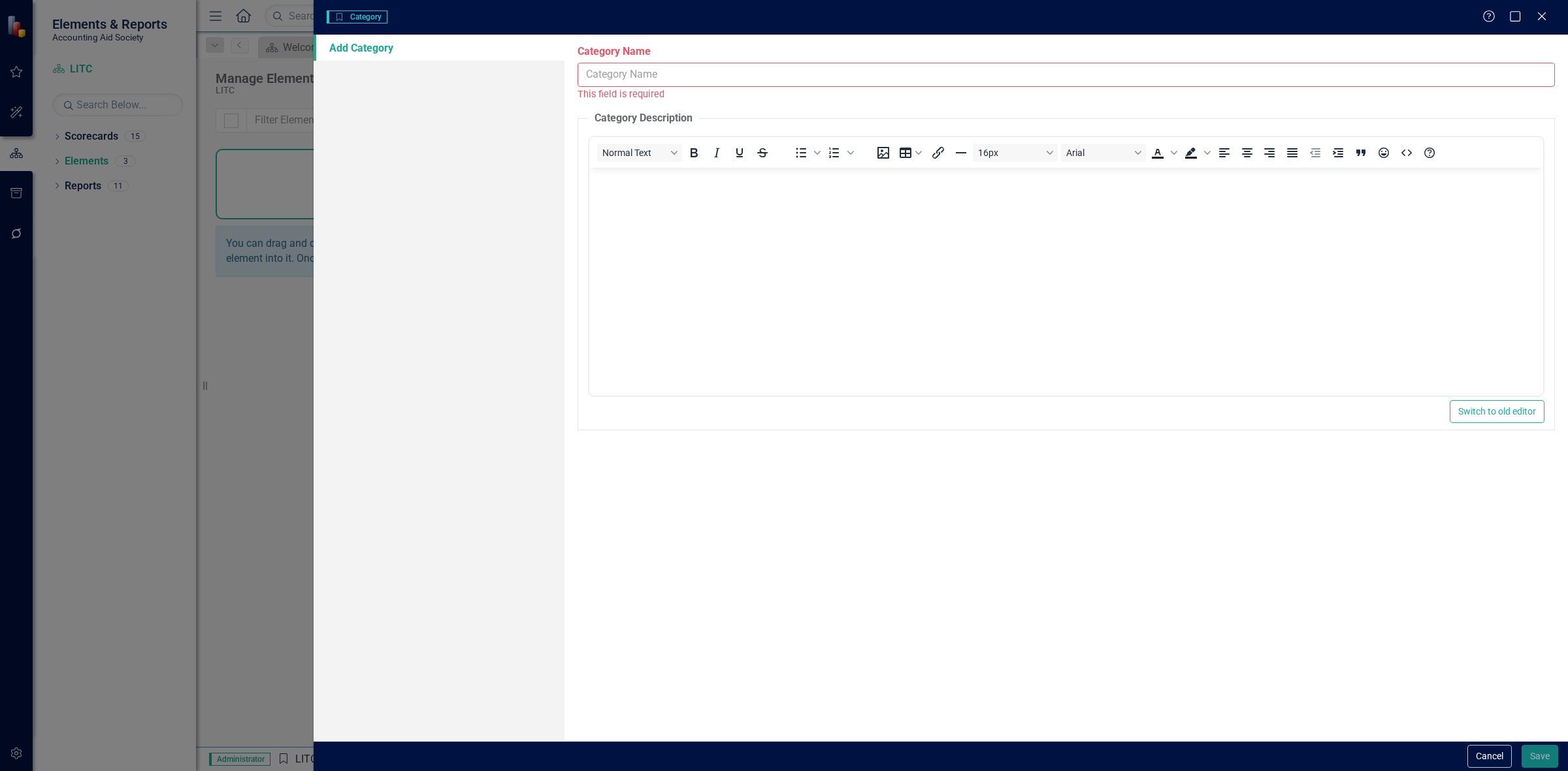
click at [619, 71] on input "Category Name" at bounding box center [1065, 74] width 977 height 24
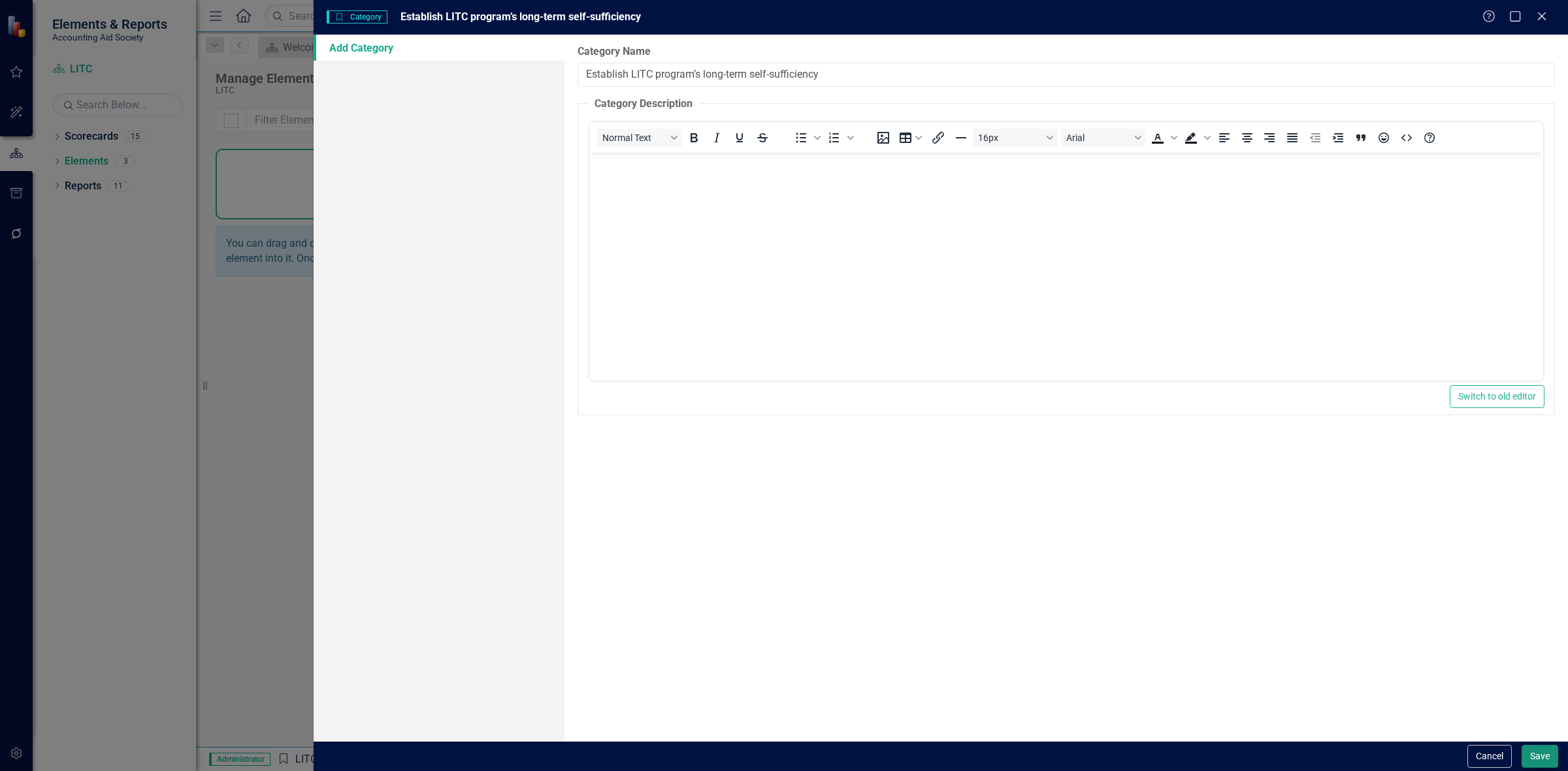
type input "Establish LITC program’s long-term self-sufficiency"
click at [1535, 755] on button "Save" at bounding box center [1540, 756] width 36 height 23
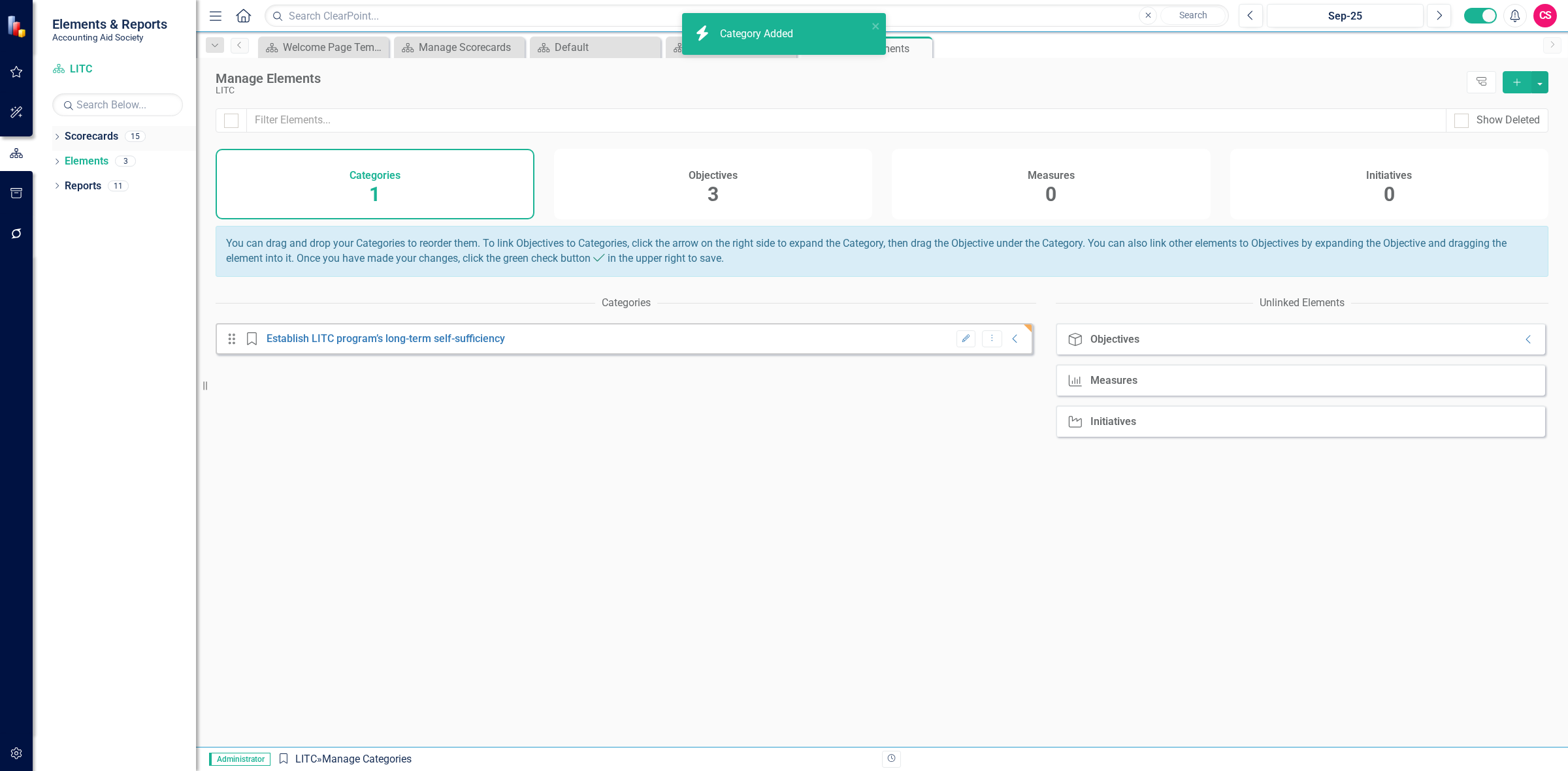
click at [83, 139] on link "Scorecards" at bounding box center [91, 136] width 53 height 15
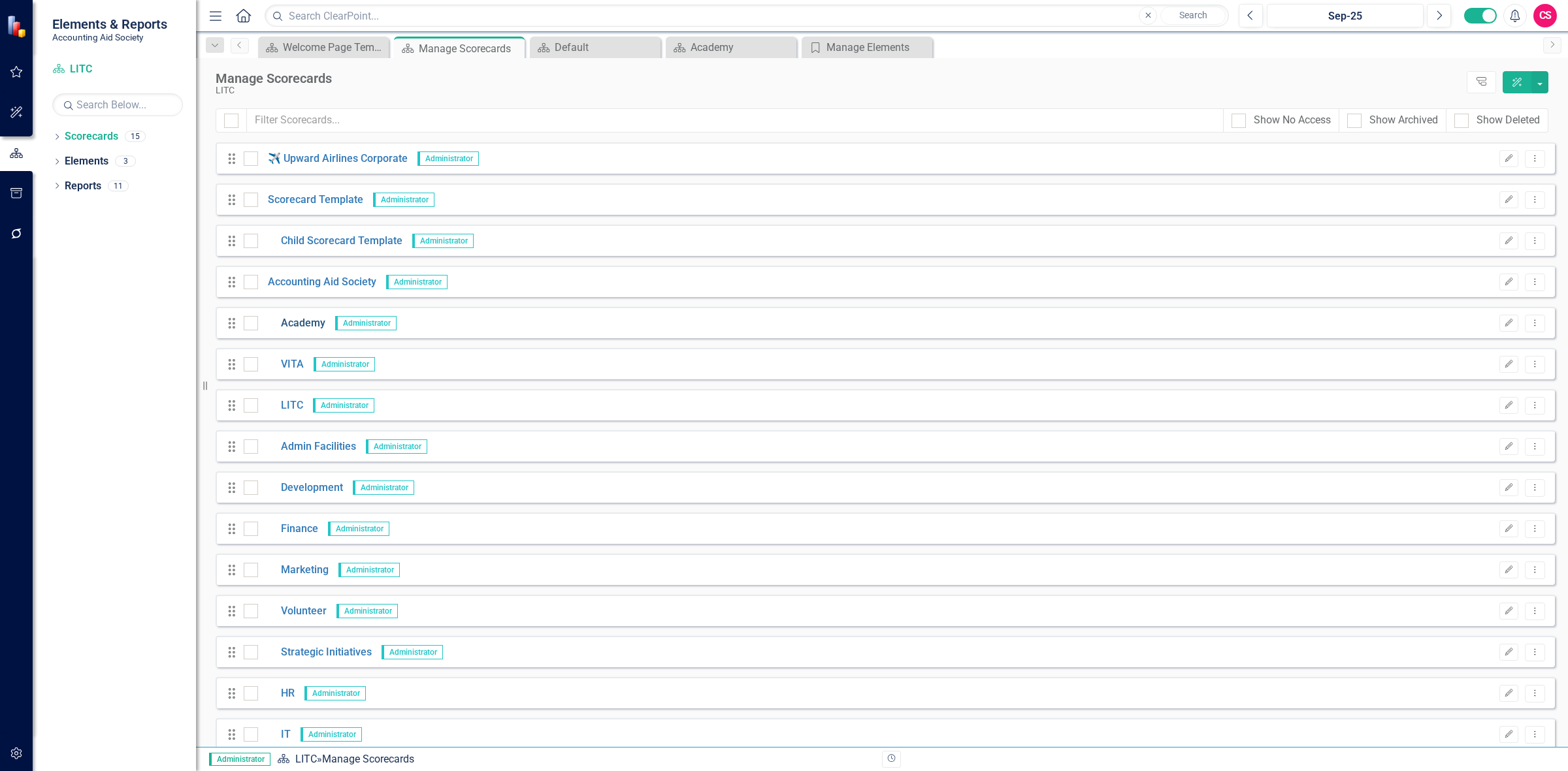
click at [301, 325] on link "Academy" at bounding box center [292, 323] width 67 height 15
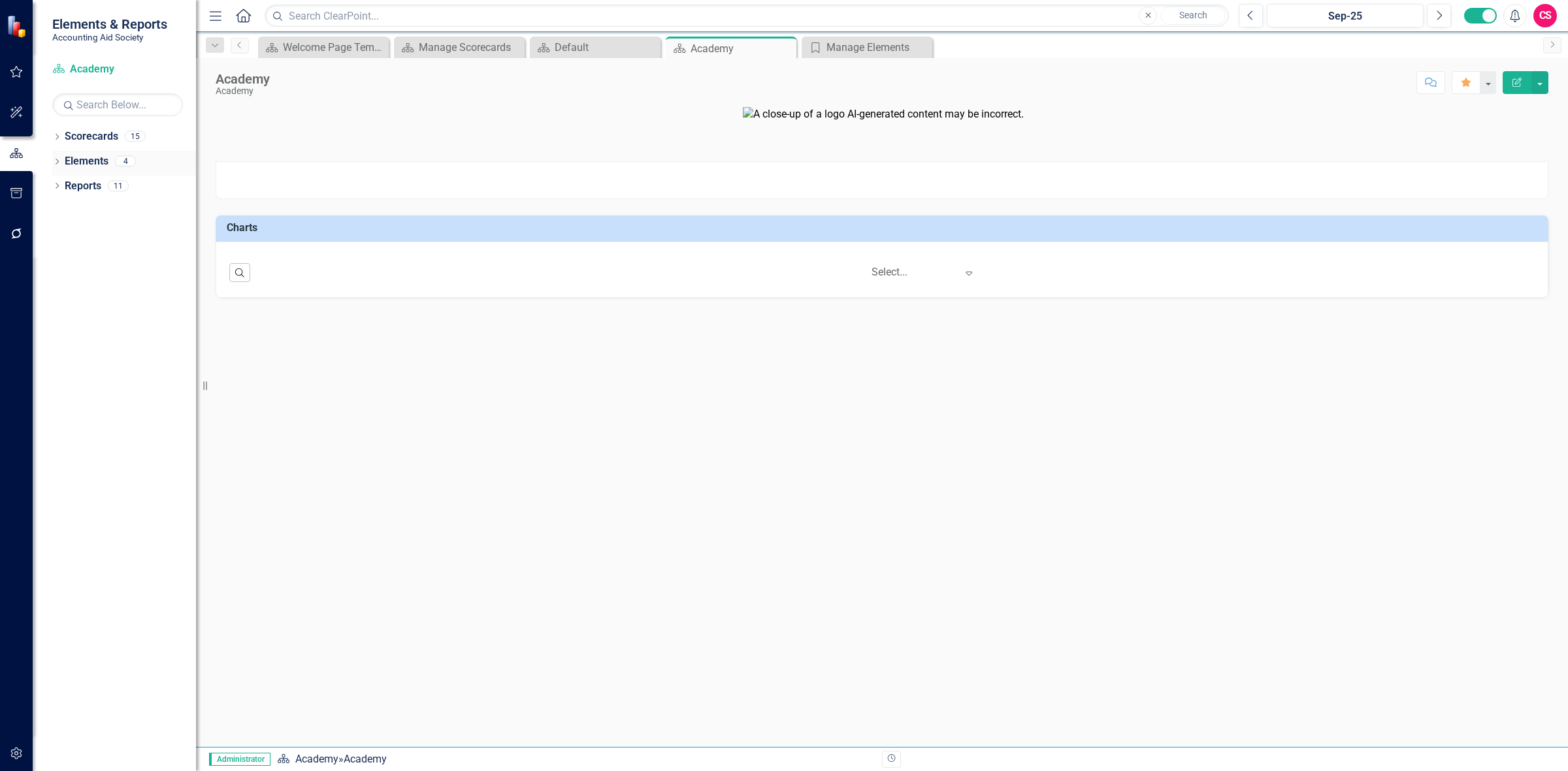
click at [86, 163] on link "Elements" at bounding box center [87, 161] width 44 height 15
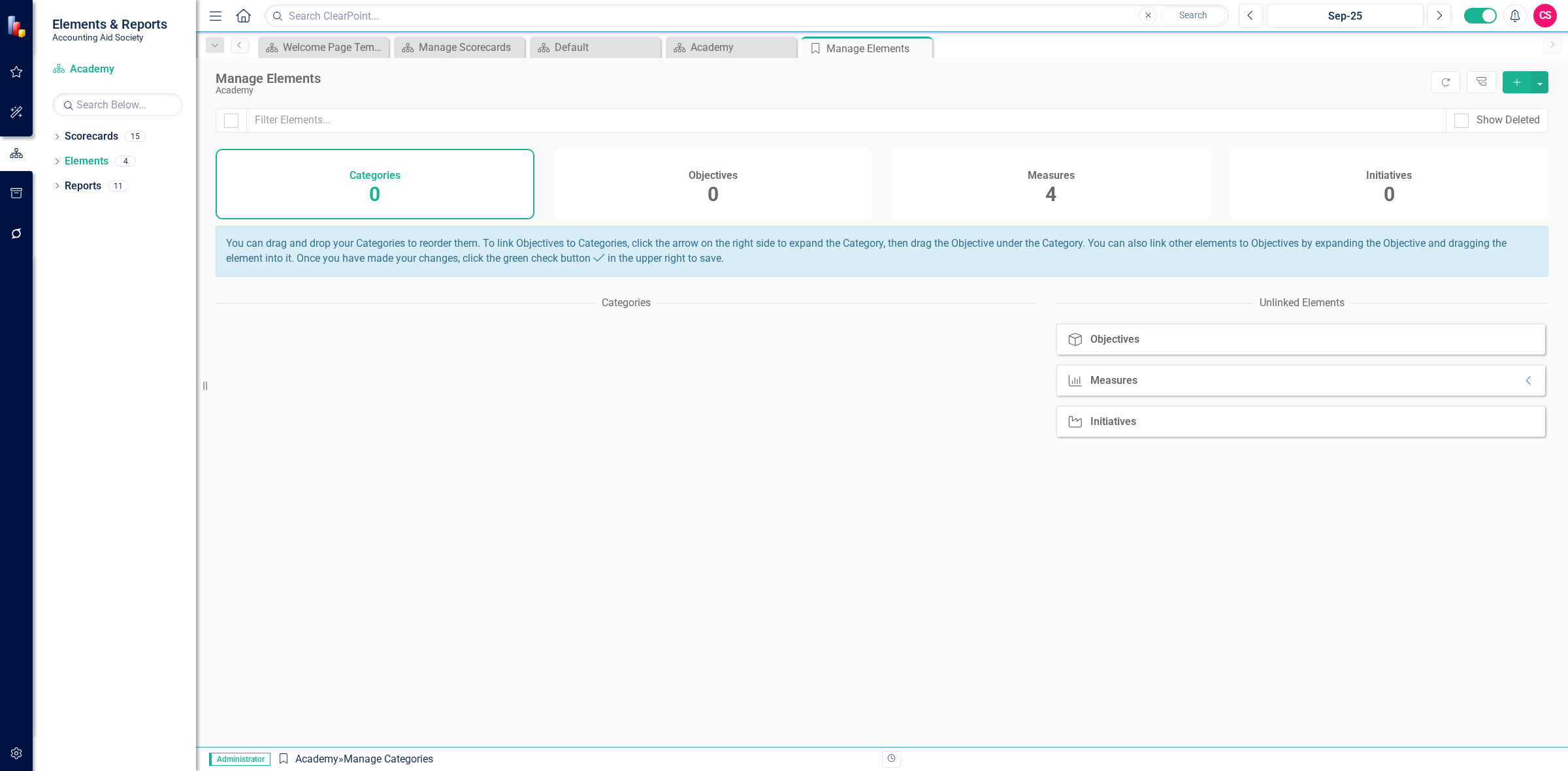
click at [1518, 77] on button "Add" at bounding box center [1516, 82] width 28 height 22
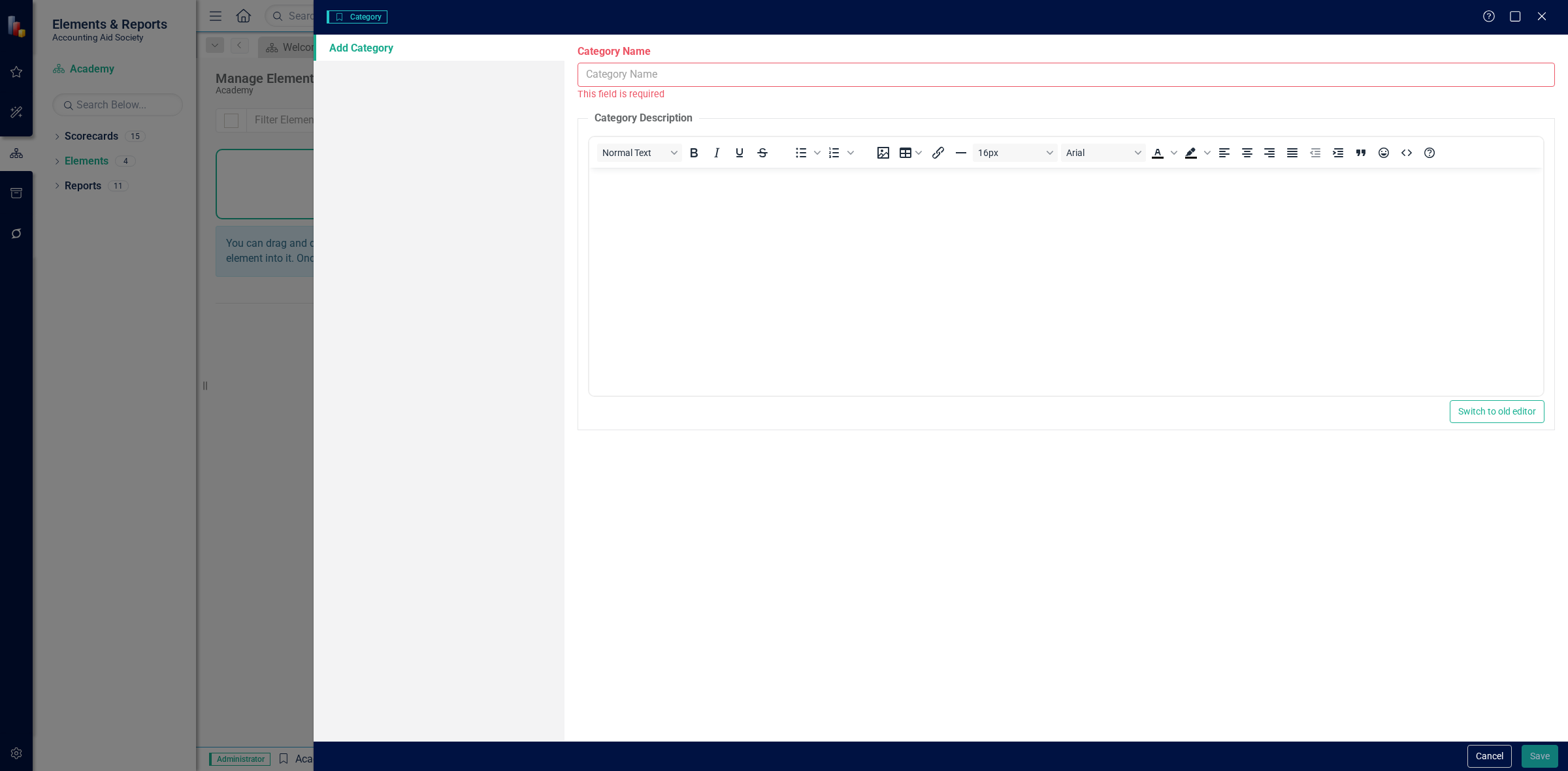
click at [677, 71] on input "Category Name" at bounding box center [1065, 74] width 977 height 24
click at [674, 69] on input "Category Name" at bounding box center [1065, 74] width 977 height 24
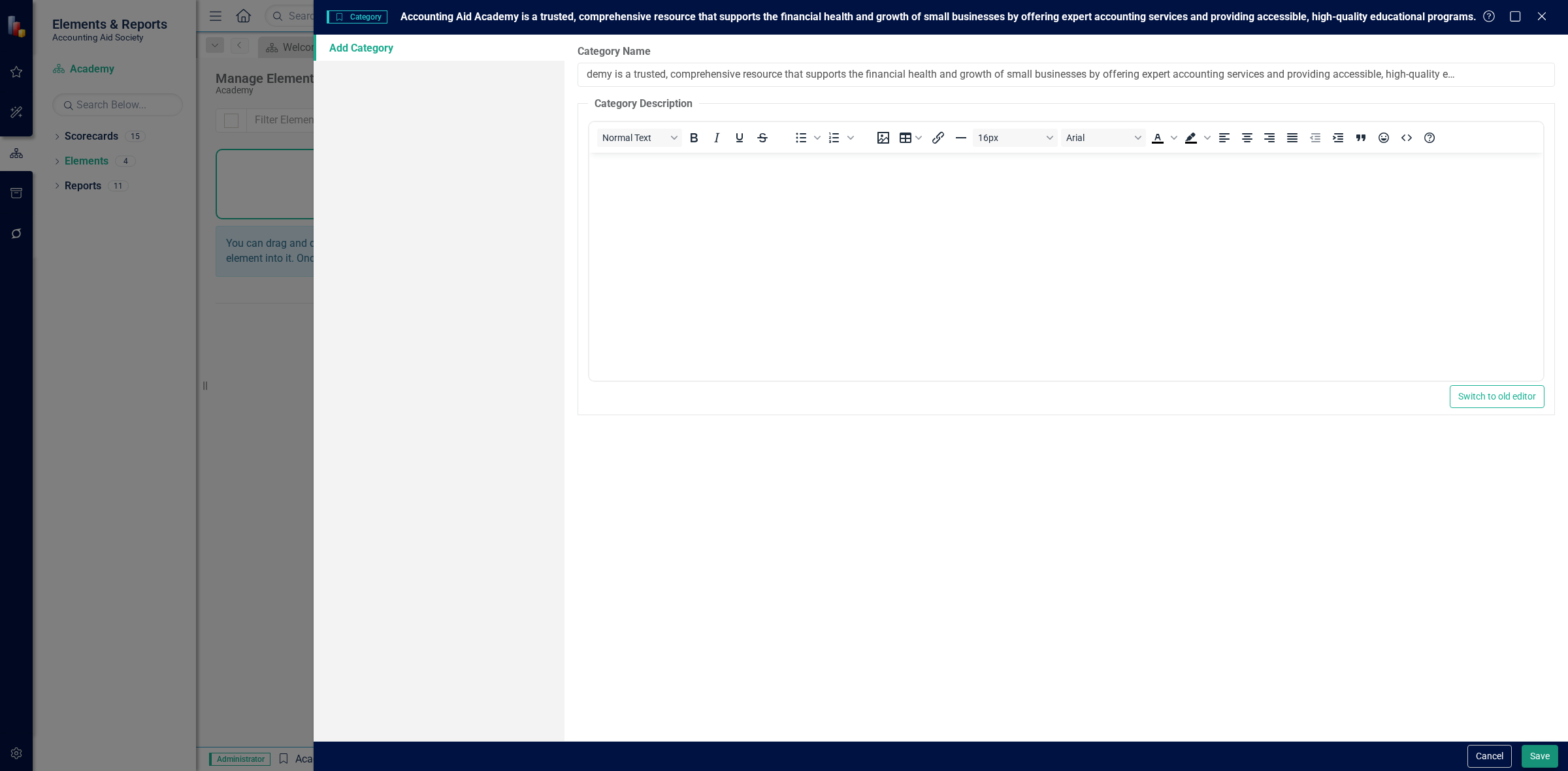
type input "Accounting Aid Academy is a trusted, comprehensive resource that supports the f…"
click at [1526, 761] on button "Save" at bounding box center [1540, 756] width 36 height 23
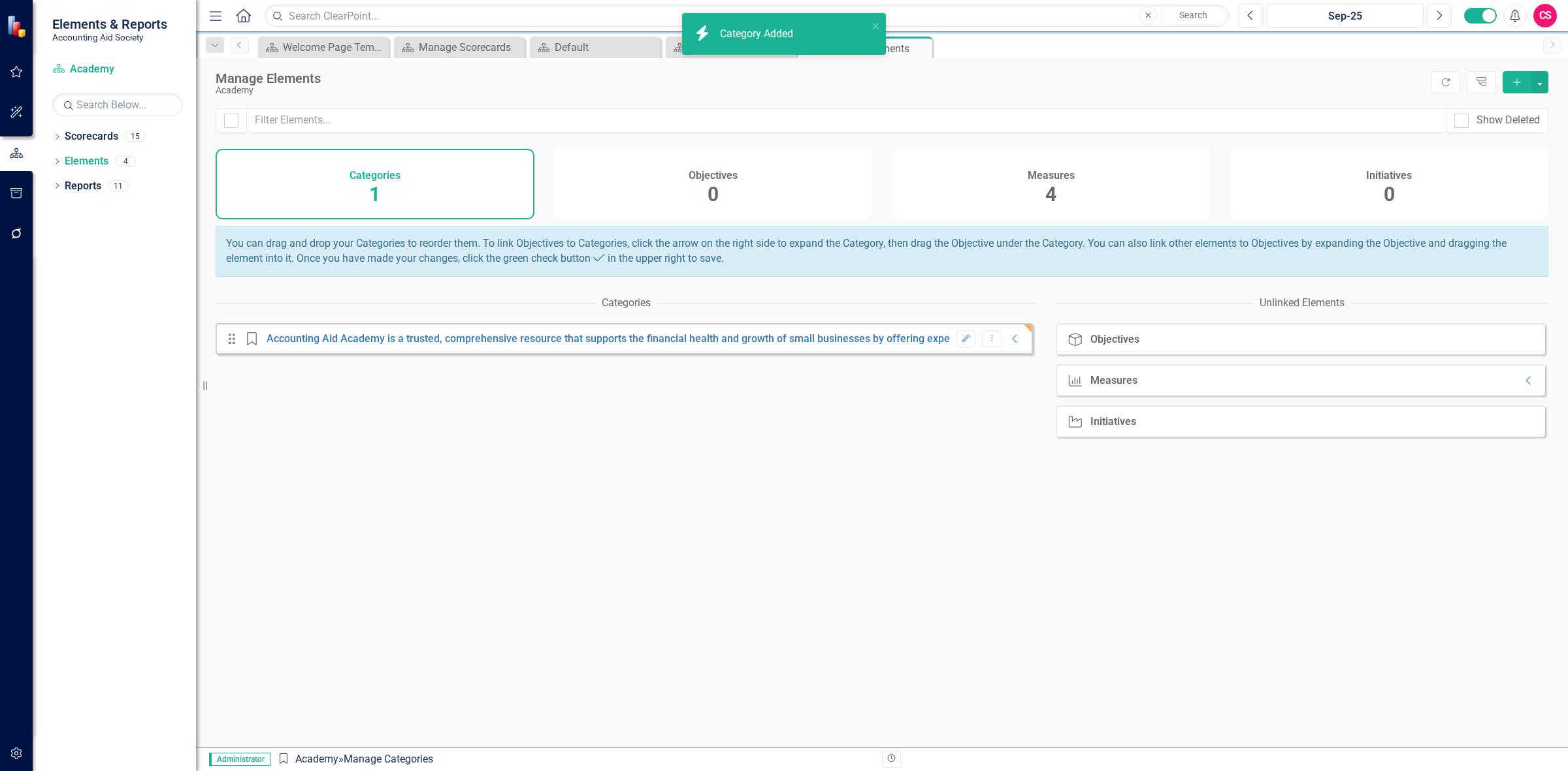
click at [668, 174] on div "Objectives 0" at bounding box center [713, 184] width 319 height 71
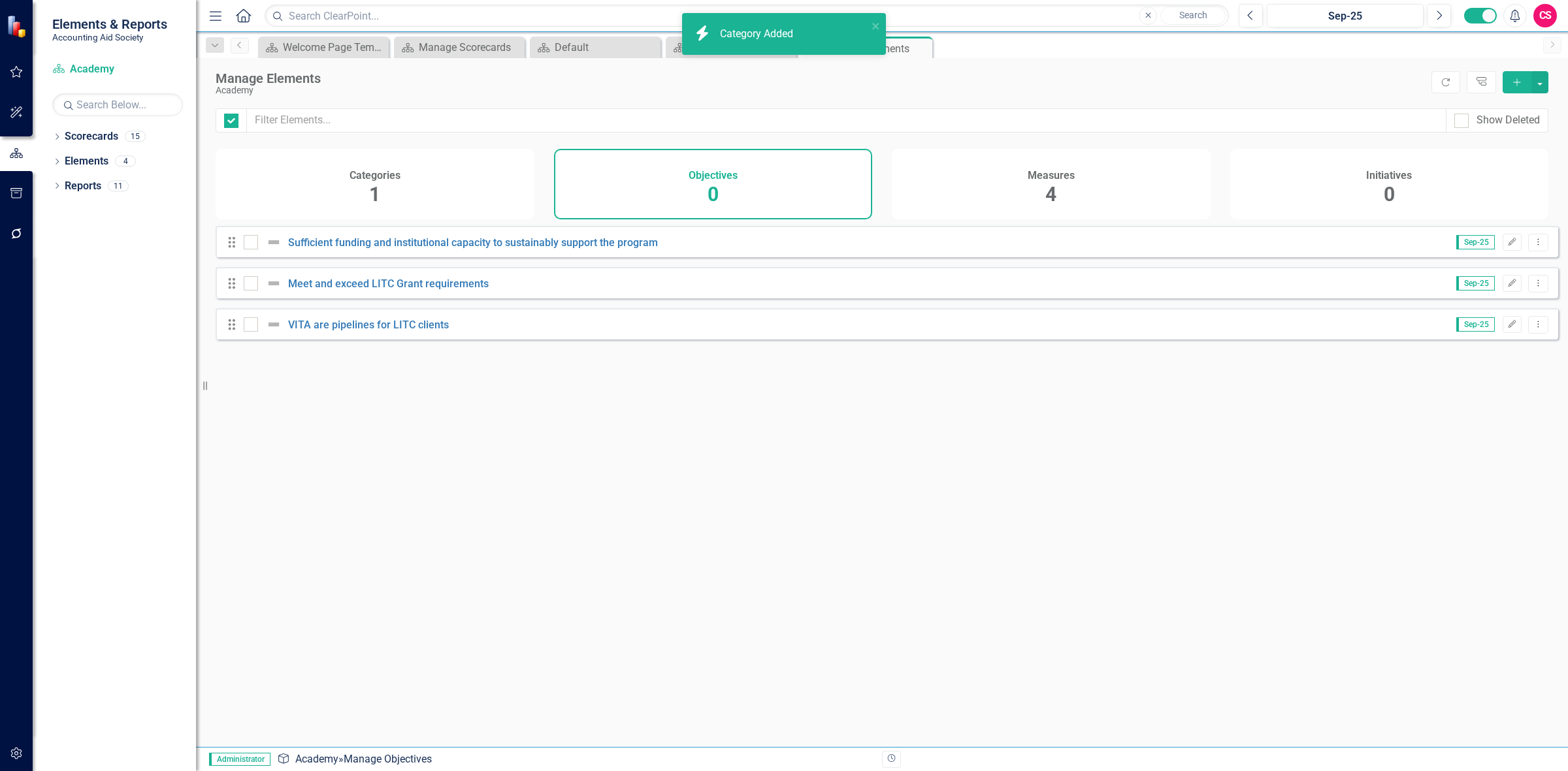
checkbox input "false"
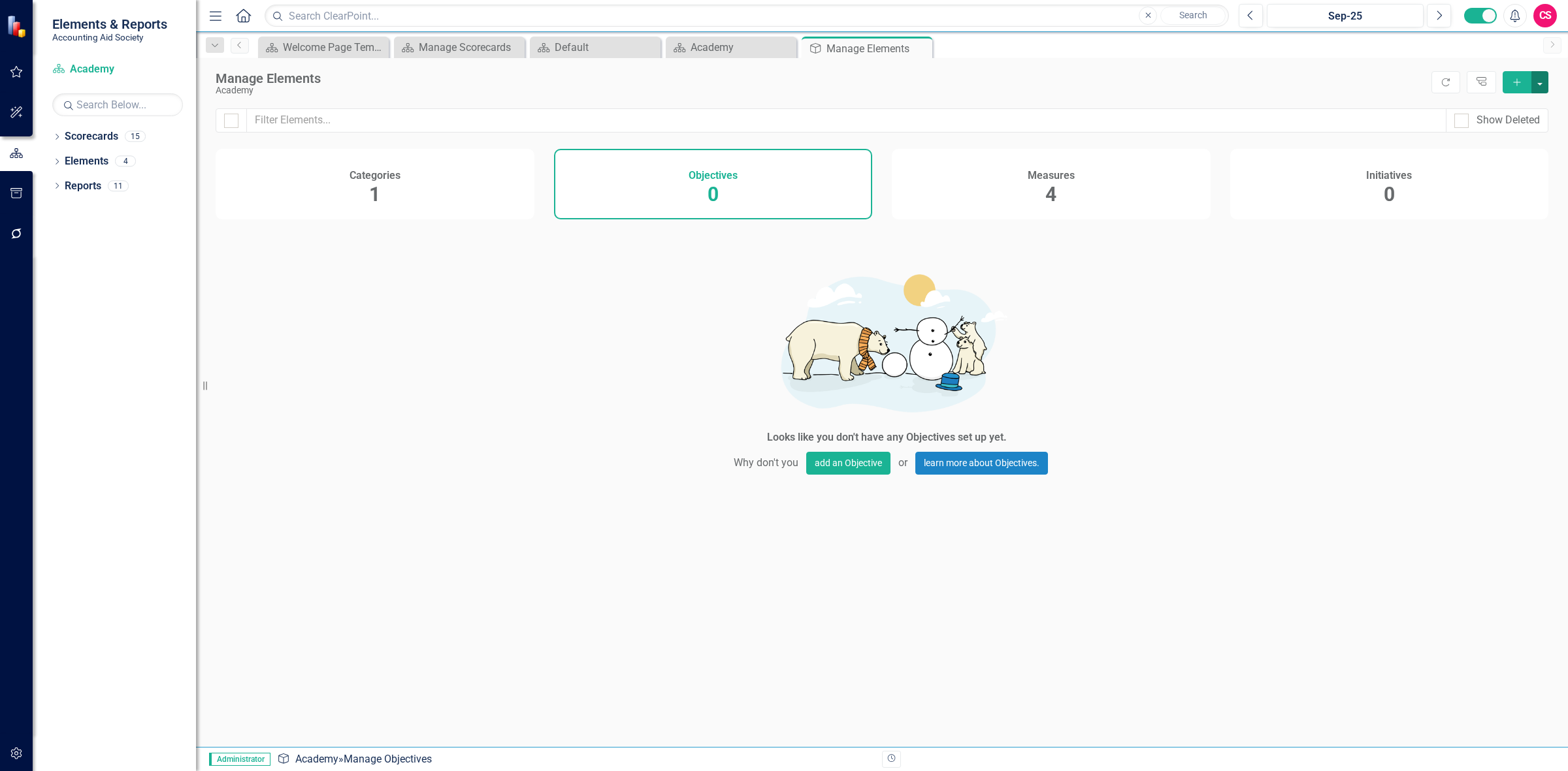
click at [1540, 83] on button "button" at bounding box center [1540, 82] width 17 height 22
click at [1522, 128] on link "Add Multiple Add Multiple" at bounding box center [1496, 131] width 103 height 24
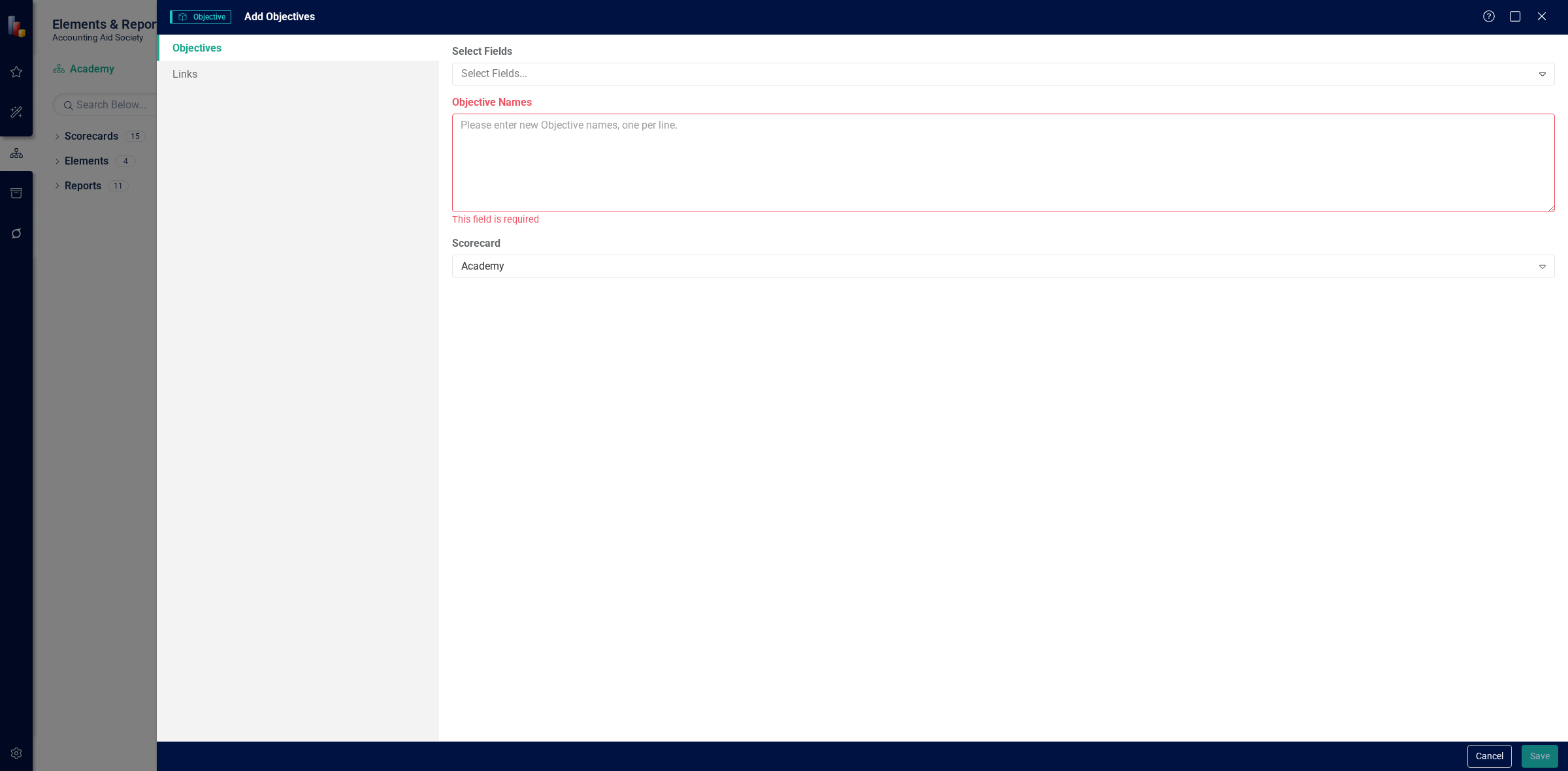
click at [549, 152] on textarea "Objective Names" at bounding box center [1003, 163] width 1102 height 98
paste textarea "Strengthen Impact Through Scalable, High-Touch Services for Small Business Owne…"
click at [1058, 134] on textarea "Strengthen Impact Through Scalable, High-Touch Services for Small Business Owne…" at bounding box center [1003, 163] width 1102 height 98
paste textarea "Volunteers contribute to academy service delivery"
click at [714, 135] on textarea "Strengthen Impact Through Scalable, High-Touch Services for Small Business Owne…" at bounding box center [1003, 163] width 1102 height 98
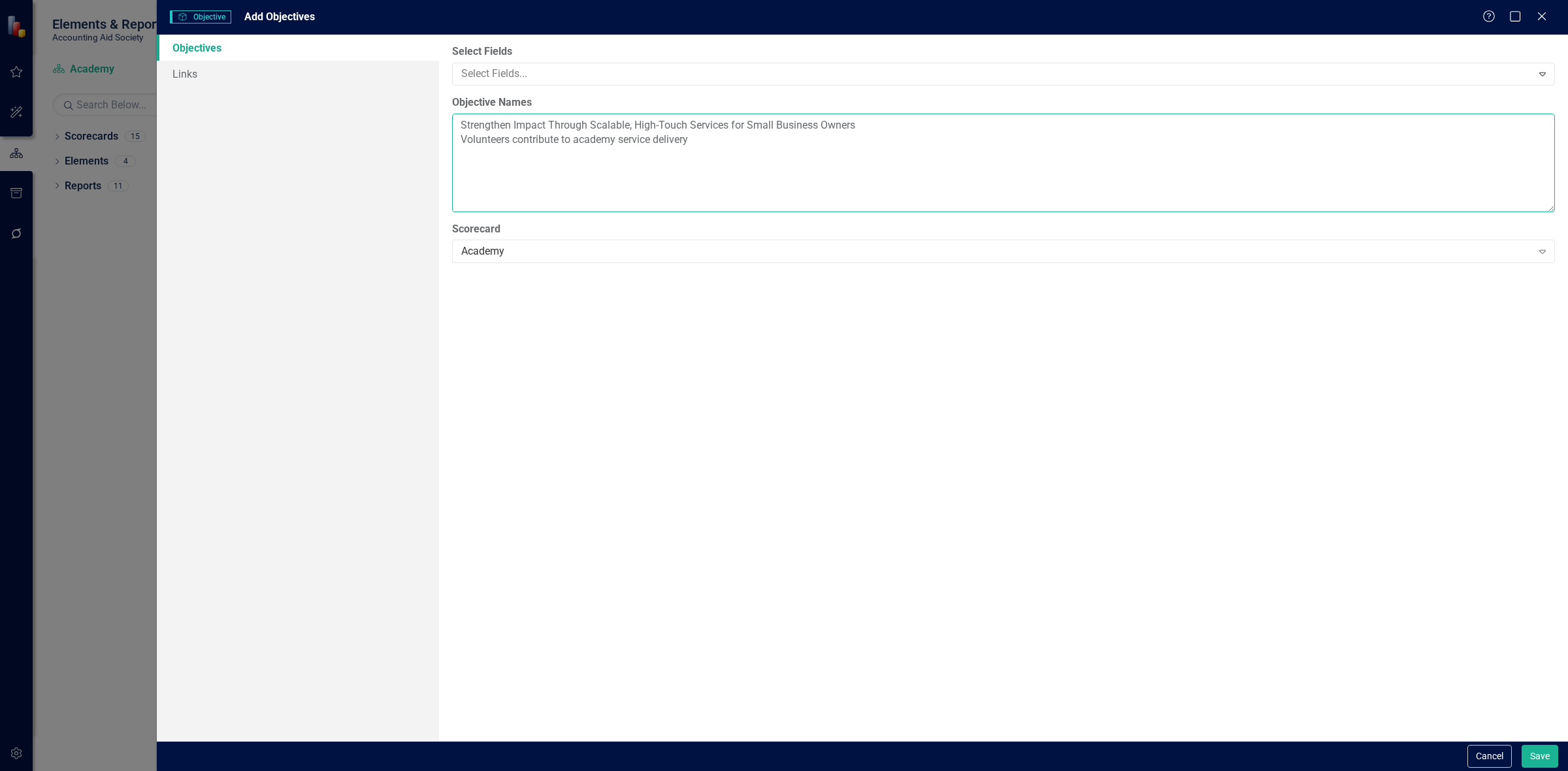
paste textarea "Increase academy program sustainability"
type textarea "Strengthen Impact Through Scalable, High-Touch Services for Small Business Owne…"
click at [1536, 759] on button "Save" at bounding box center [1540, 756] width 36 height 23
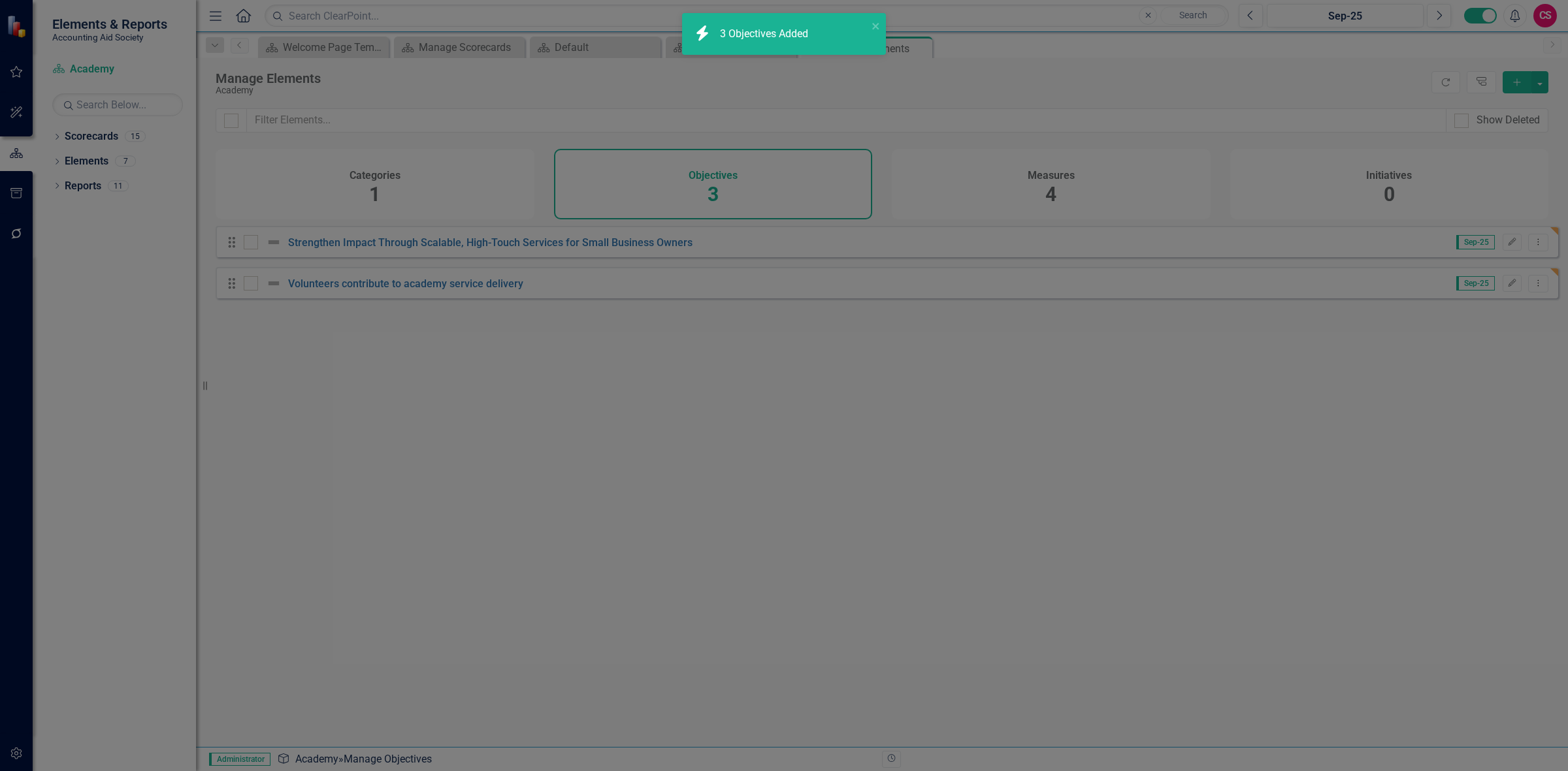
checkbox input "false"
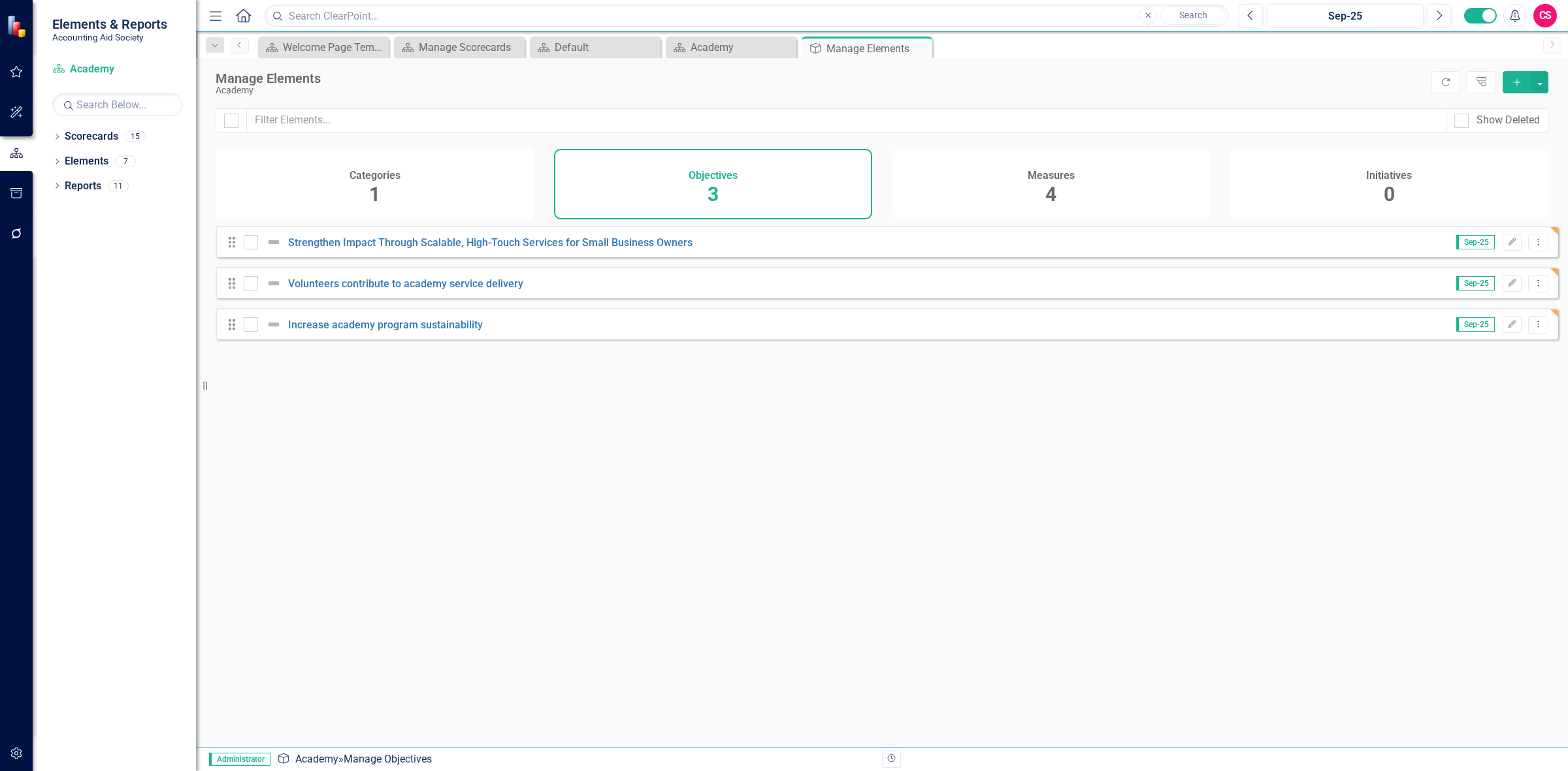
click at [1224, 435] on div "Looks like you don't have any Objectives set up yet. Why don't you add an Objec…" at bounding box center [887, 470] width 1343 height 489
drag, startPoint x: 995, startPoint y: 187, endPoint x: 987, endPoint y: 184, distance: 8.5
click at [997, 187] on div "Measures 4" at bounding box center [1051, 184] width 319 height 71
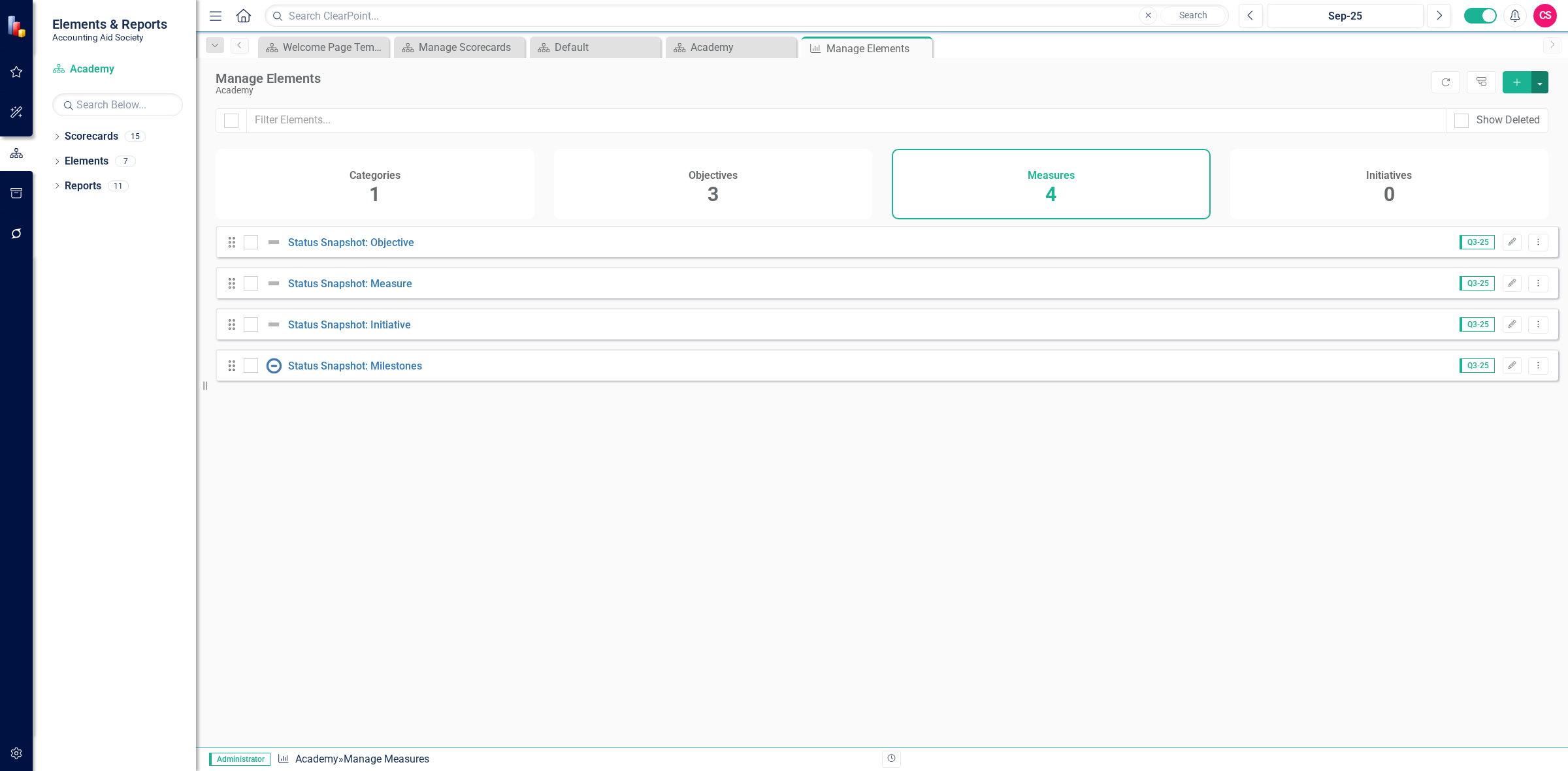
click at [1537, 77] on button "button" at bounding box center [1540, 82] width 17 height 22
click at [1499, 139] on link "Add Multiple Add Multiple" at bounding box center [1496, 131] width 103 height 24
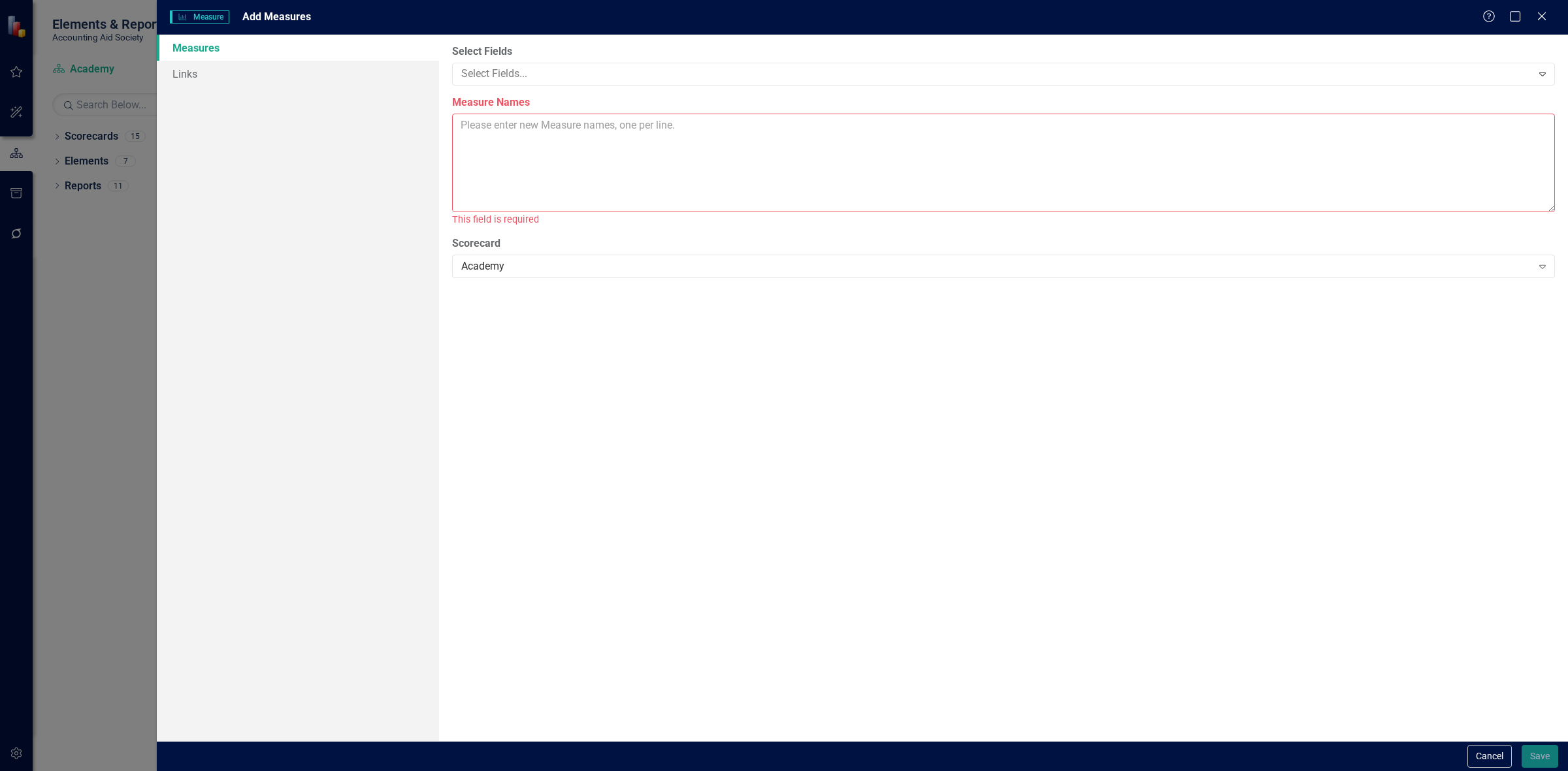
click at [557, 148] on textarea "Measure Names" at bounding box center [1003, 163] width 1102 height 98
paste textarea "6 Western Wayne County business owners participate in an excellence series or o…"
click at [1030, 129] on textarea "6 Western Wayne County business owners participate in an excellence series or o…" at bounding box center [1003, 163] width 1102 height 98
paste textarea "1 excellence series cohort with Macomb County businesses CY 2025"
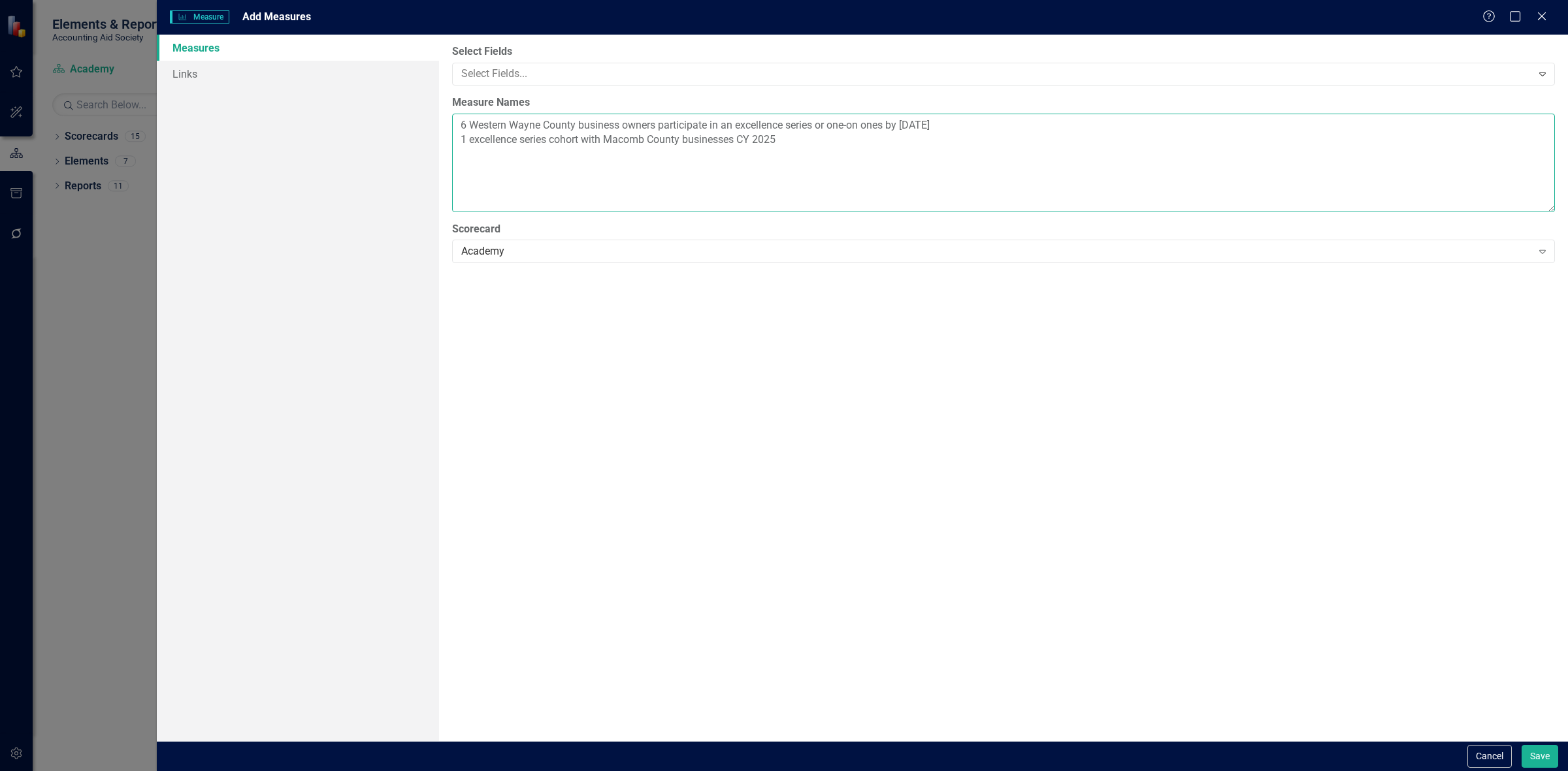
click at [862, 152] on textarea "6 Western Wayne County business owners participate in an excellence series or o…" at bounding box center [1003, 163] width 1102 height 98
paste textarea "60 SW Small business owners attend workshops CY 2025"
click at [824, 168] on textarea "6 Western Wayne County business owners participate in an excellence series or o…" at bounding box center [1003, 163] width 1102 height 98
paste textarea "20 SW Small business owners receive one-on-ones CY 2025"
drag, startPoint x: 770, startPoint y: 160, endPoint x: 763, endPoint y: 158, distance: 7.3
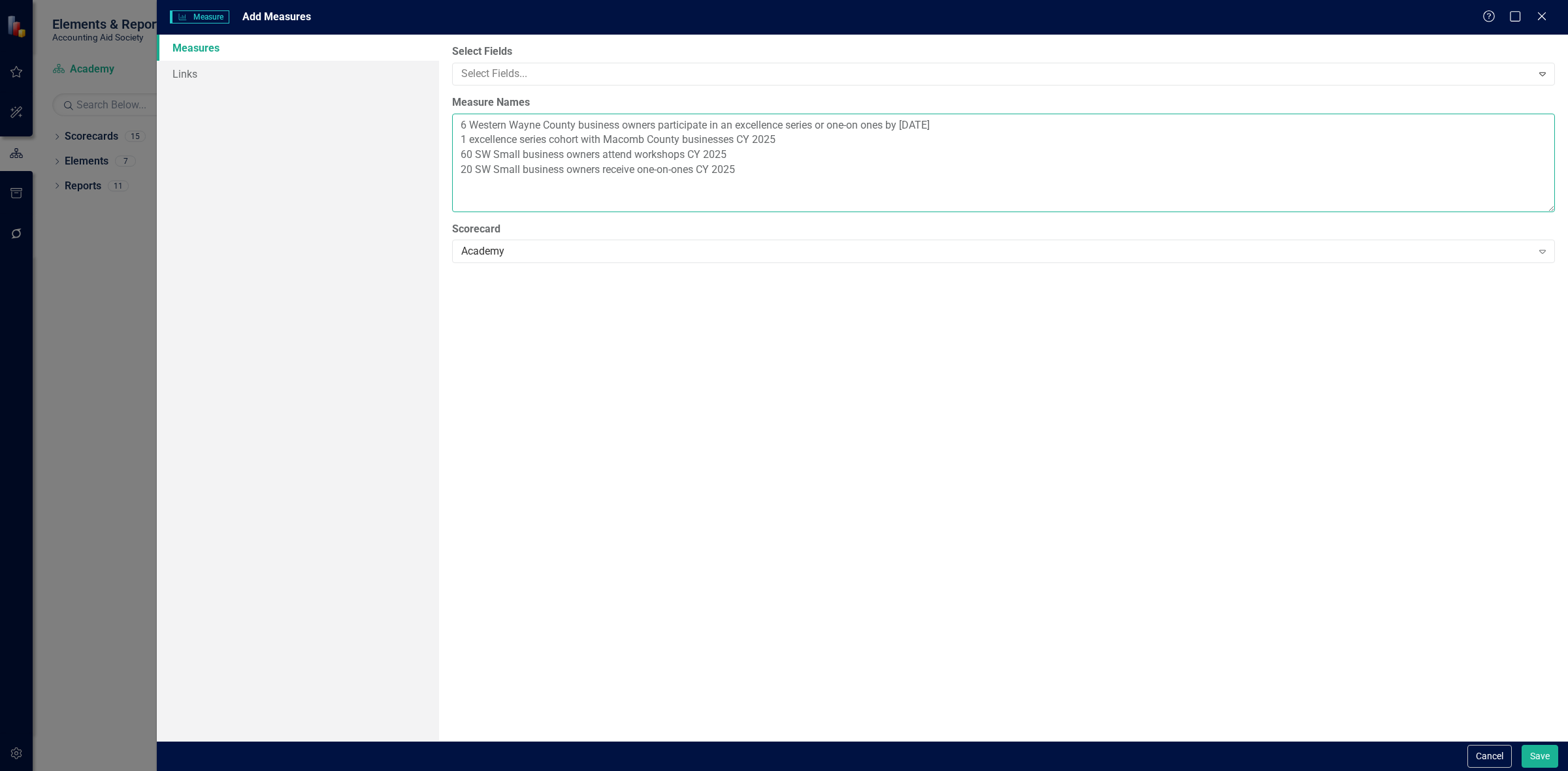
click at [770, 160] on textarea "6 Western Wayne County business owners participate in an excellence series or o…" at bounding box center [1003, 163] width 1102 height 98
click at [773, 183] on textarea "6 Western Wayne County business owners participate in an excellence series or o…" at bounding box center [1003, 163] width 1102 height 98
paste textarea "200 initial consultations completed in [GEOGRAPHIC_DATA] 2025"
click at [452, 193] on textarea "6 Western Wayne County business owners participate in an excellence series or o…" at bounding box center [1003, 163] width 1102 height 98
click at [687, 190] on textarea "6 Western Wayne County business owners participate in an excellence series or o…" at bounding box center [1003, 163] width 1102 height 98
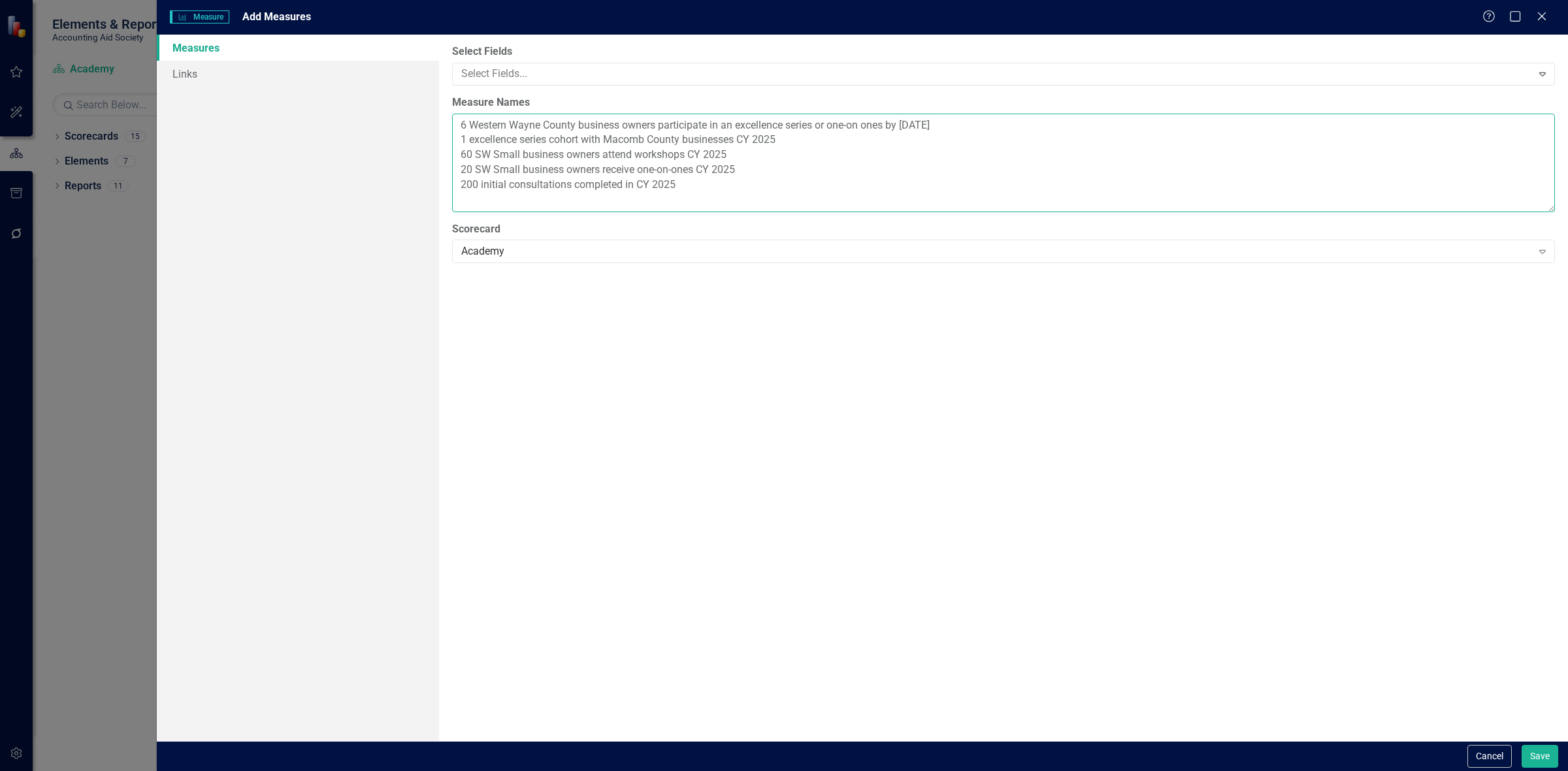
paste textarea "250 small business owners receive attend and external workshops"
drag, startPoint x: 758, startPoint y: 179, endPoint x: 783, endPoint y: 179, distance: 25.0
click at [771, 179] on textarea "6 Western Wayne County business owners participate in an excellence series or o…" at bounding box center [1003, 163] width 1102 height 98
click at [805, 180] on textarea "6 Western Wayne County business owners participate in an excellence series or o…" at bounding box center [1003, 163] width 1102 height 98
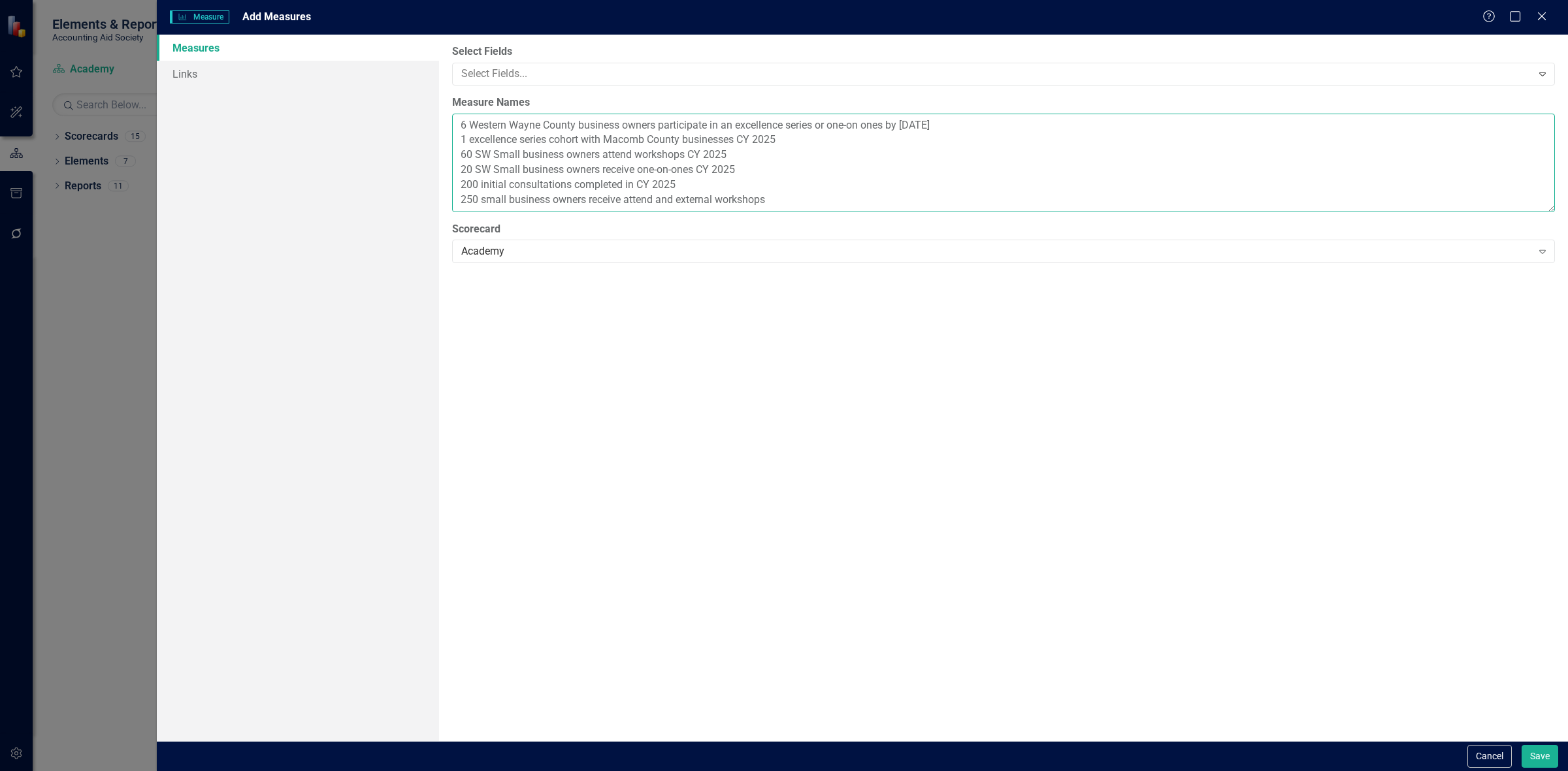
click at [804, 198] on textarea "6 Western Wayne County business owners participate in an excellence series or o…" at bounding box center [1003, 163] width 1102 height 98
paste textarea "218 Small business owners receive one-on-ones"
drag, startPoint x: 743, startPoint y: 196, endPoint x: 732, endPoint y: 193, distance: 11.4
click at [740, 196] on textarea "6 Western Wayne County business owners participate in an excellence series or o…" at bounding box center [1003, 163] width 1102 height 98
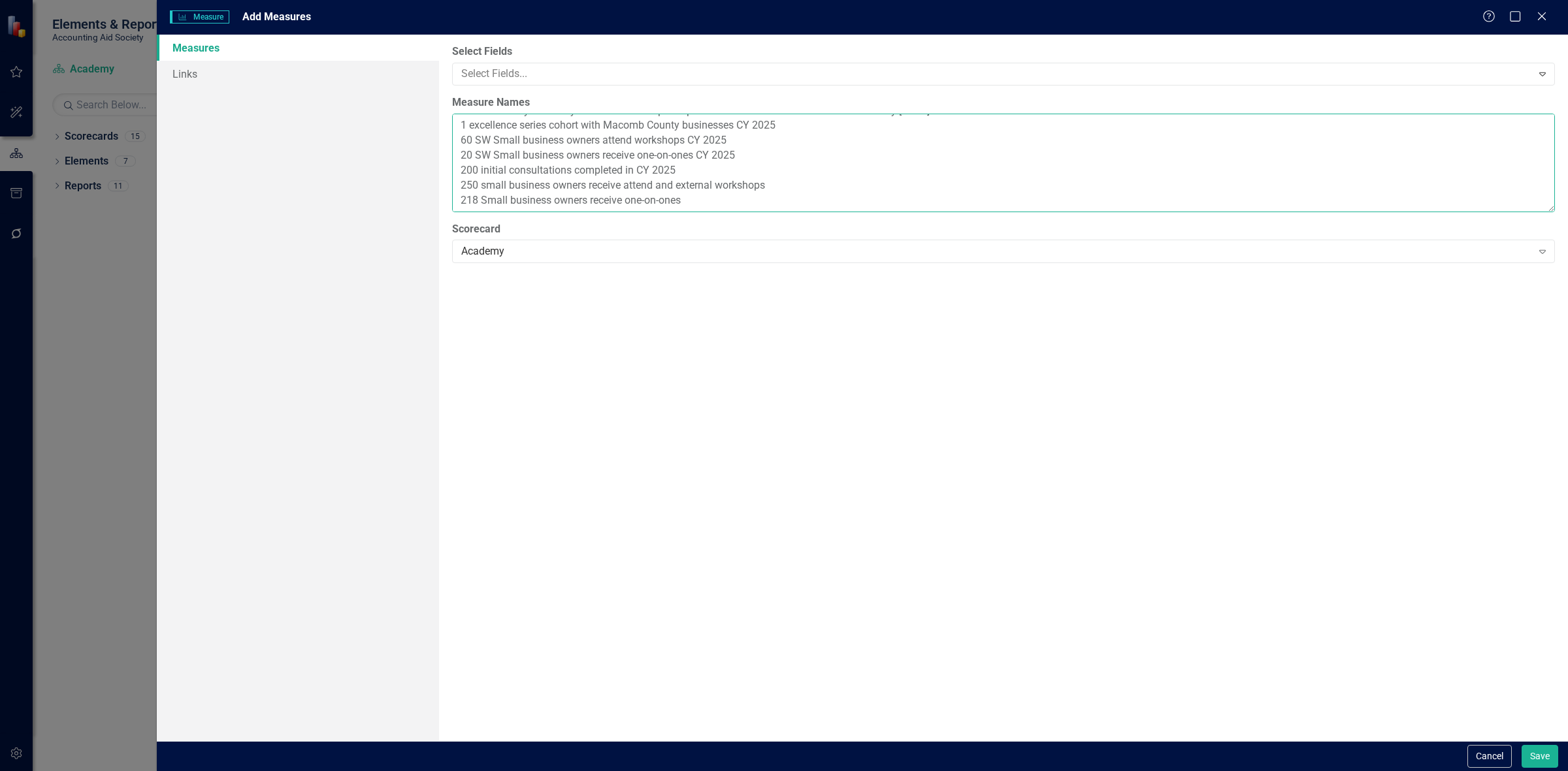
click at [695, 197] on textarea "6 Western Wayne County business owners participate in an excellence series or o…" at bounding box center [1003, 163] width 1102 height 98
paste textarea "5 volunteers participate in Academy service delivery and volunteer program deve…"
drag, startPoint x: 988, startPoint y: 190, endPoint x: 974, endPoint y: 185, distance: 14.9
click at [984, 190] on textarea "6 Western Wayne County business owners participate in an excellence series or o…" at bounding box center [1003, 163] width 1102 height 98
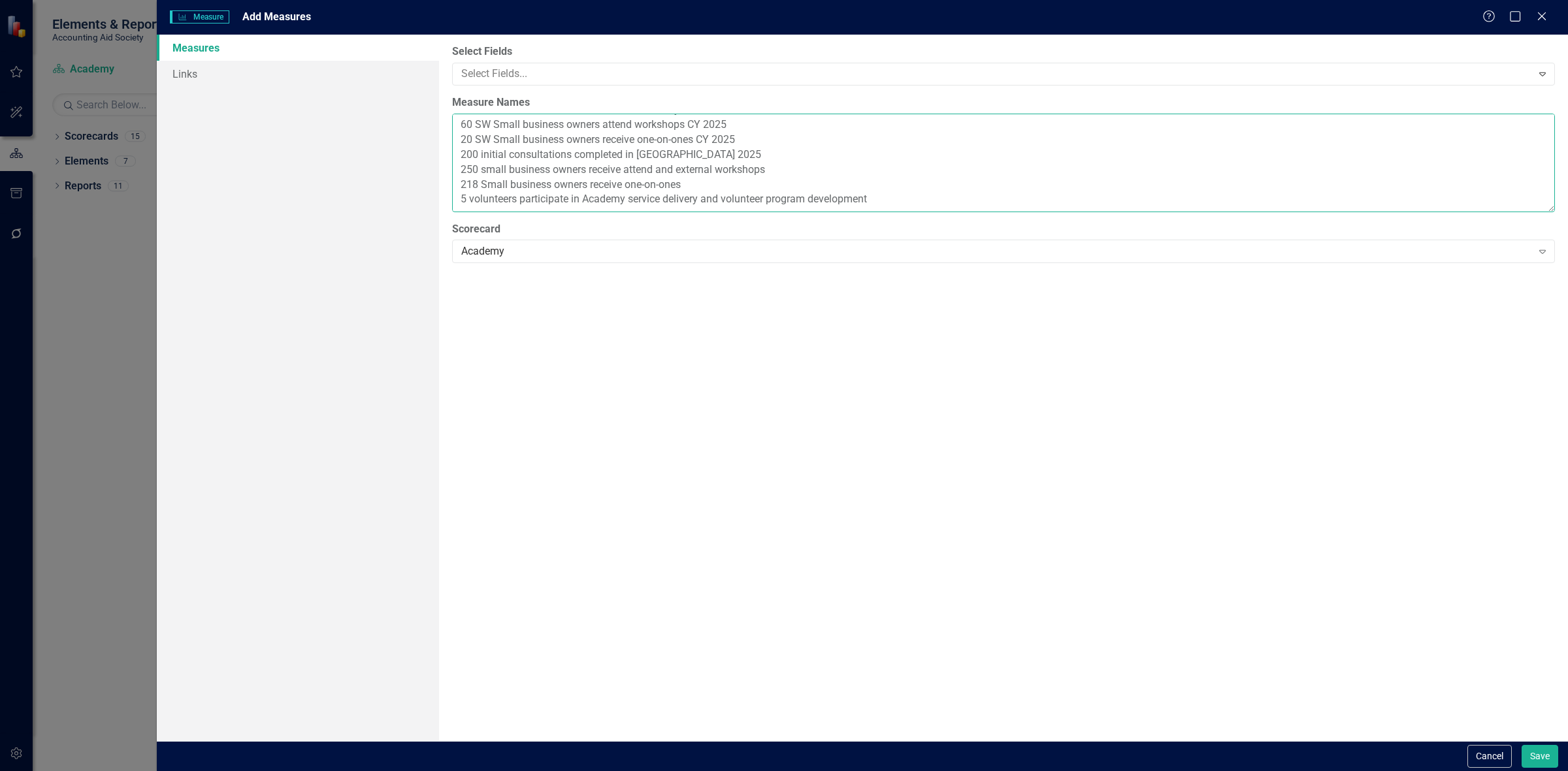
paste textarea "$45,000 service revenue in [GEOGRAPHIC_DATA] 2025"
click at [645, 180] on textarea "6 Western Wayne County business owners participate in an excellence series or o…" at bounding box center [1003, 163] width 1102 height 98
paste textarea "10 excellence Series cohort with an average 6 participant by in CY 2025"
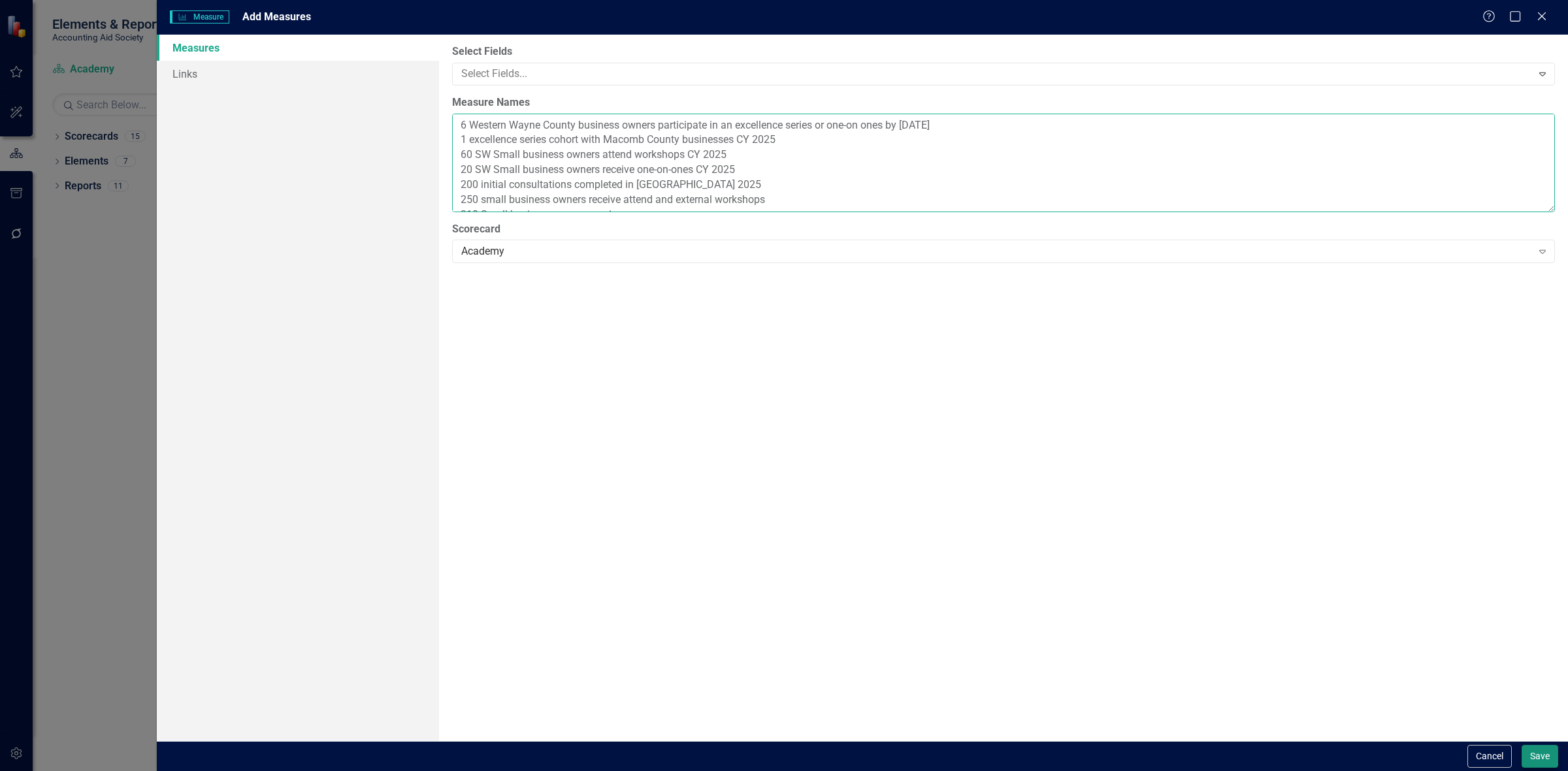
type textarea "6 Western Wayne County business owners participate in an excellence series or o…"
click at [1542, 748] on button "Save" at bounding box center [1540, 756] width 36 height 23
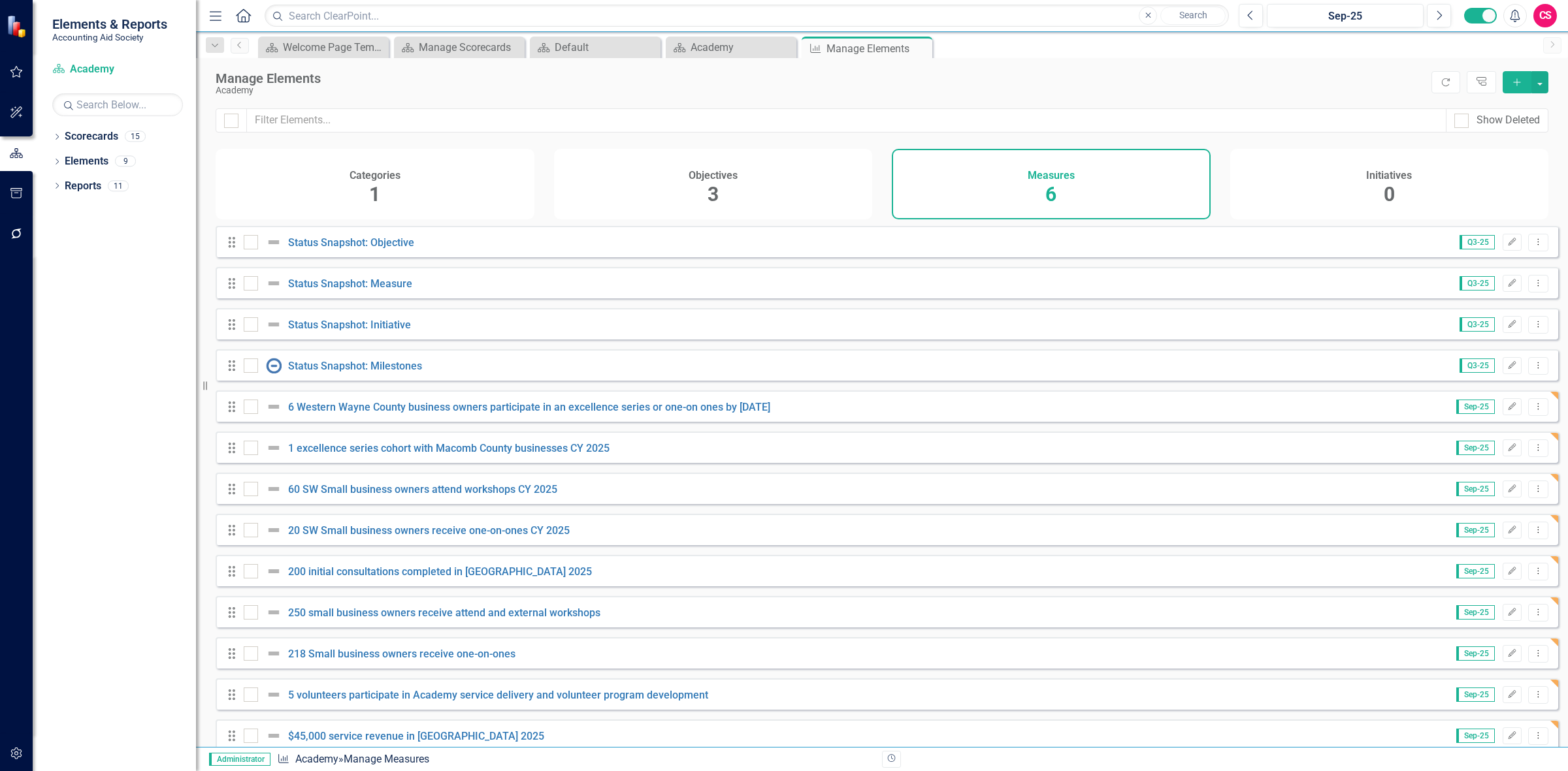
click at [1437, 177] on div "Initiatives 0" at bounding box center [1389, 184] width 319 height 71
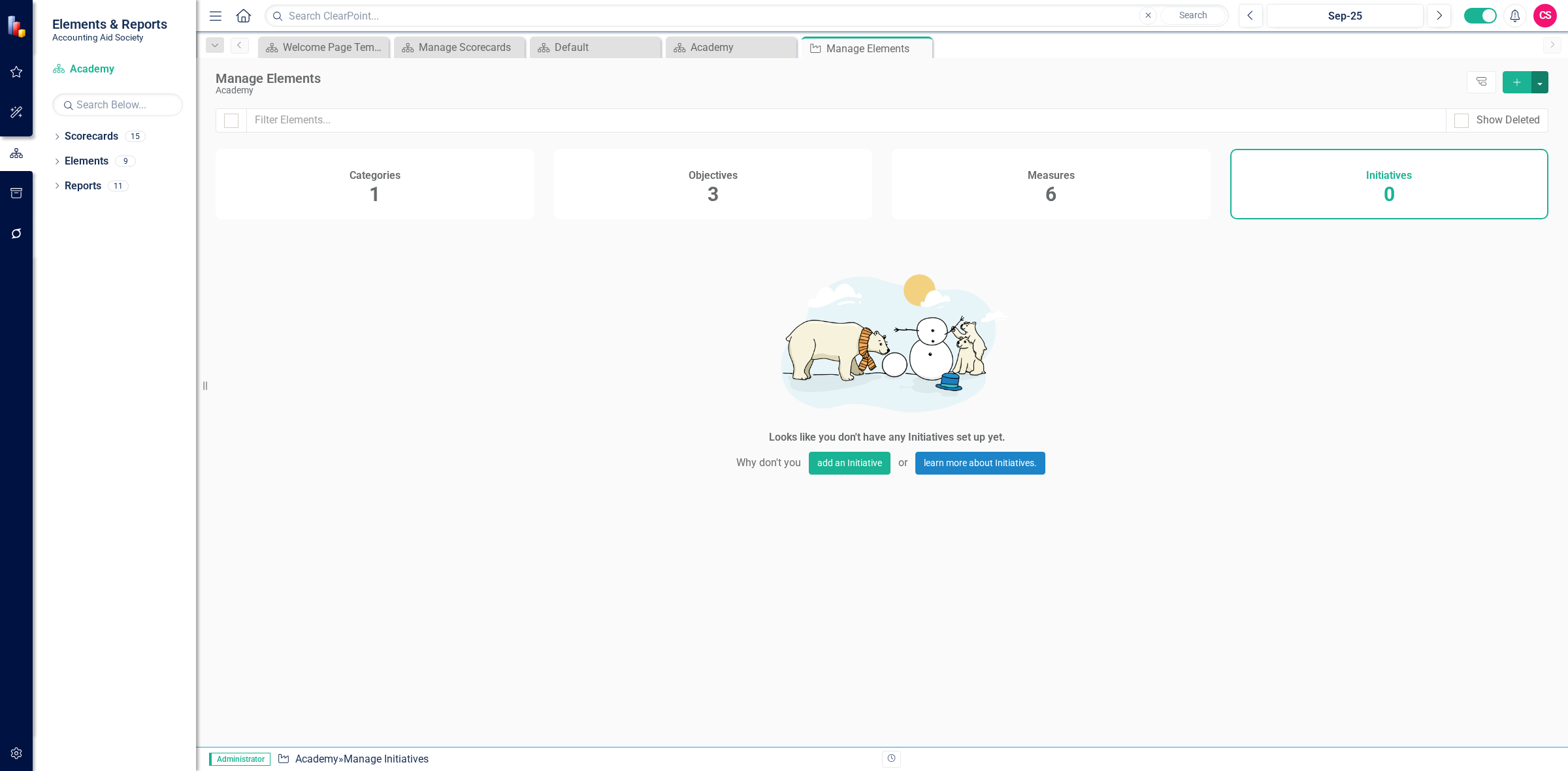
click at [1546, 88] on button "button" at bounding box center [1540, 82] width 17 height 22
click at [1511, 135] on link "Add Multiple Add Multiple" at bounding box center [1496, 131] width 103 height 24
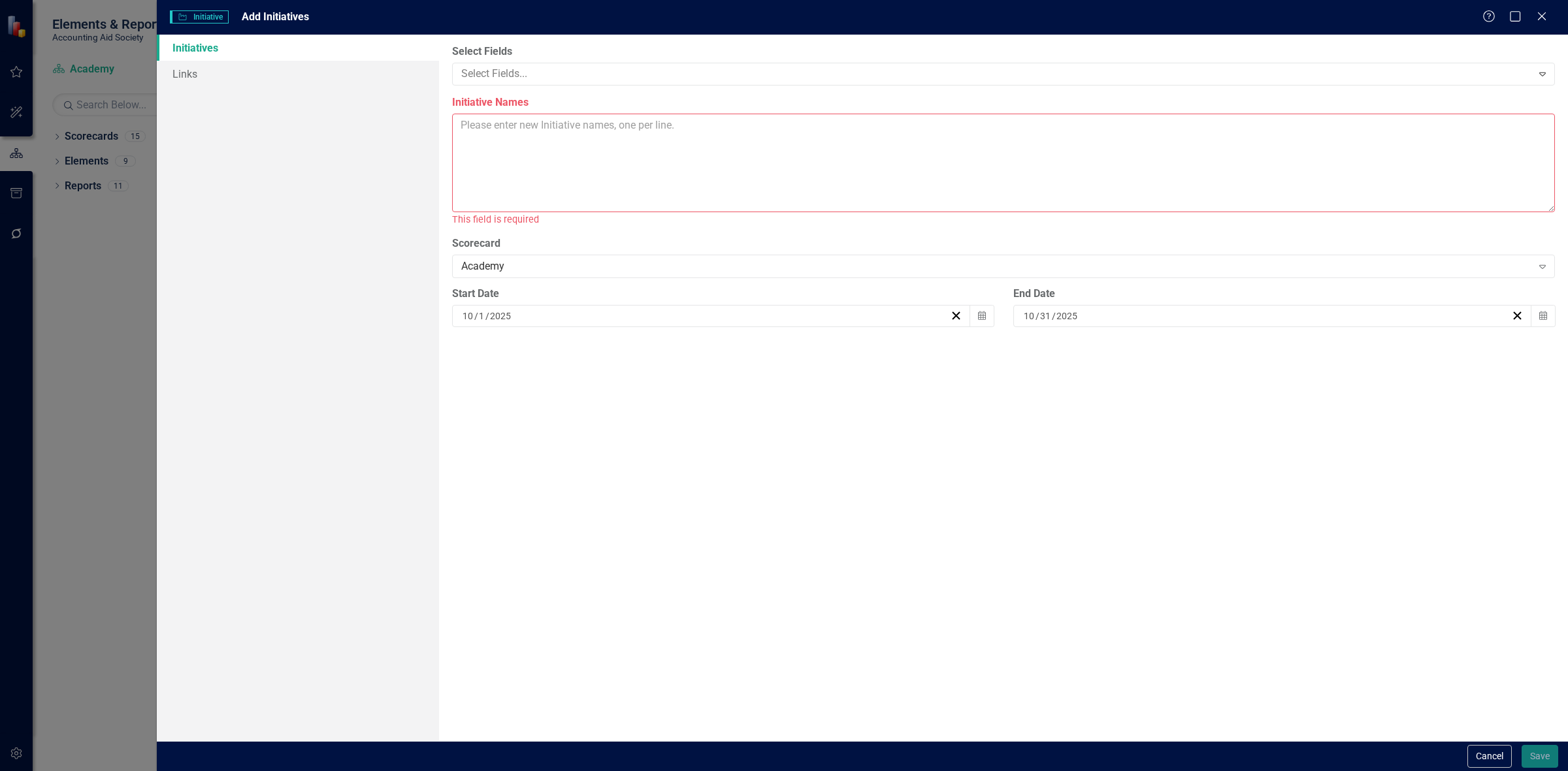
click at [514, 131] on textarea "Initiative Names" at bounding box center [1003, 163] width 1102 height 98
paste textarea "Expand academy services to [GEOGRAPHIC_DATA] and [GEOGRAPHIC_DATA]"
click at [599, 155] on textarea "Expand academy services to [GEOGRAPHIC_DATA] and [GEOGRAPHIC_DATA]" at bounding box center [1003, 163] width 1102 height 98
click at [553, 155] on textarea "Expand academy services to [GEOGRAPHIC_DATA] and [GEOGRAPHIC_DATA]" at bounding box center [1003, 163] width 1102 height 98
click at [484, 142] on textarea "Expand academy services to [GEOGRAPHIC_DATA] and [GEOGRAPHIC_DATA]" at bounding box center [1003, 163] width 1102 height 98
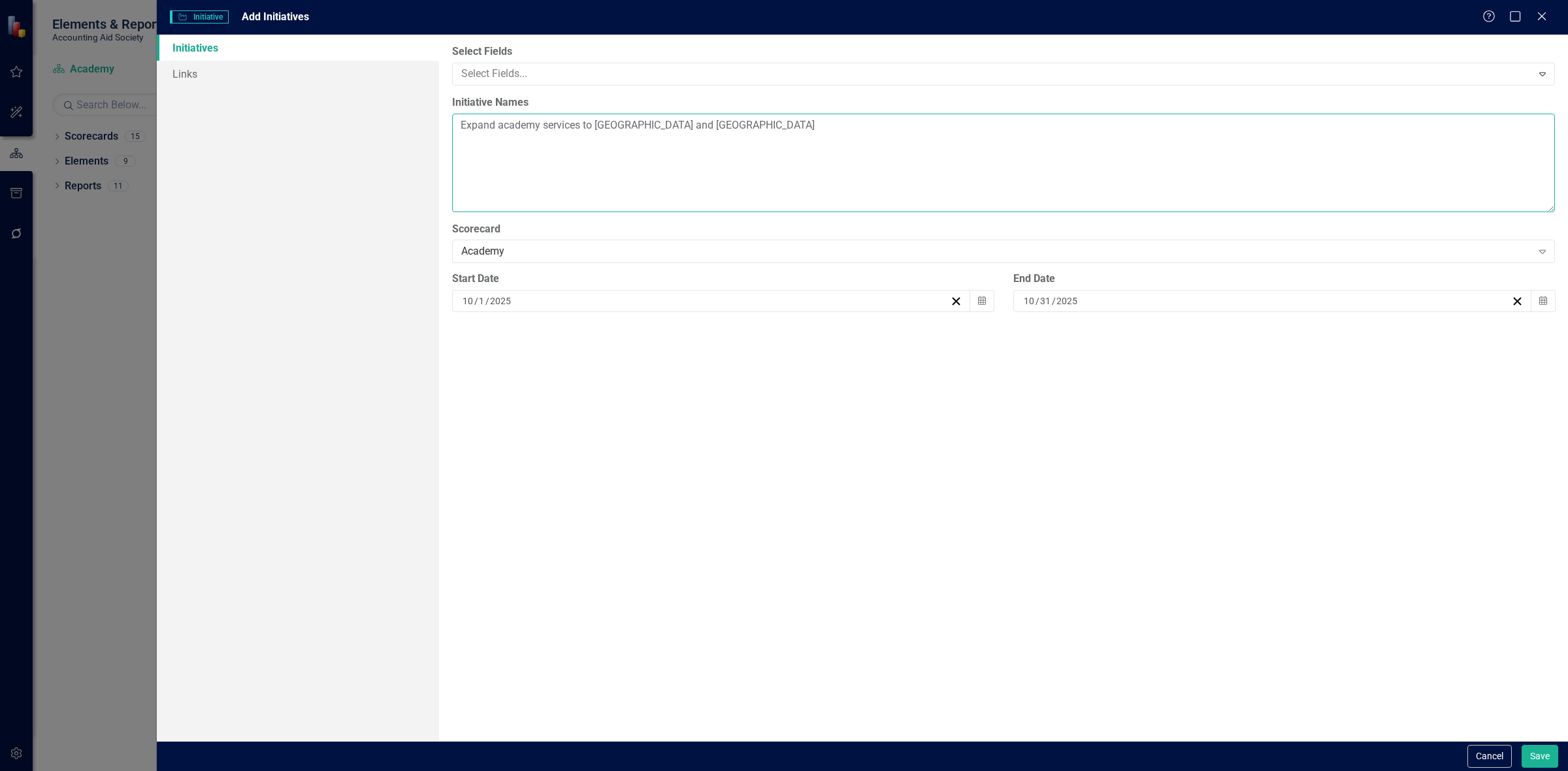
click at [870, 139] on textarea "Expand academy services to [GEOGRAPHIC_DATA] and [GEOGRAPHIC_DATA]" at bounding box center [1003, 163] width 1102 height 98
paste textarea "Focused services in [GEOGRAPHIC_DATA]"
click at [684, 129] on textarea "Expand academy services to [GEOGRAPHIC_DATA] and [GEOGRAPHIC_DATA] county Focus…" at bounding box center [1003, 163] width 1102 height 98
click at [671, 159] on textarea "Expand academy services to [GEOGRAPHIC_DATA] and [GEOGRAPHIC_DATA] county Focus…" at bounding box center [1003, 163] width 1102 height 98
paste textarea "Reorganize department structure to achieve increased impact"
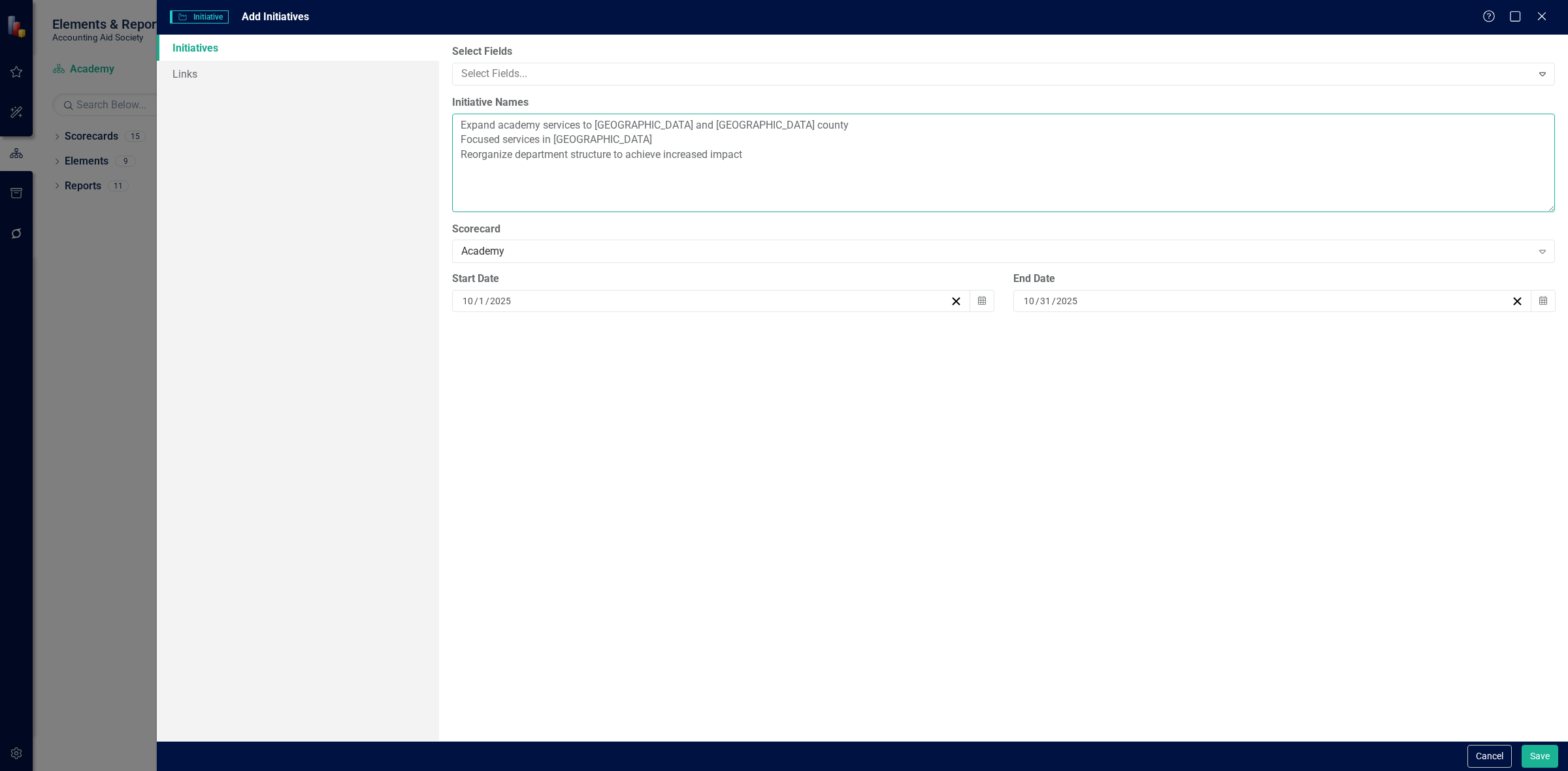
drag, startPoint x: 527, startPoint y: 171, endPoint x: 521, endPoint y: 177, distance: 8.5
click at [521, 177] on textarea "Expand academy services to [GEOGRAPHIC_DATA] and [GEOGRAPHIC_DATA] county Focus…" at bounding box center [1003, 163] width 1102 height 98
click at [784, 159] on textarea "Expand academy services to [GEOGRAPHIC_DATA] and [GEOGRAPHIC_DATA] county Focus…" at bounding box center [1003, 163] width 1102 height 98
paste textarea "Perform volunteer role feasability study"
click at [700, 174] on textarea "Expand academy services to [GEOGRAPHIC_DATA] and [GEOGRAPHIC_DATA] county Focus…" at bounding box center [1003, 163] width 1102 height 98
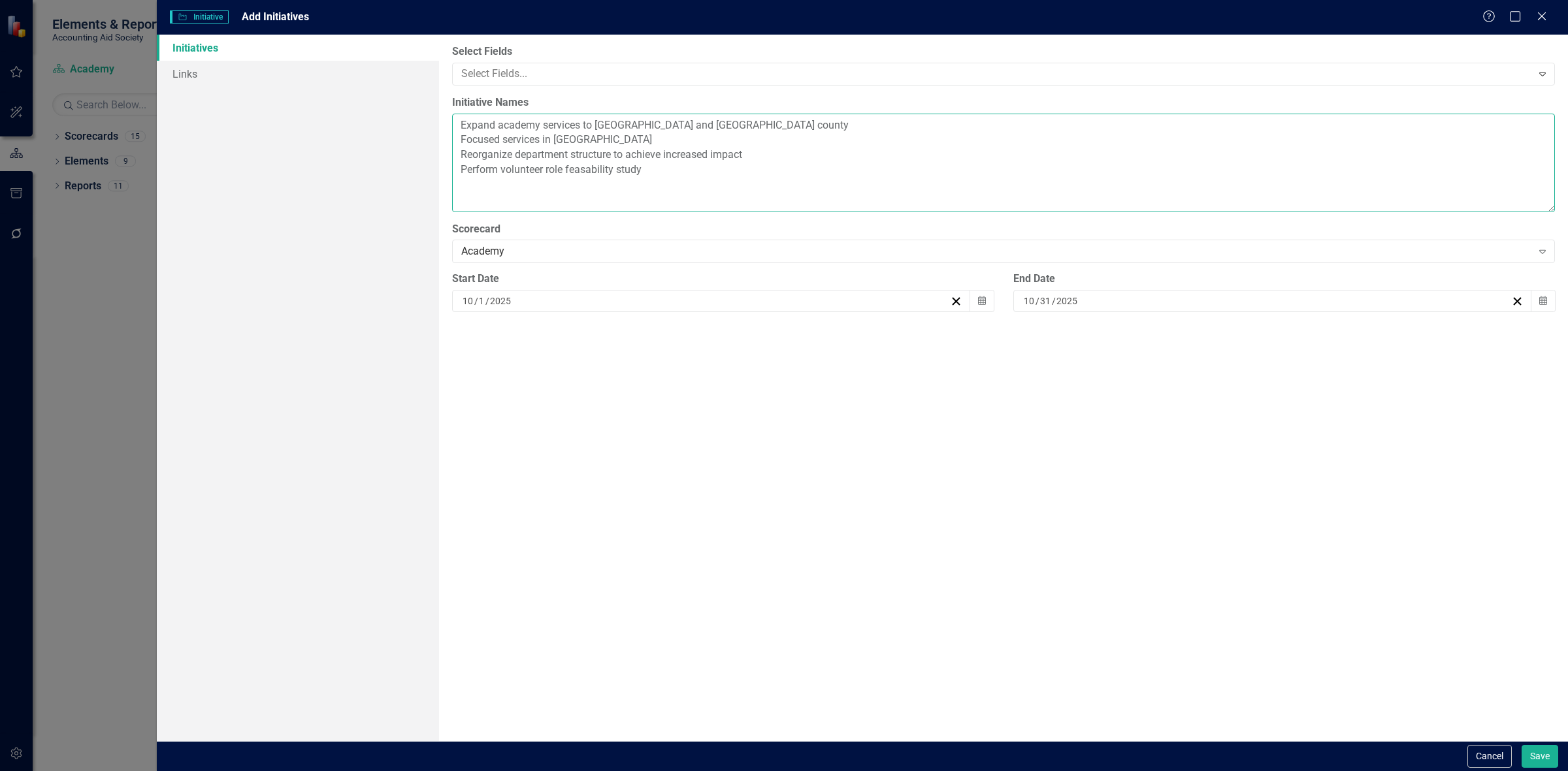
paste textarea "Expand Excellence series"
click at [598, 186] on textarea "Expand academy services to [GEOGRAPHIC_DATA] and [GEOGRAPHIC_DATA] county Focus…" at bounding box center [1003, 163] width 1102 height 98
paste textarea "Begin building a strong brand presence in the local or regional market as a tru…"
type textarea "Expand academy services to [GEOGRAPHIC_DATA] and Macomb county Focused services…"
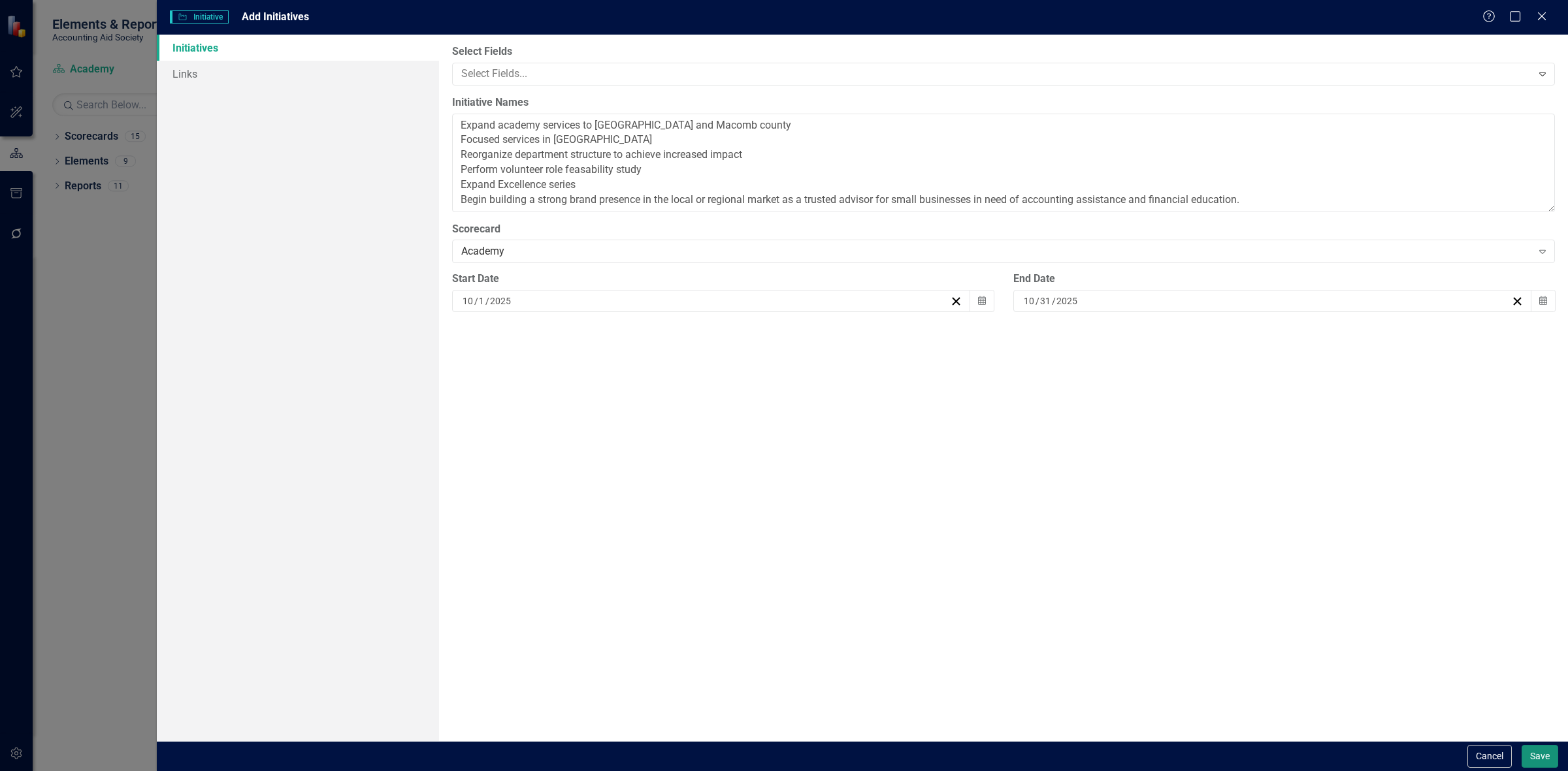
click at [1542, 750] on button "Save" at bounding box center [1540, 756] width 36 height 23
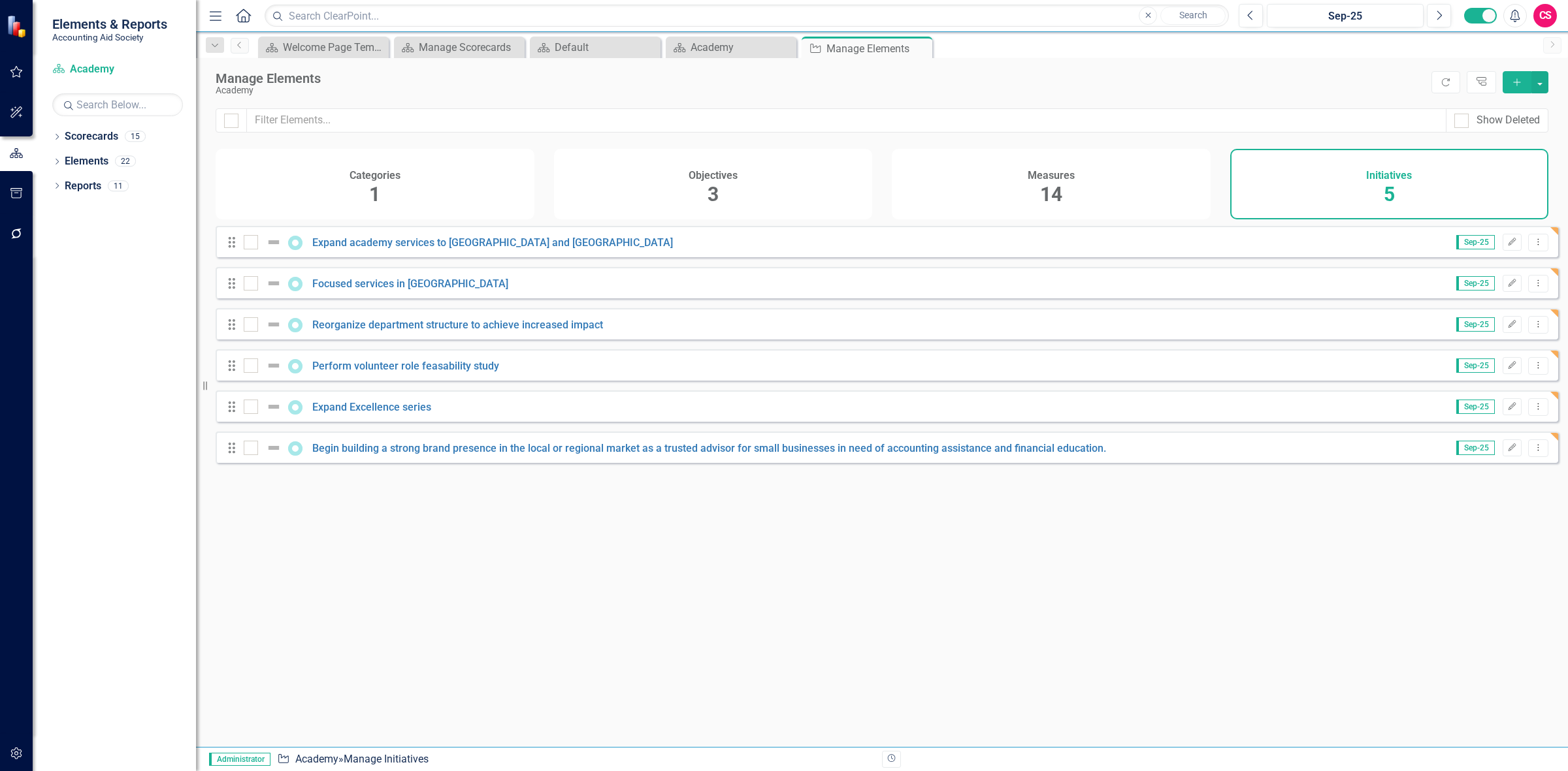
click at [436, 180] on div "Categories 1" at bounding box center [374, 184] width 319 height 71
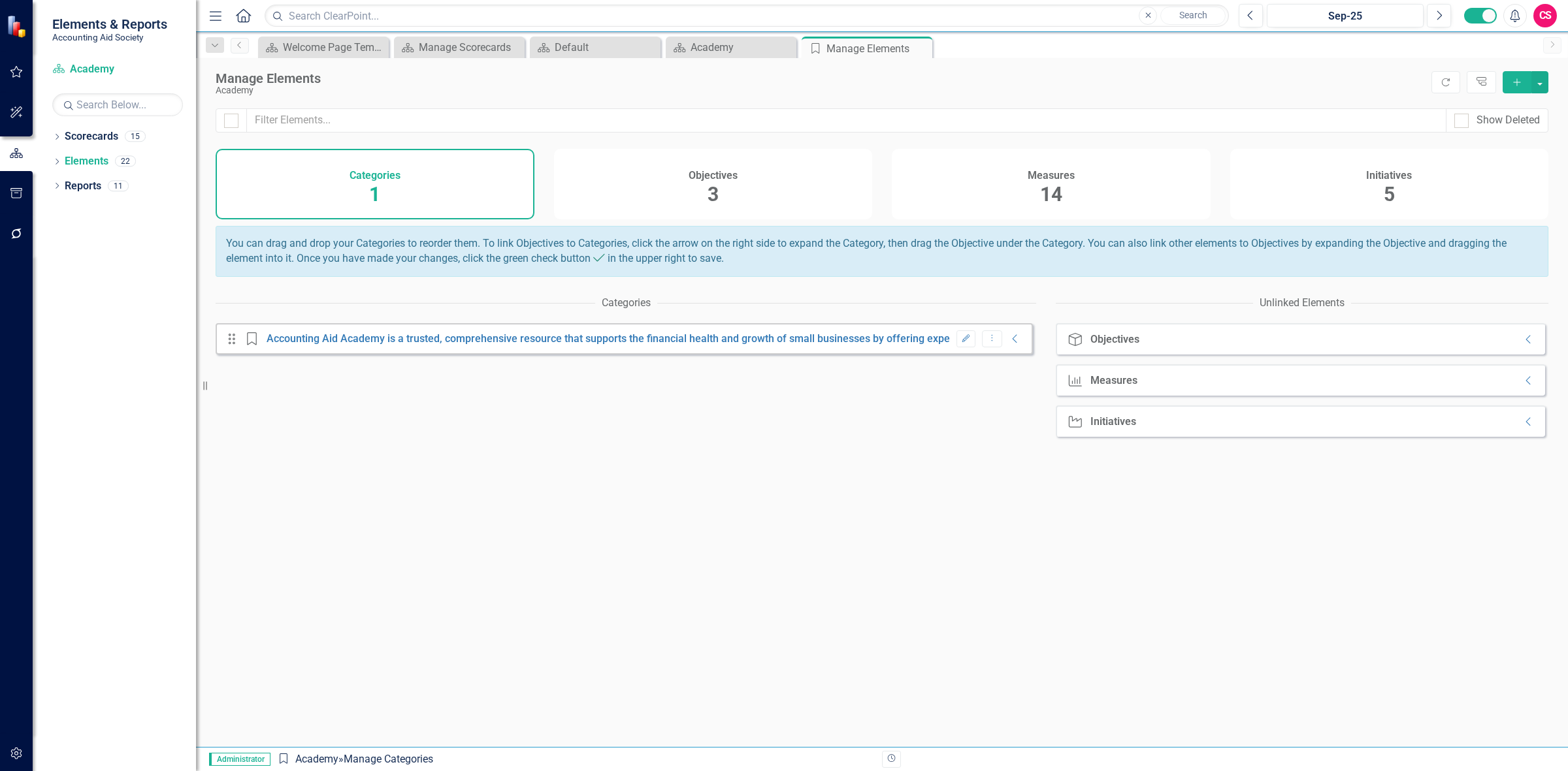
click at [1526, 352] on div "Objective Objectives Collapse" at bounding box center [1300, 338] width 490 height 31
click at [1008, 344] on icon "Collapse" at bounding box center [1015, 339] width 13 height 10
click at [1522, 345] on icon "Collapse" at bounding box center [1529, 339] width 13 height 10
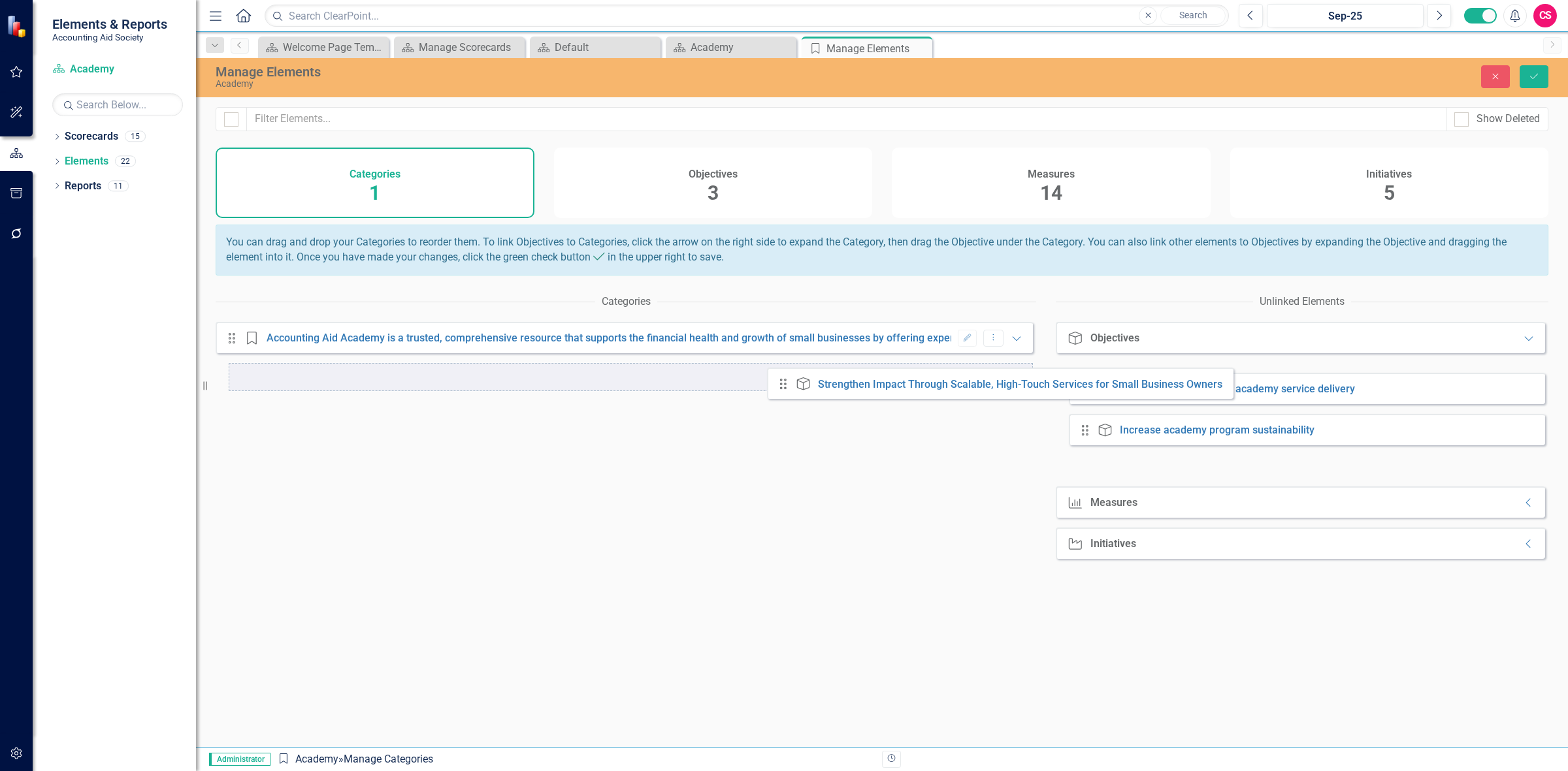
drag, startPoint x: 1083, startPoint y: 390, endPoint x: 761, endPoint y: 396, distance: 322.1
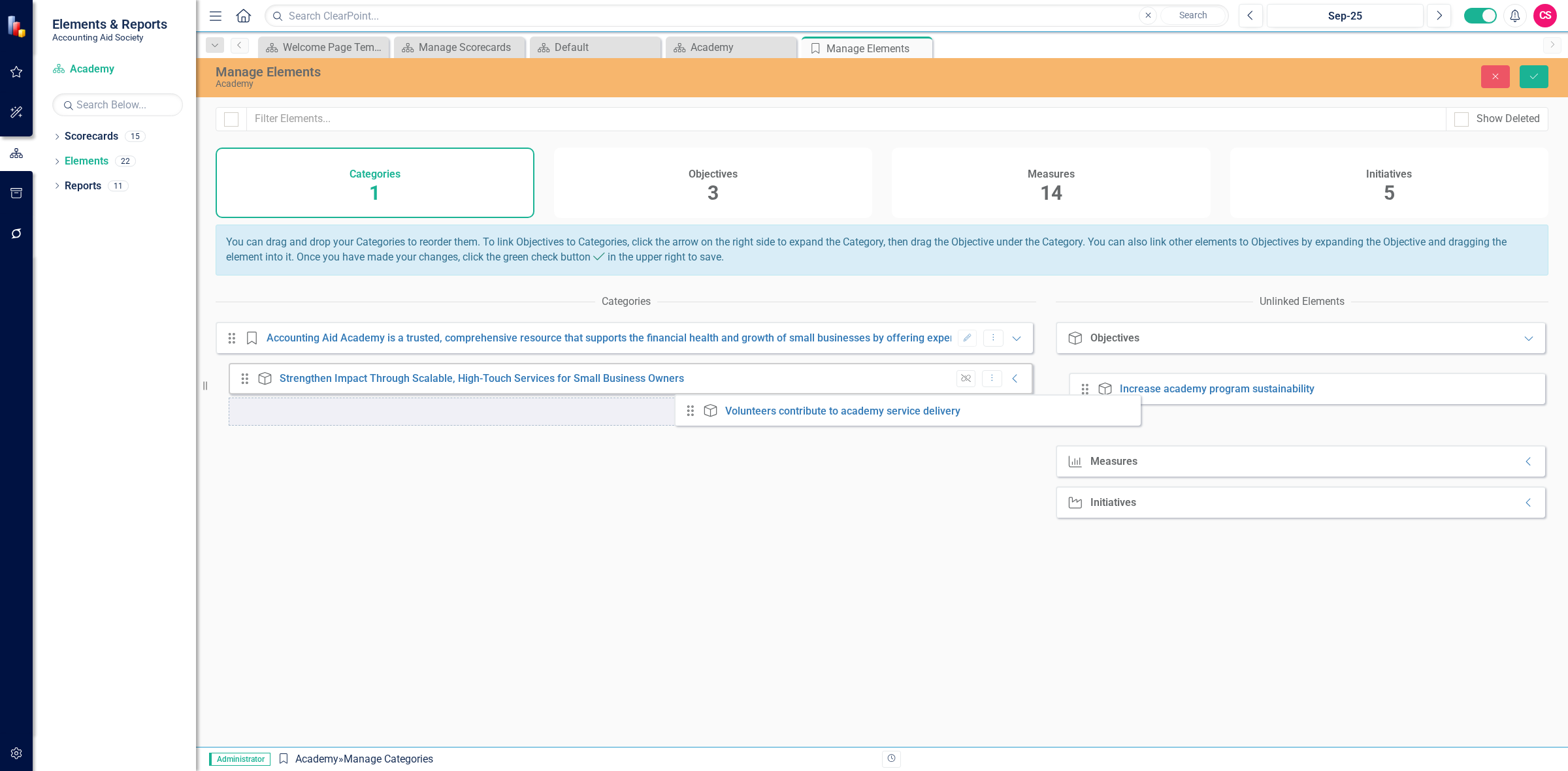
drag, startPoint x: 1083, startPoint y: 395, endPoint x: 679, endPoint y: 419, distance: 404.7
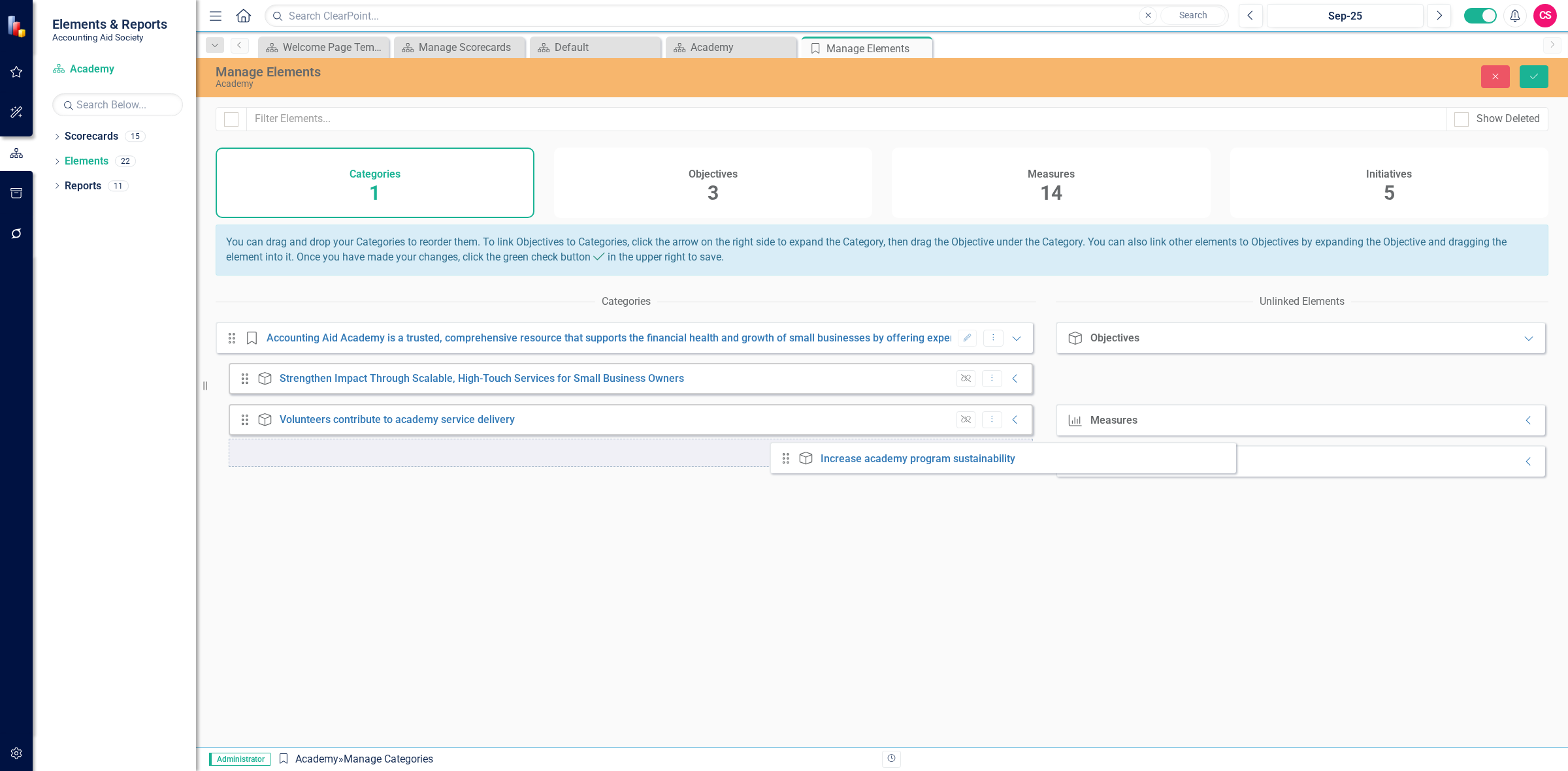
drag, startPoint x: 1086, startPoint y: 390, endPoint x: 779, endPoint y: 465, distance: 316.0
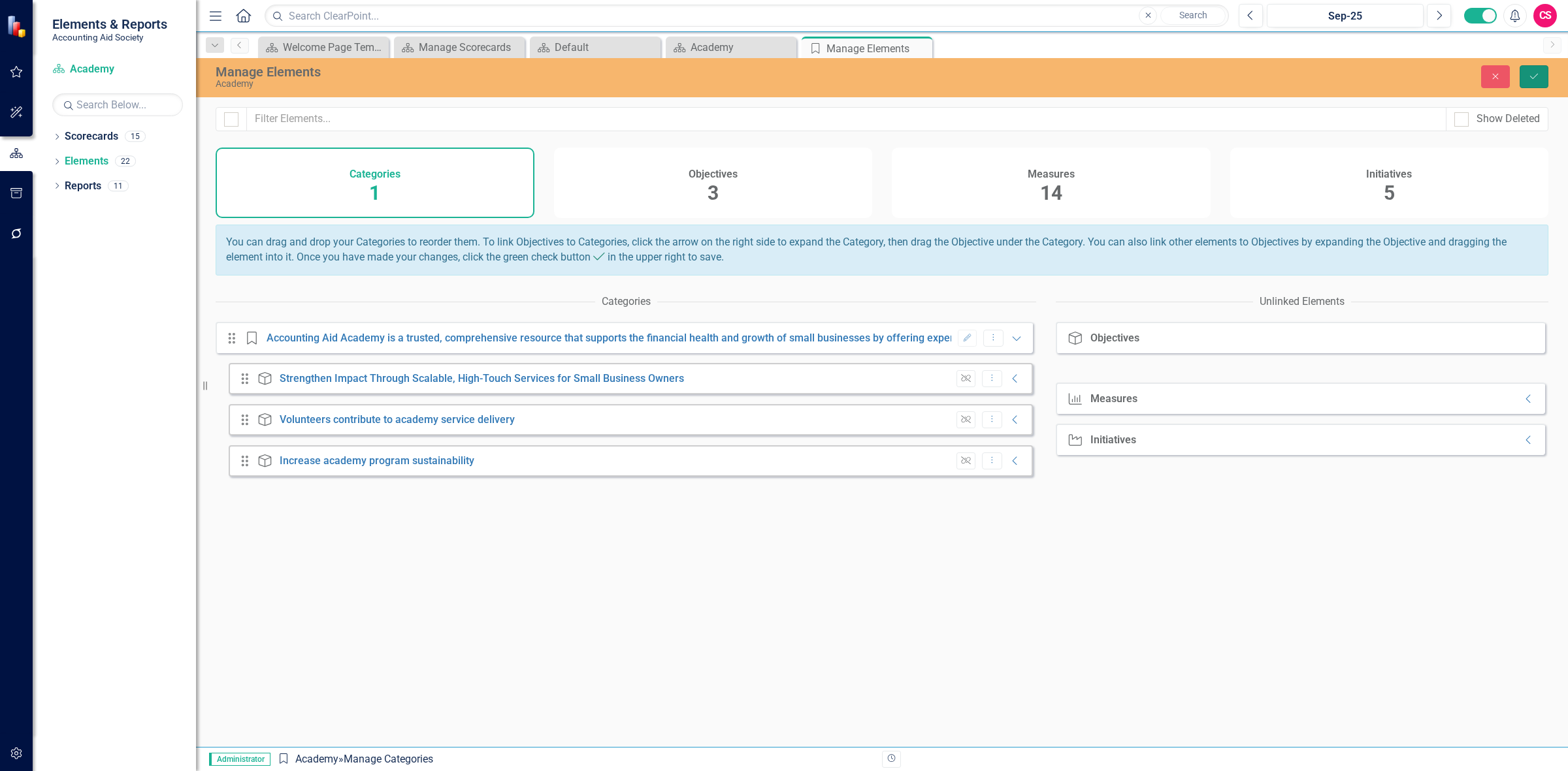
click at [1532, 84] on button "Save" at bounding box center [1534, 77] width 28 height 23
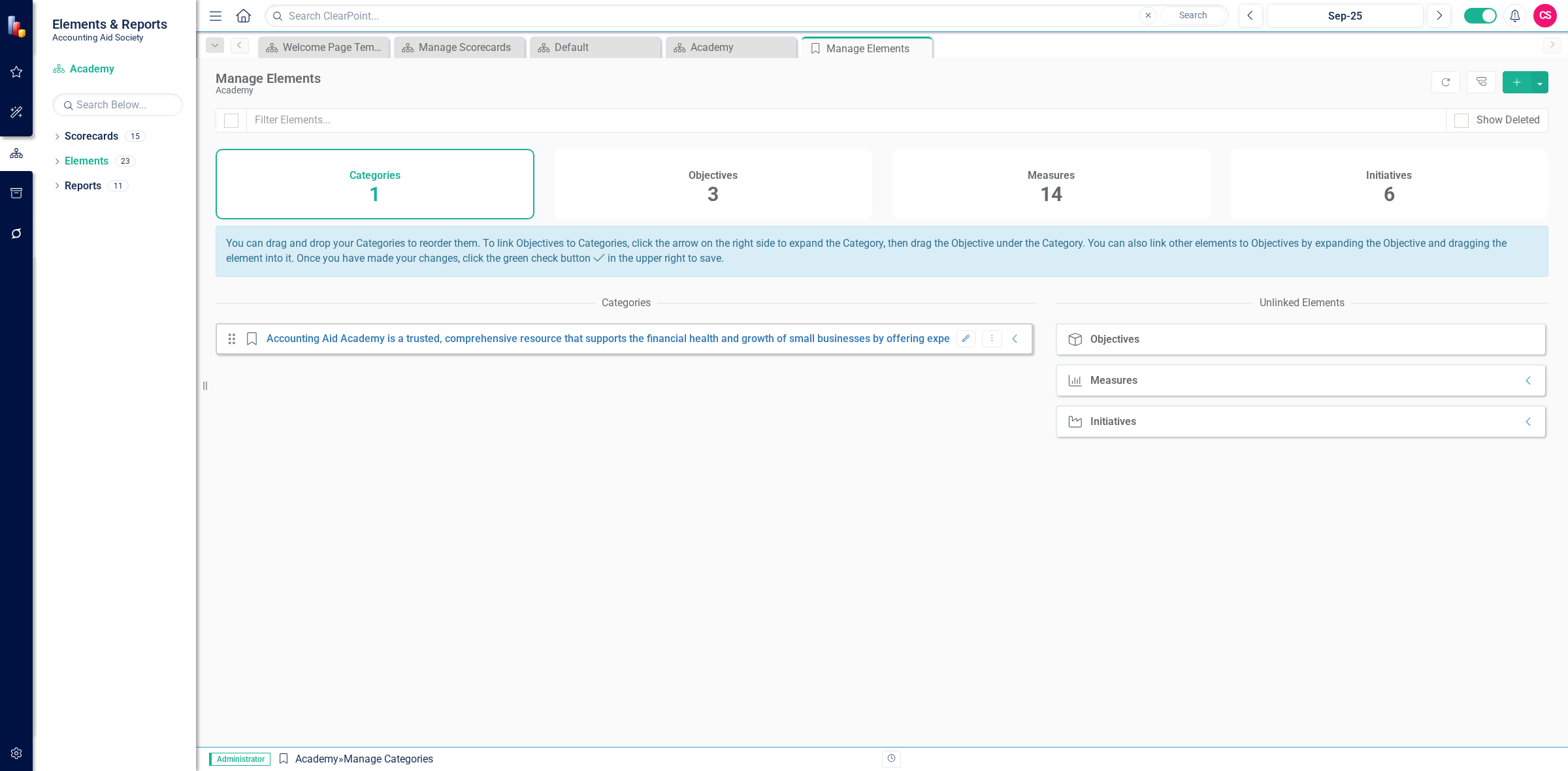
click at [724, 209] on div "Objectives 3" at bounding box center [713, 184] width 319 height 71
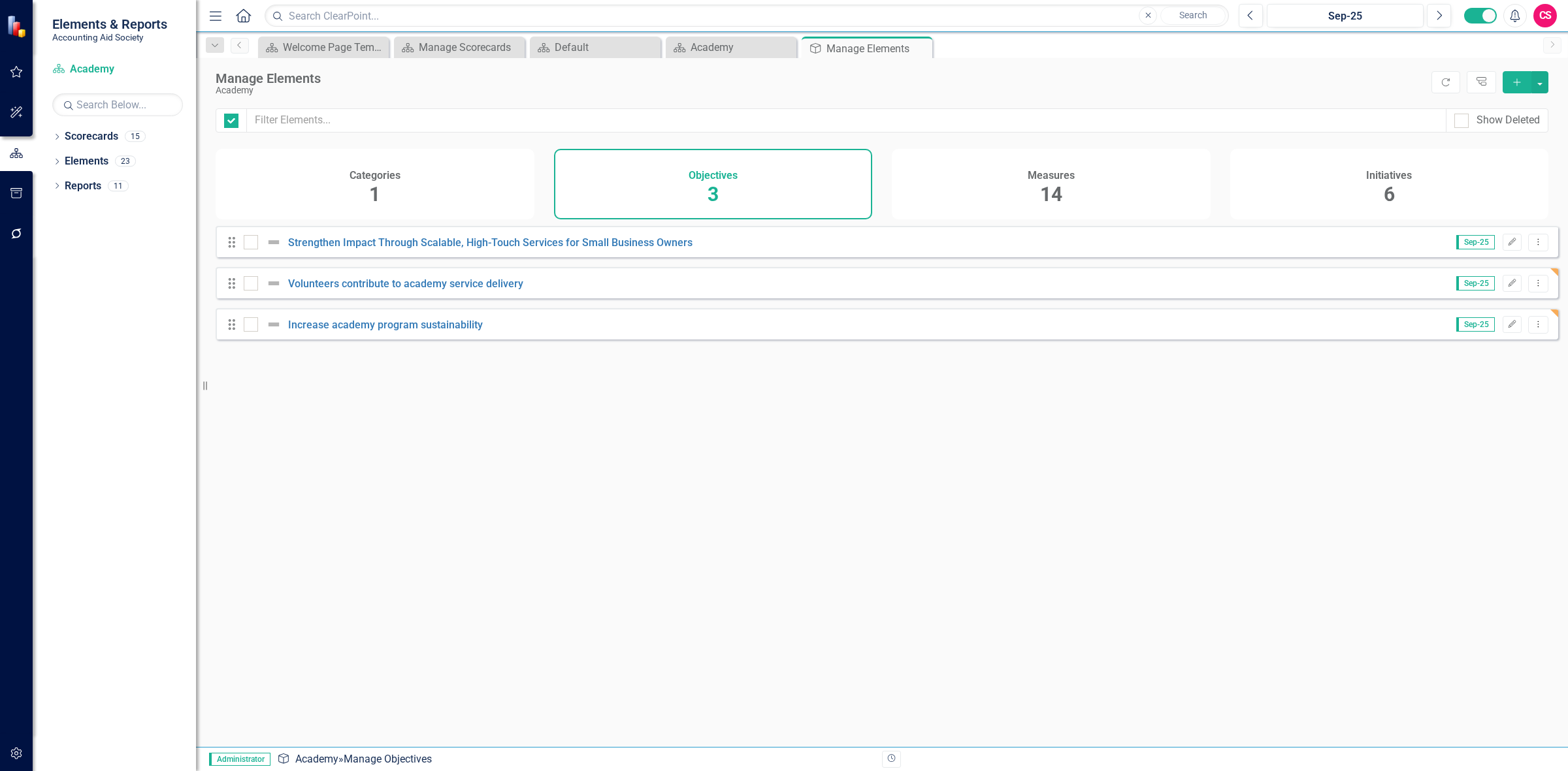
checkbox input "false"
